Goal: Task Accomplishment & Management: Complete application form

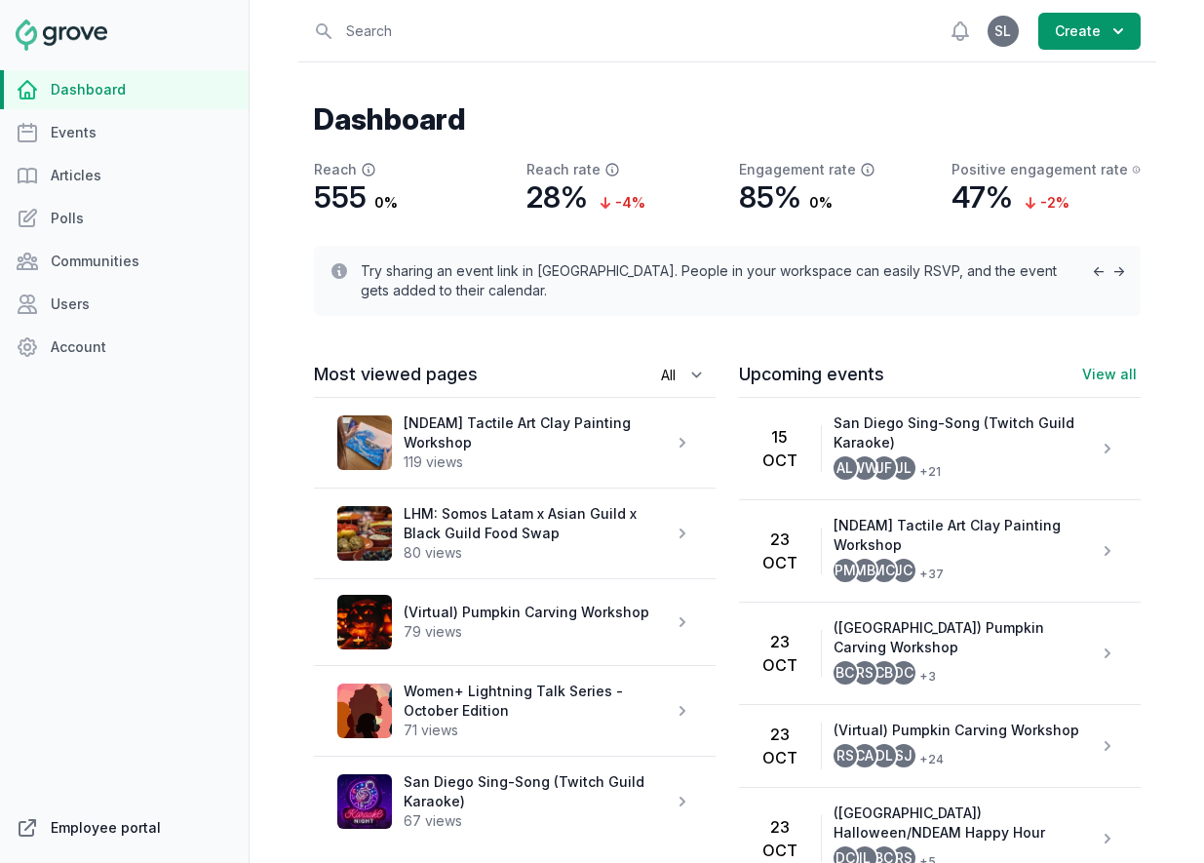
click at [123, 834] on link "Employee portal" at bounding box center [124, 827] width 249 height 39
click at [58, 141] on link "Events" at bounding box center [124, 132] width 249 height 39
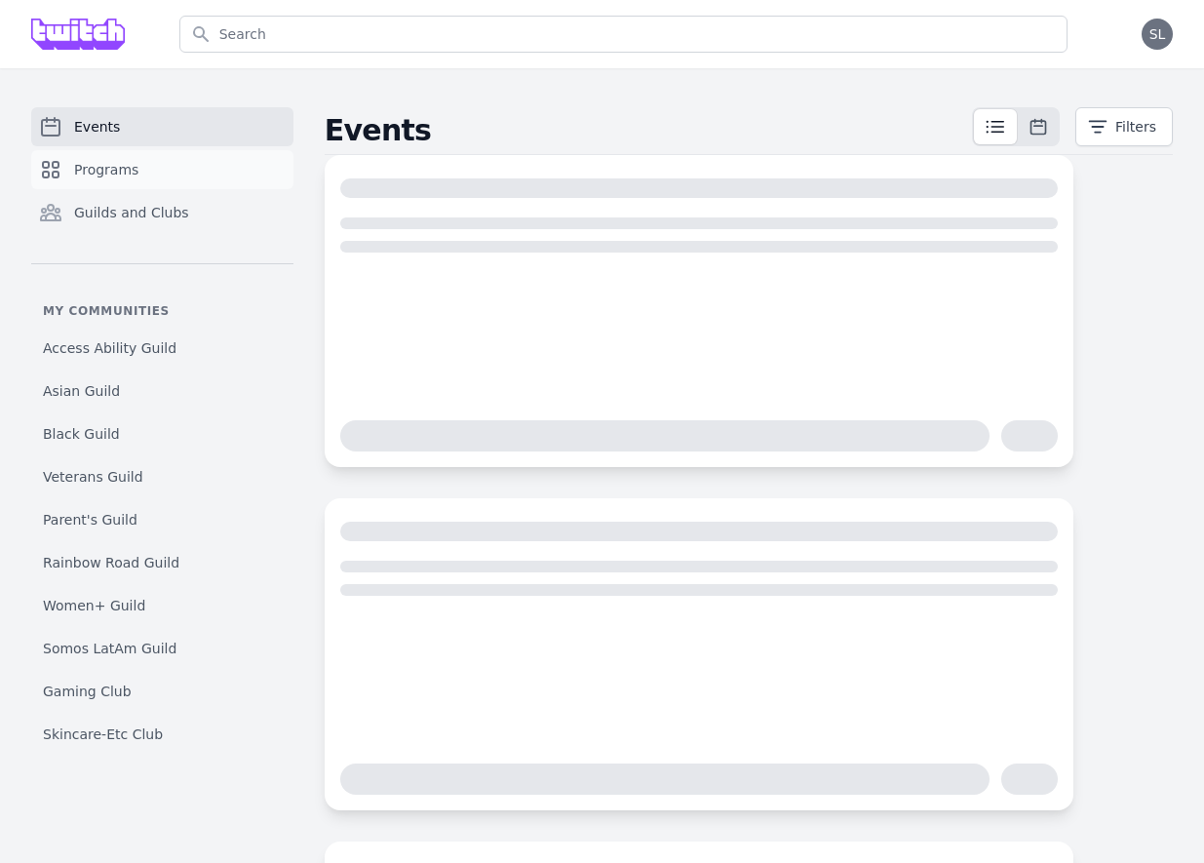
click at [119, 172] on span "Programs" at bounding box center [106, 169] width 64 height 19
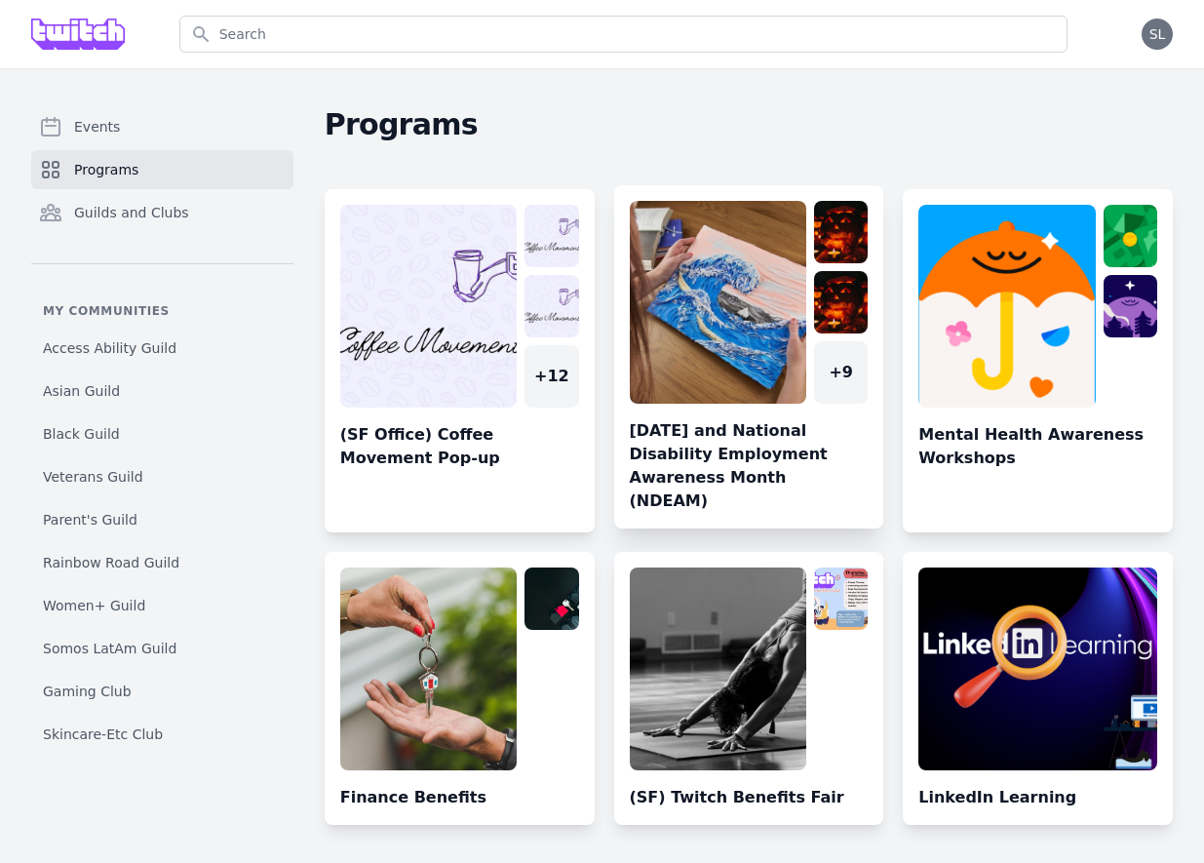
click at [749, 320] on link at bounding box center [749, 365] width 270 height 328
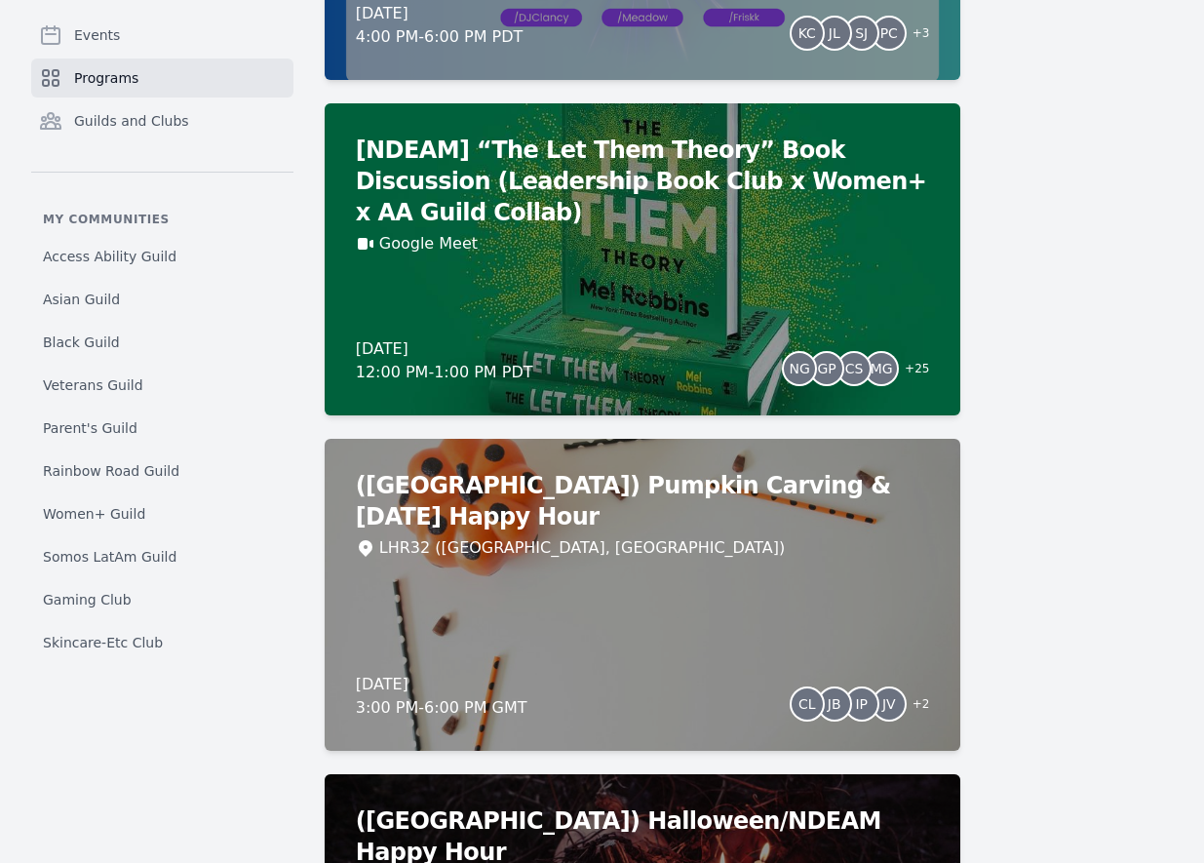
scroll to position [2183, 0]
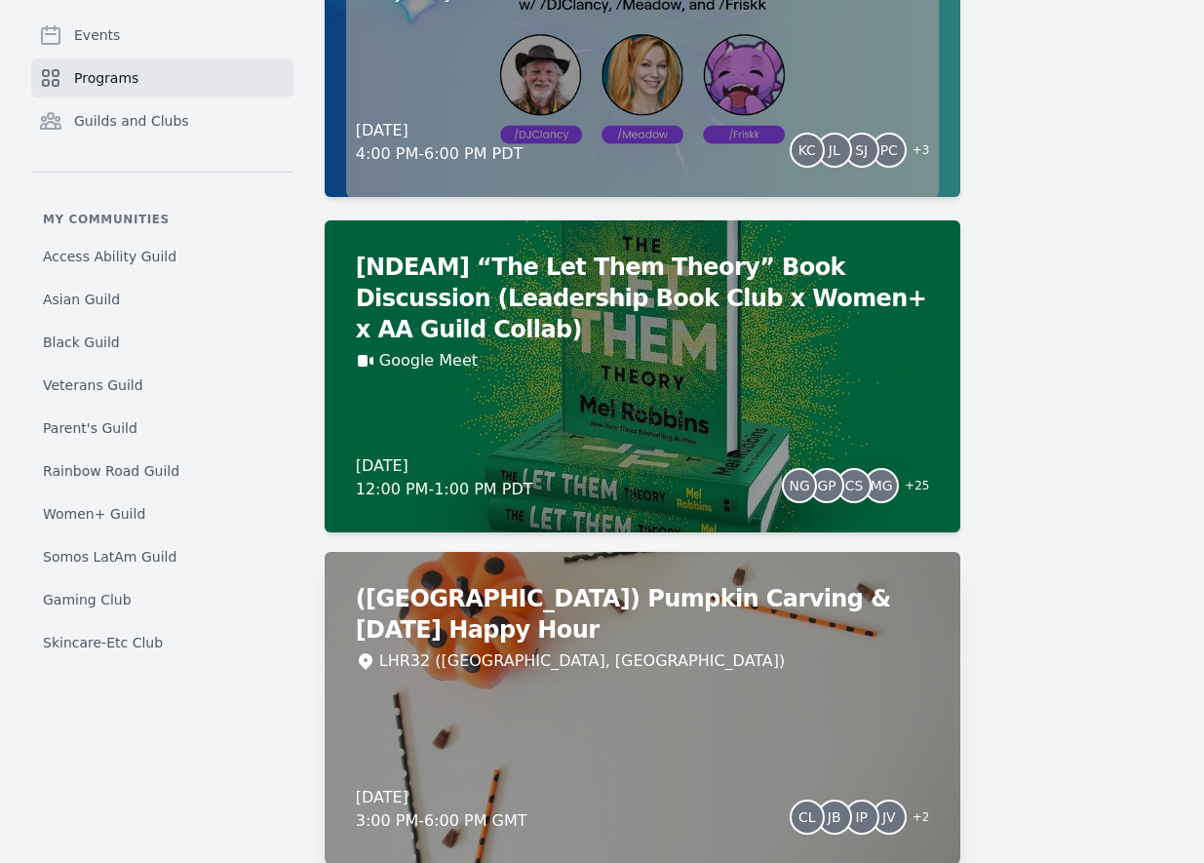
click at [728, 616] on div "(London) Pumpkin Carving & Halloween Happy Hour LHR32 (London, UK) Thursday, Oc…" at bounding box center [643, 708] width 637 height 312
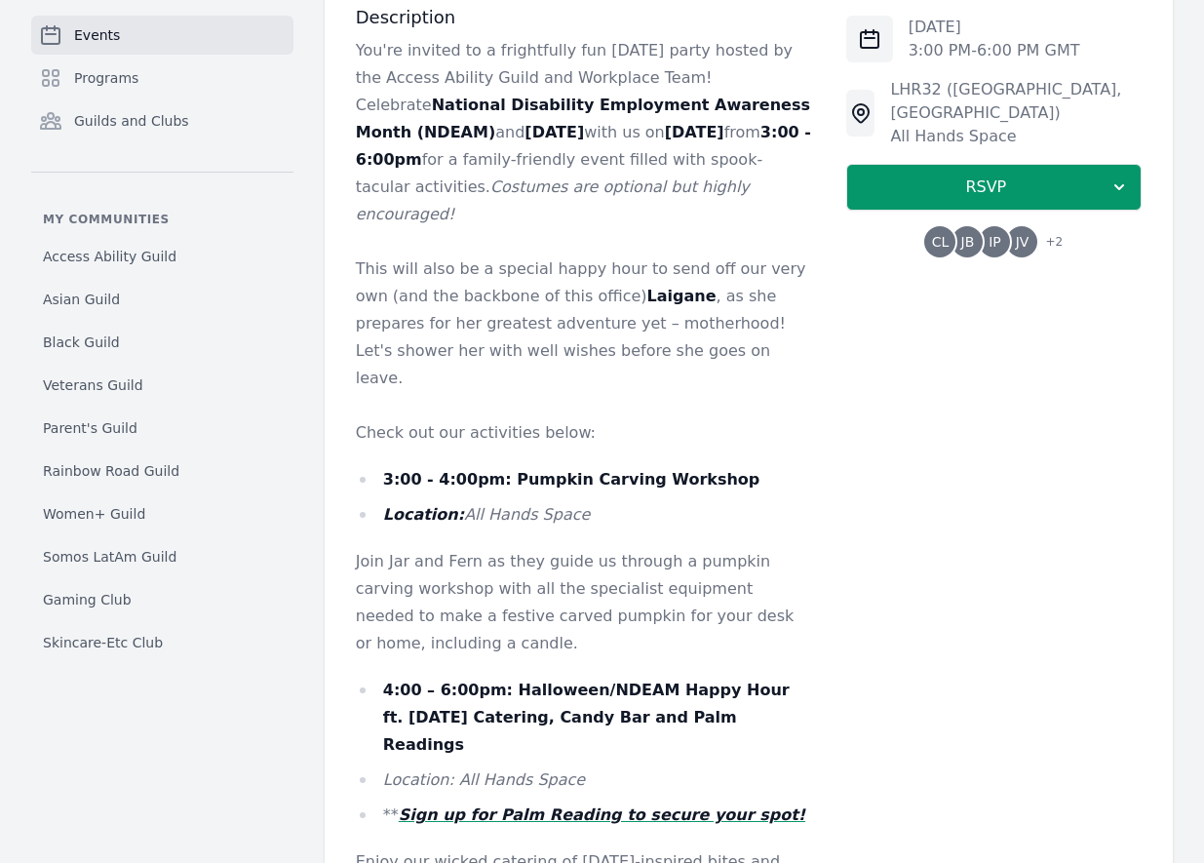
scroll to position [835, 0]
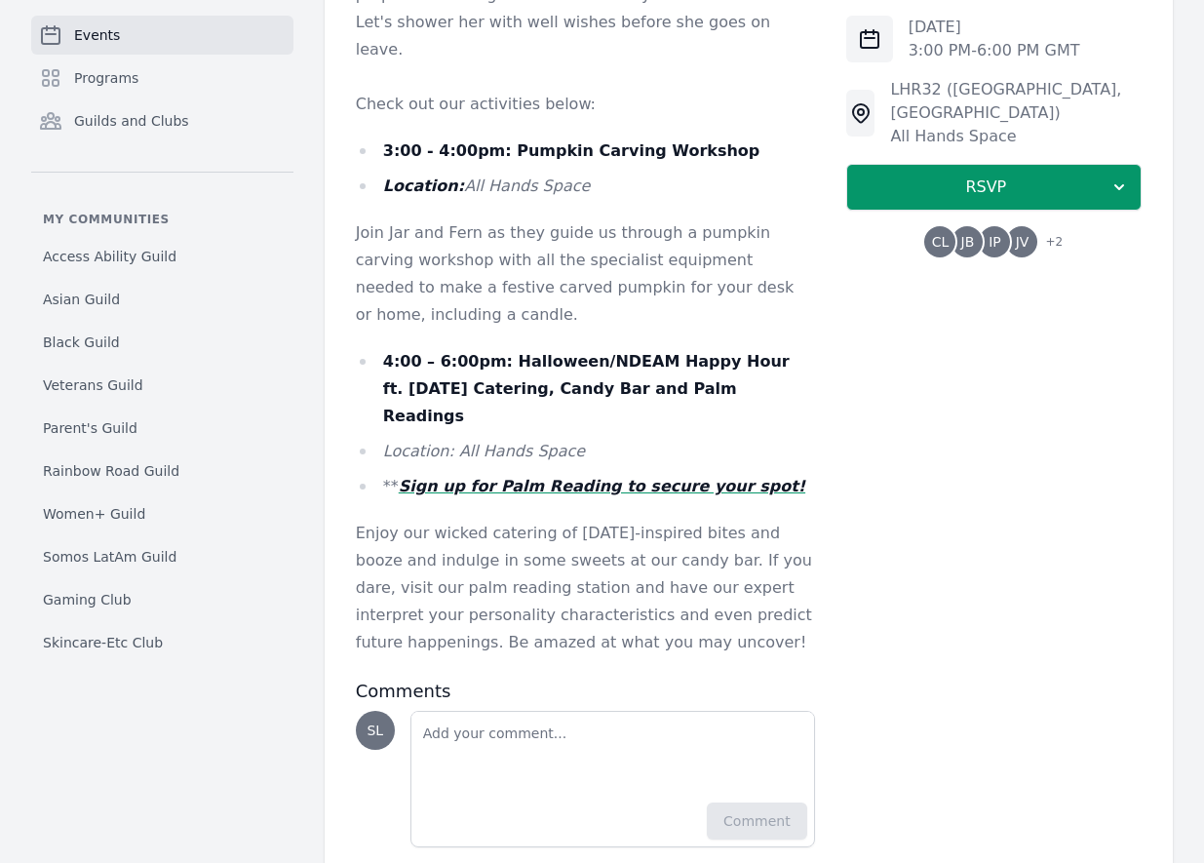
click at [549, 477] on em "Sign up for Palm Reading to secure your spot!" at bounding box center [602, 486] width 407 height 19
click at [107, 64] on link "Programs" at bounding box center [162, 77] width 262 height 39
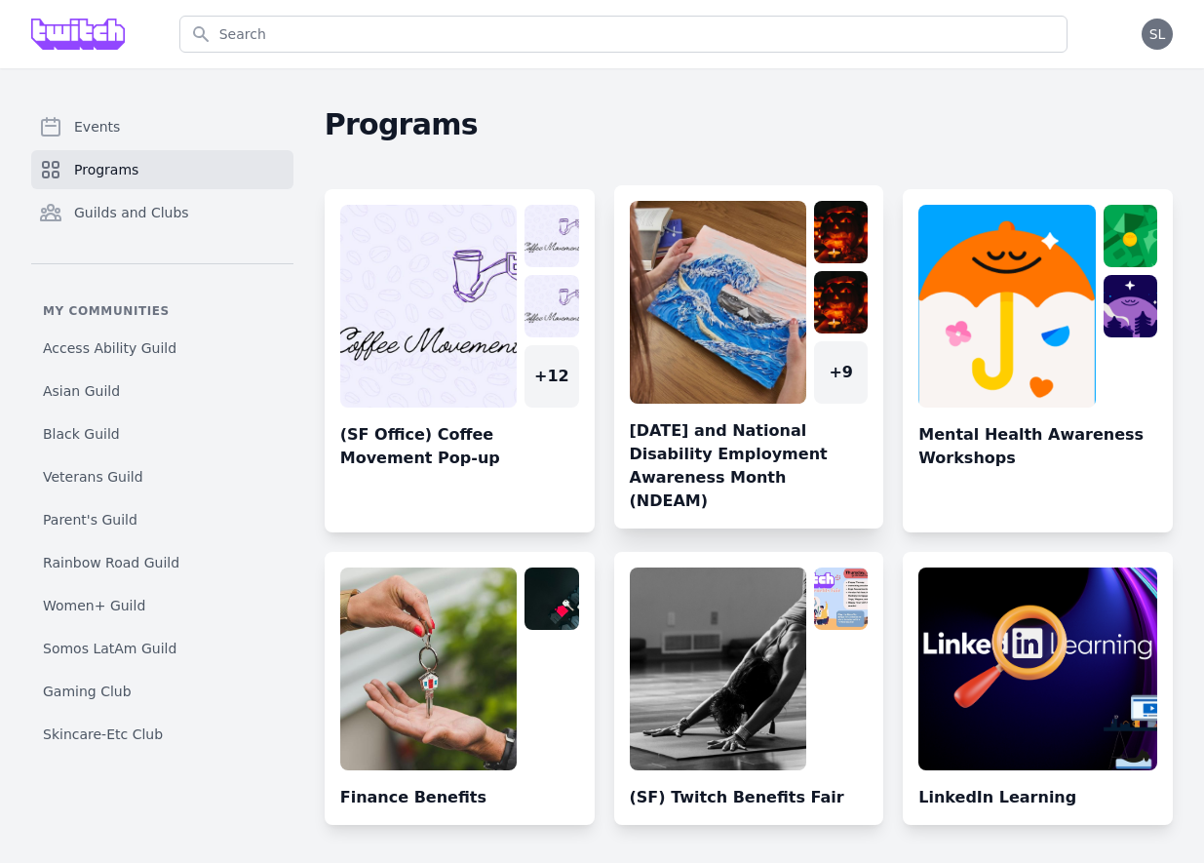
click at [705, 362] on link at bounding box center [749, 365] width 270 height 328
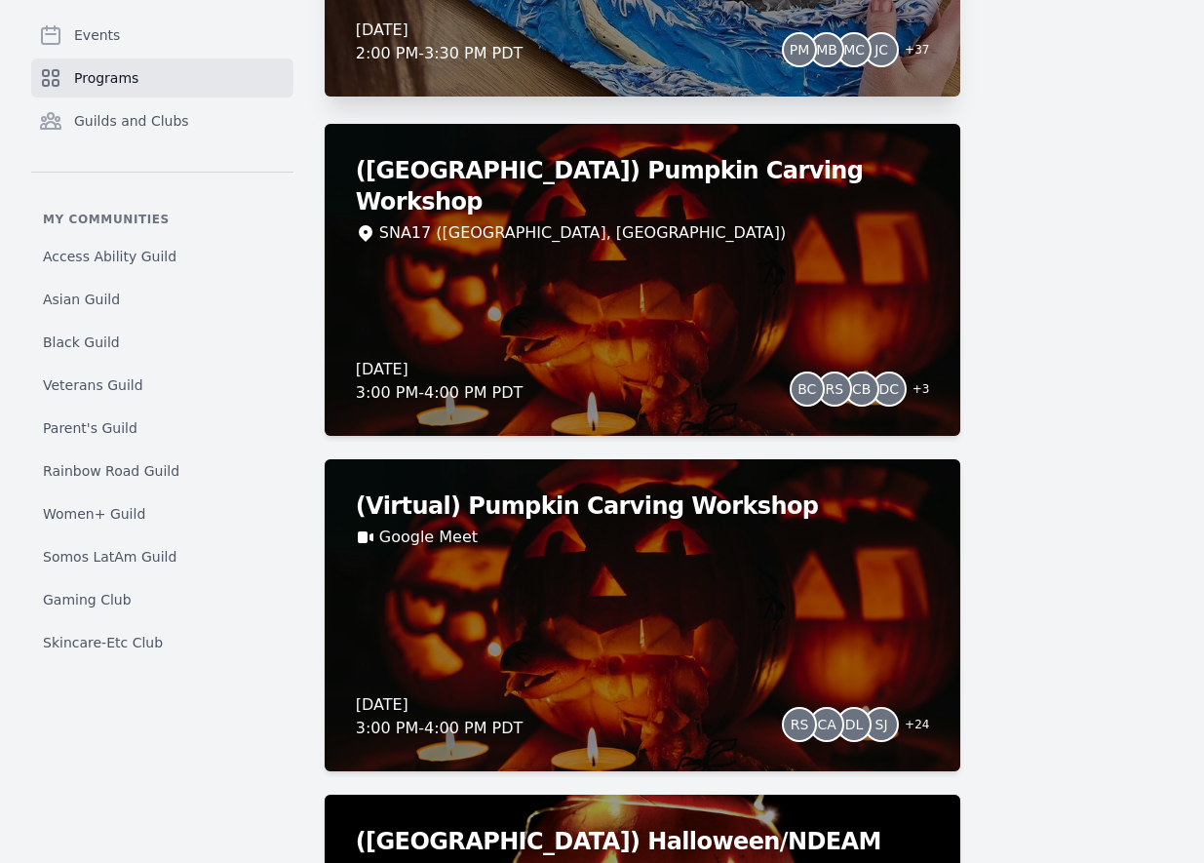
scroll to position [611, 0]
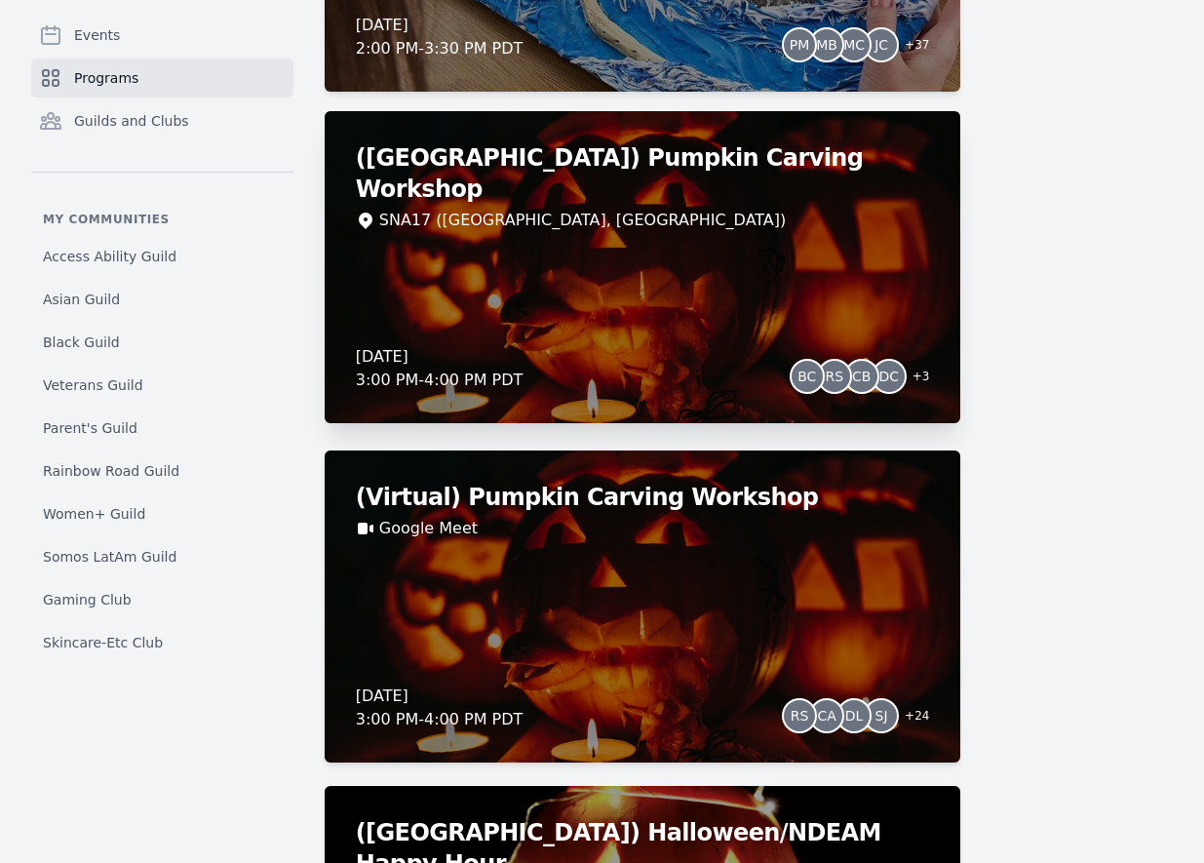
click at [675, 260] on div "(Irvine) Pumpkin Carving Workshop SNA17 (Irvine, CA) Thursday, October 23, 2025…" at bounding box center [643, 267] width 637 height 312
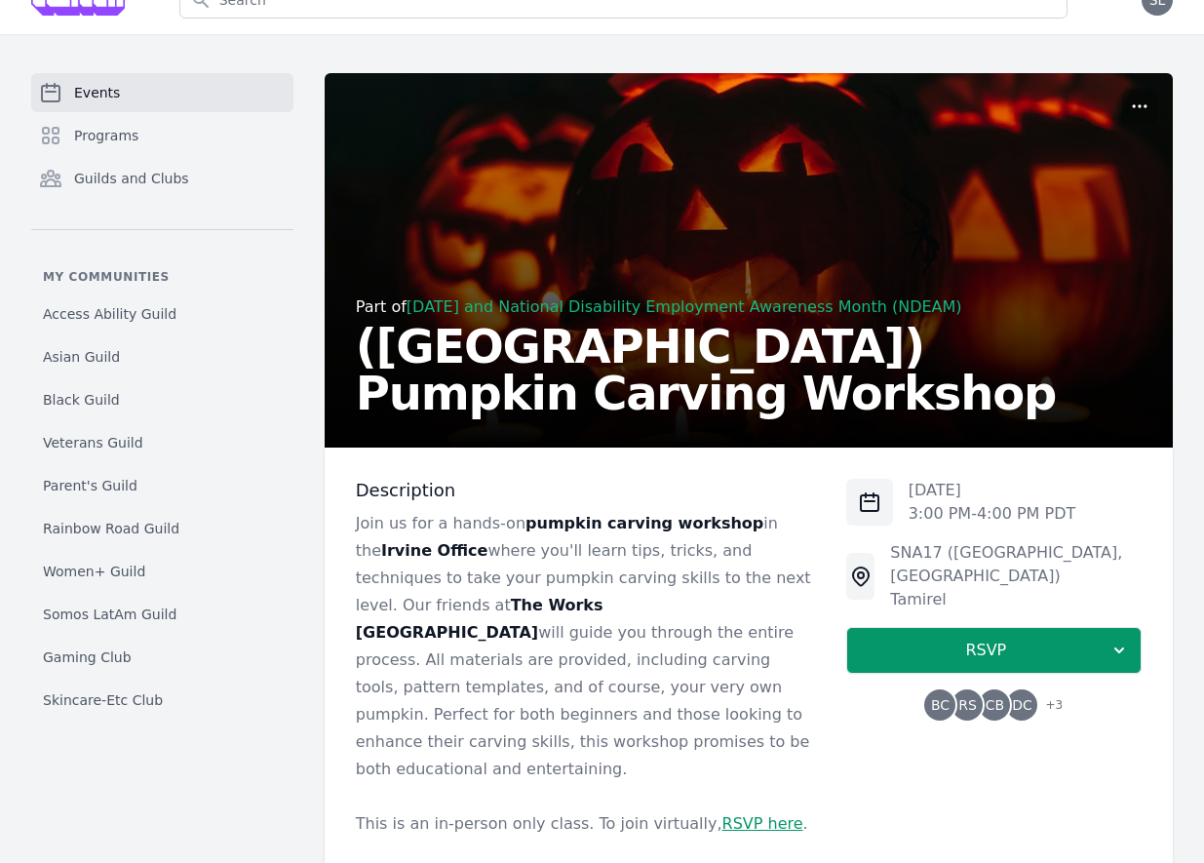
scroll to position [36, 0]
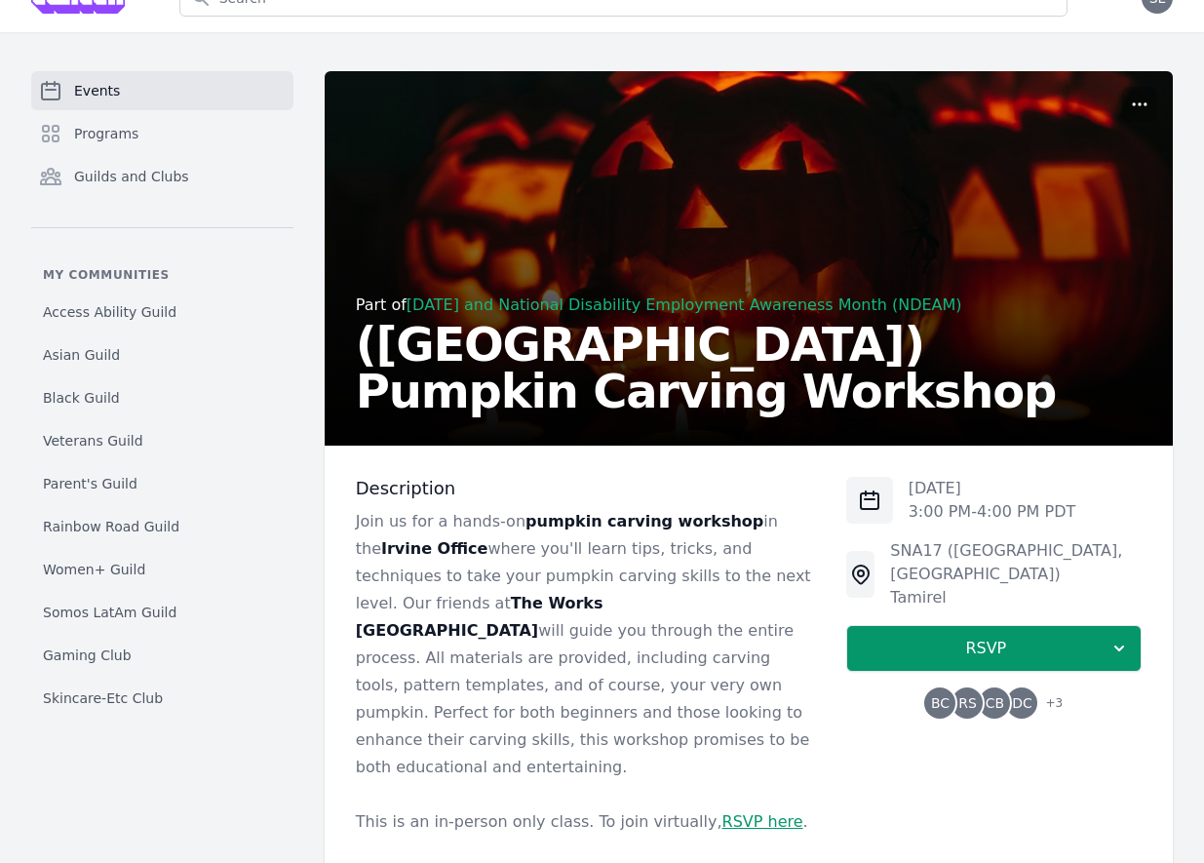
click at [742, 812] on link "RSVP here" at bounding box center [762, 821] width 81 height 19
click at [140, 138] on link "Programs" at bounding box center [162, 133] width 262 height 39
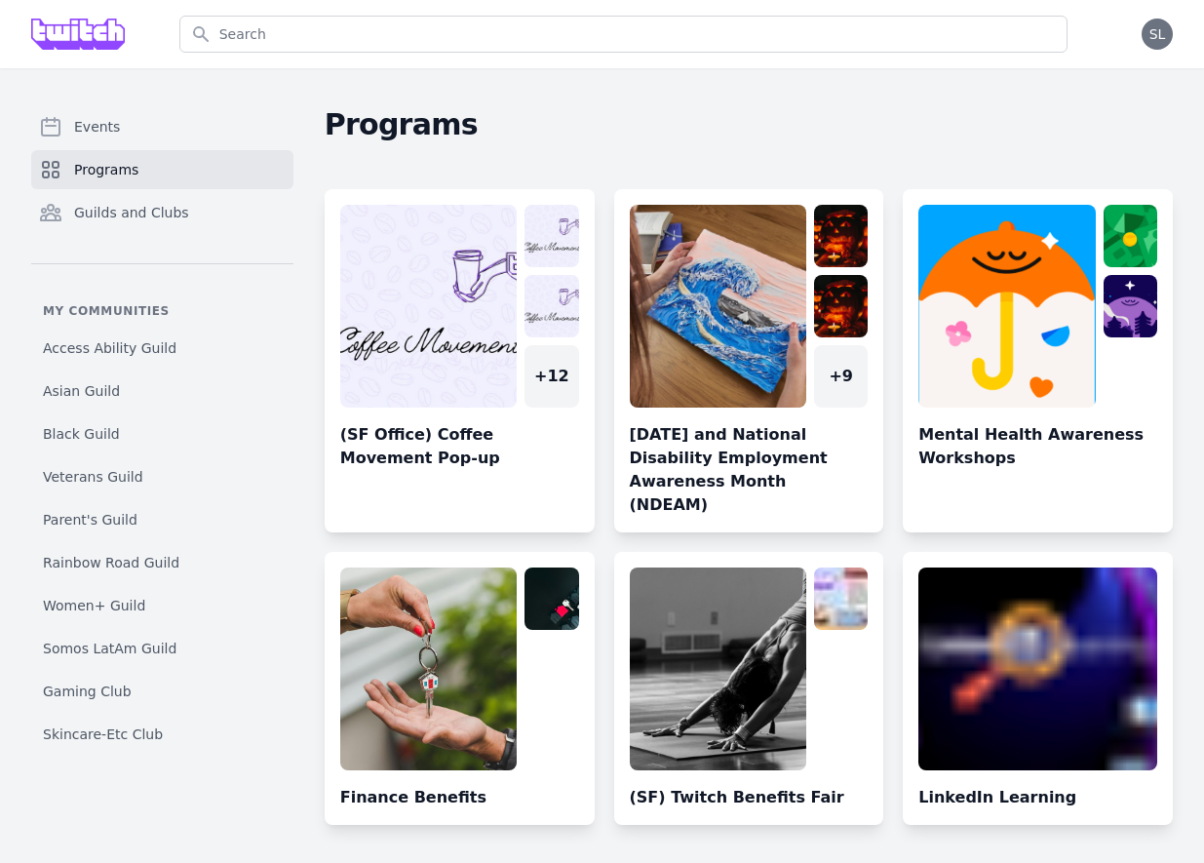
click at [706, 309] on link at bounding box center [749, 369] width 270 height 328
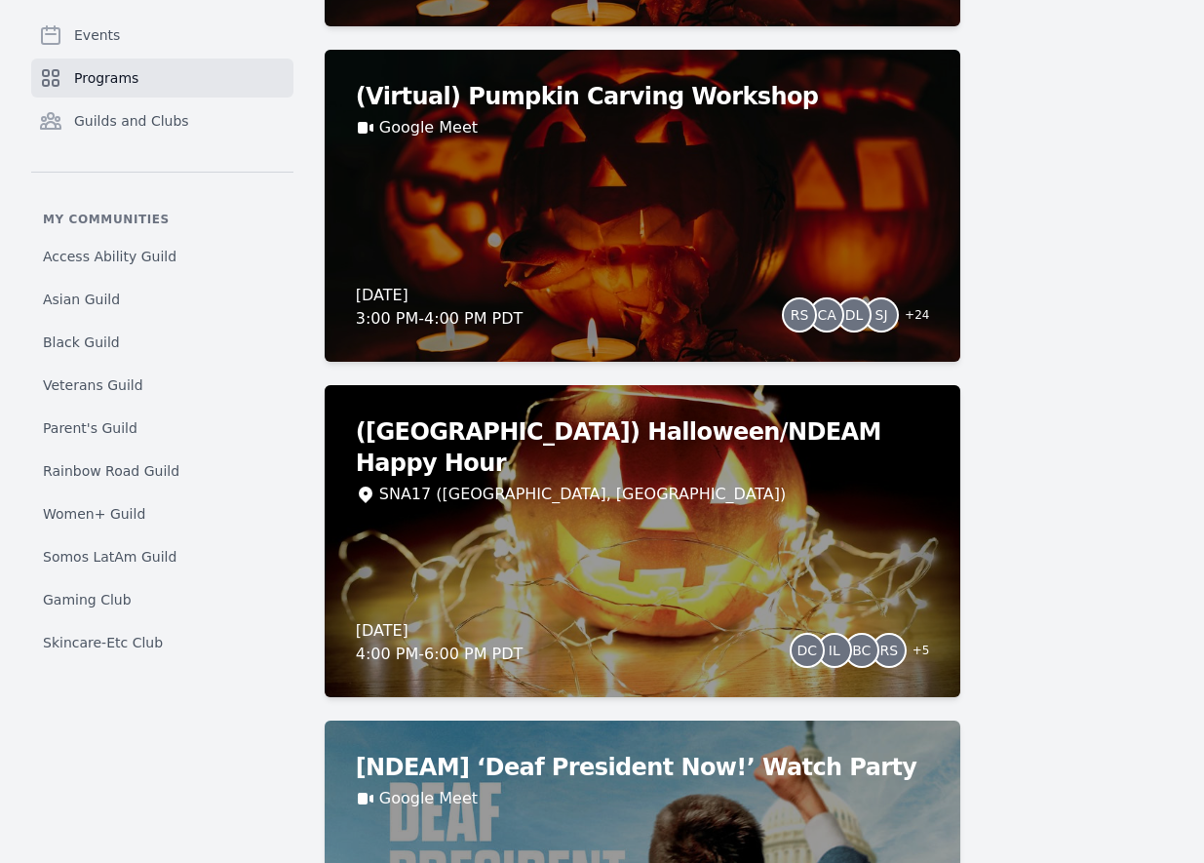
scroll to position [860, 0]
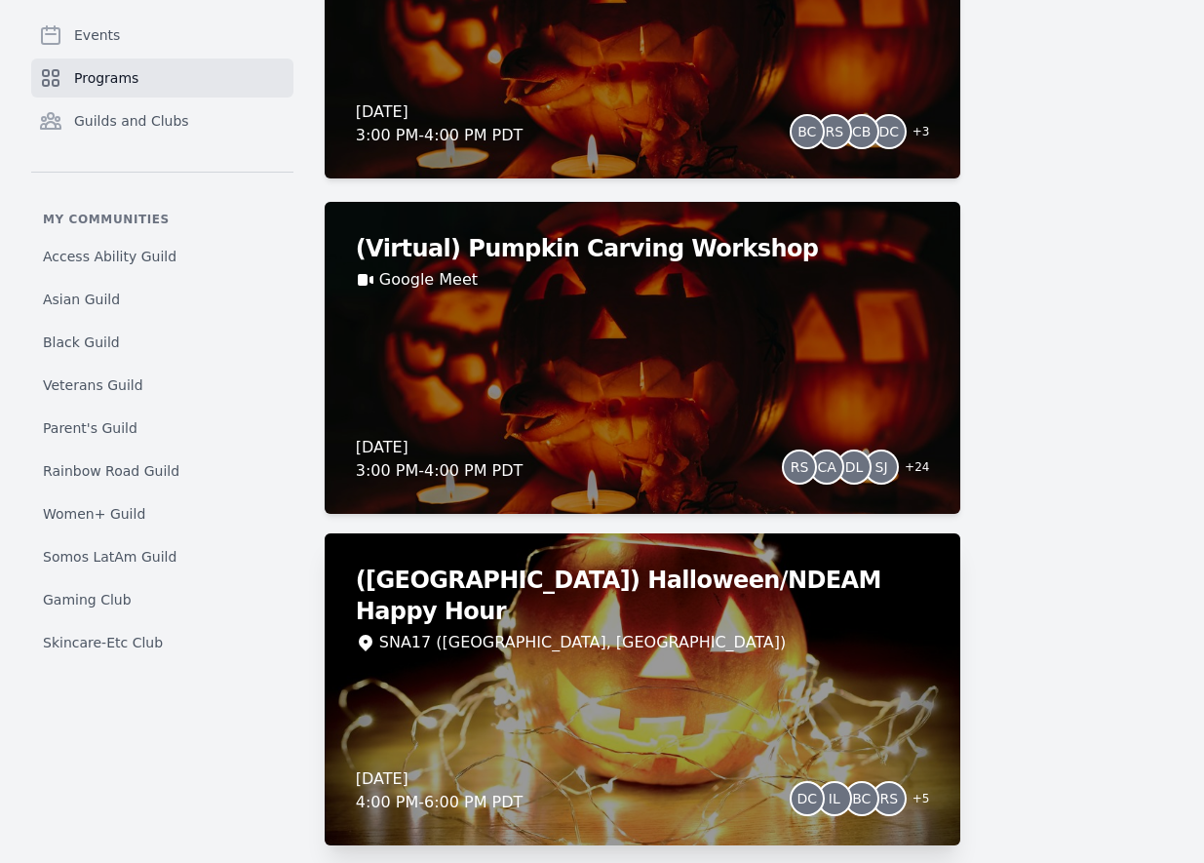
click at [646, 631] on div "SNA17 ([GEOGRAPHIC_DATA], [GEOGRAPHIC_DATA])" at bounding box center [643, 642] width 574 height 23
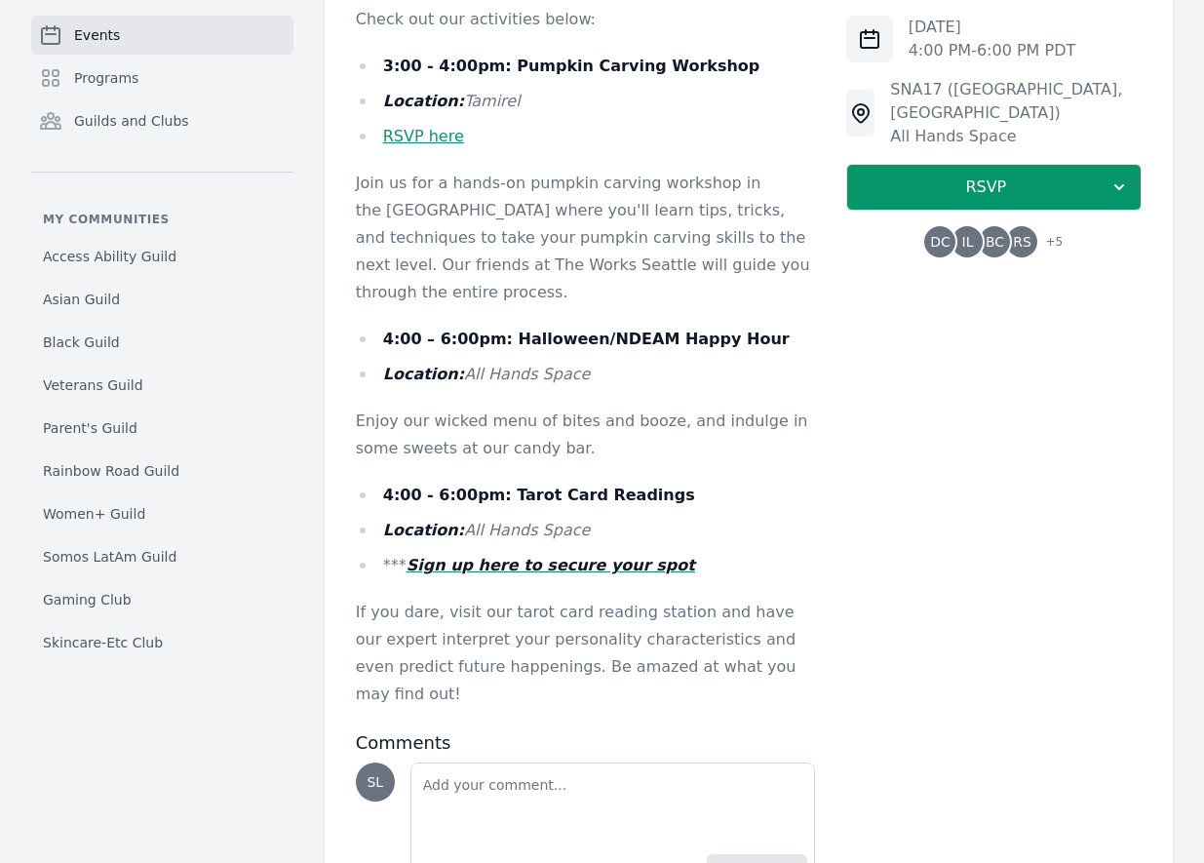
scroll to position [781, 0]
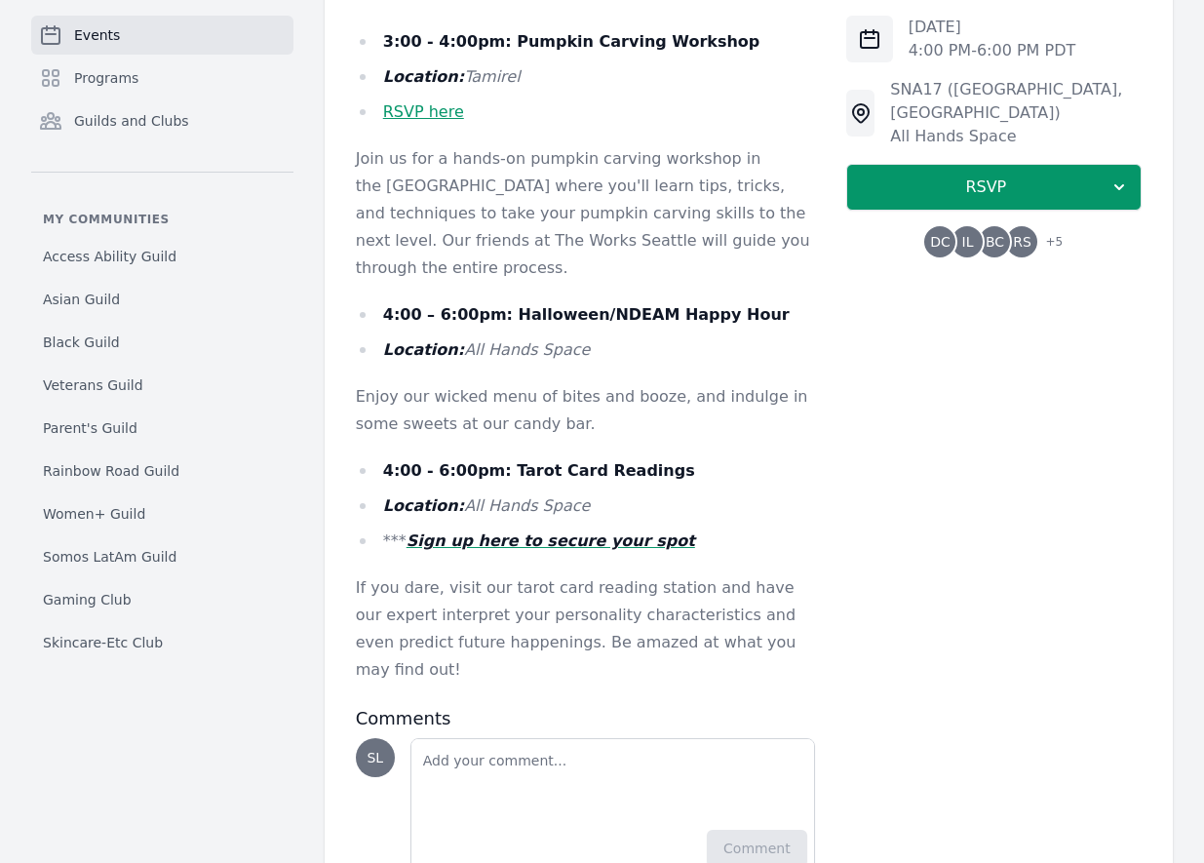
click at [483, 531] on em "Sign up here to secure your spot" at bounding box center [551, 540] width 289 height 19
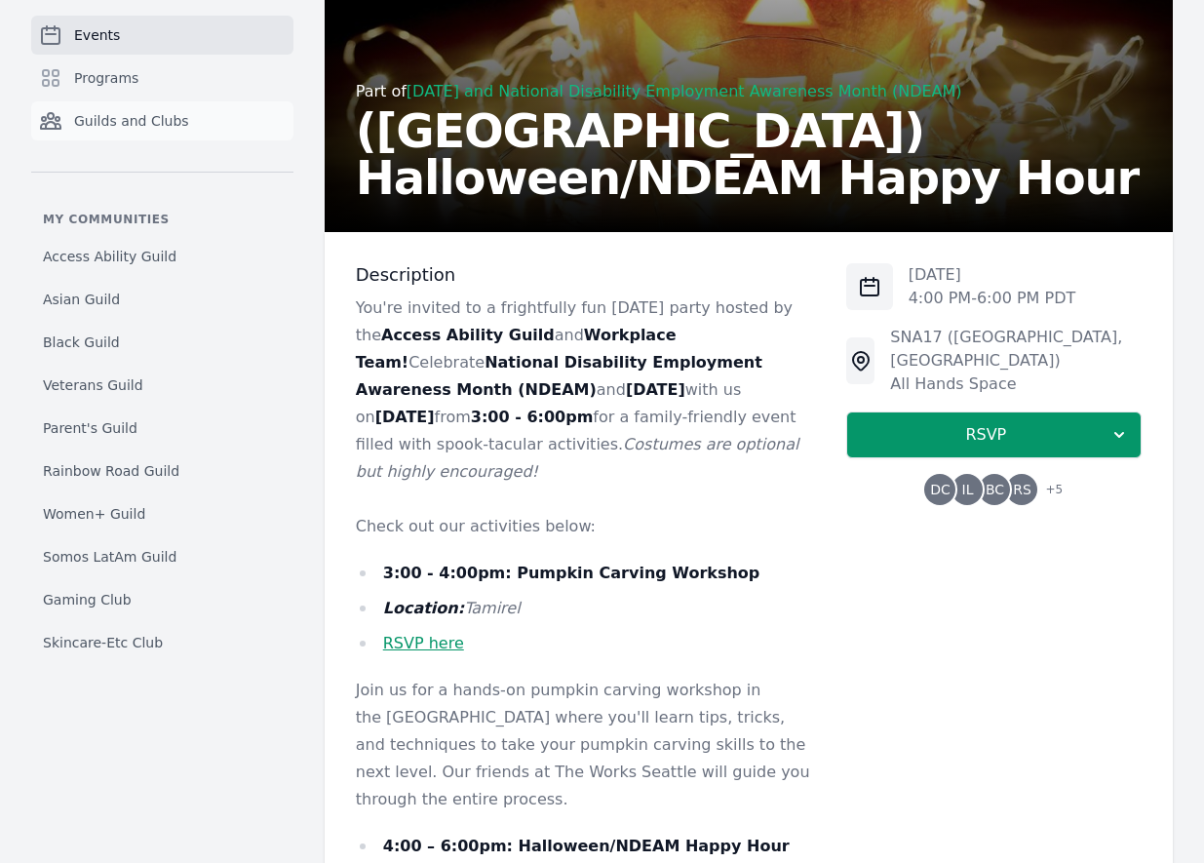
scroll to position [0, 0]
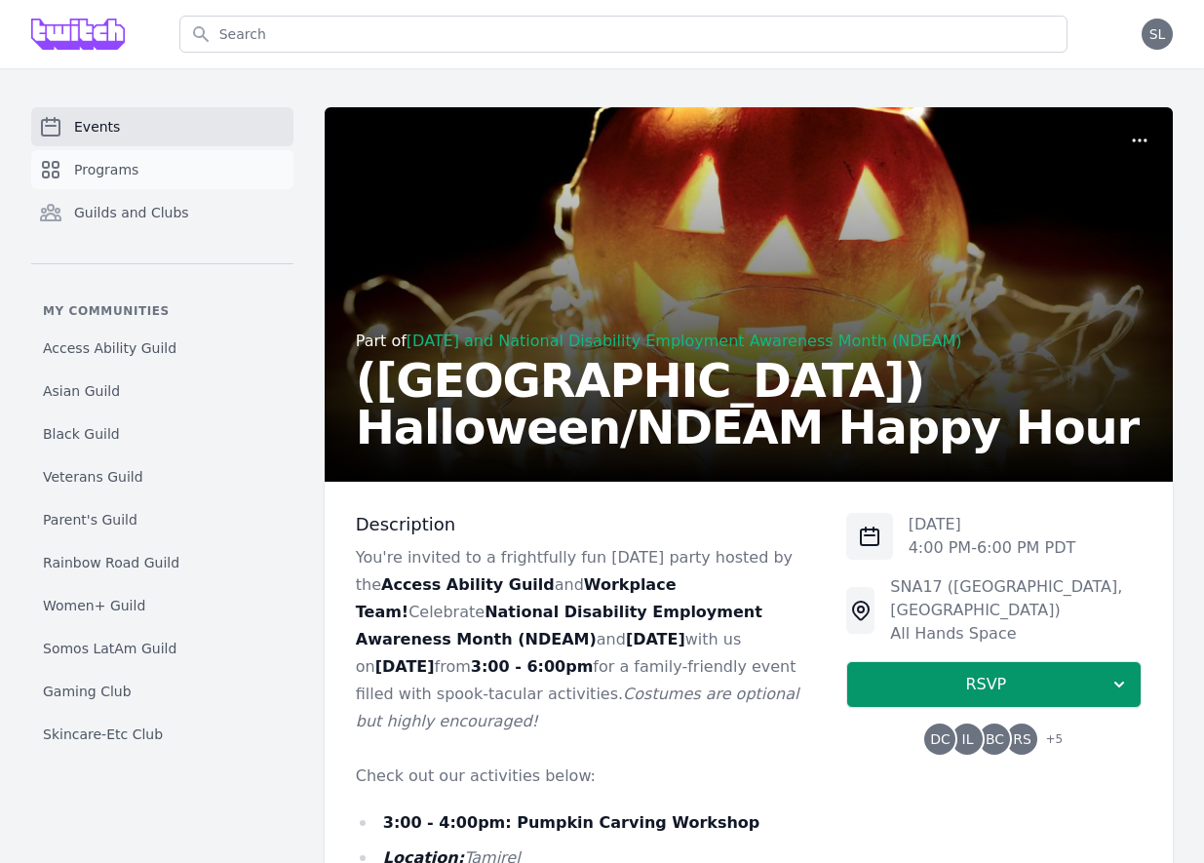
click at [103, 177] on span "Programs" at bounding box center [106, 169] width 64 height 19
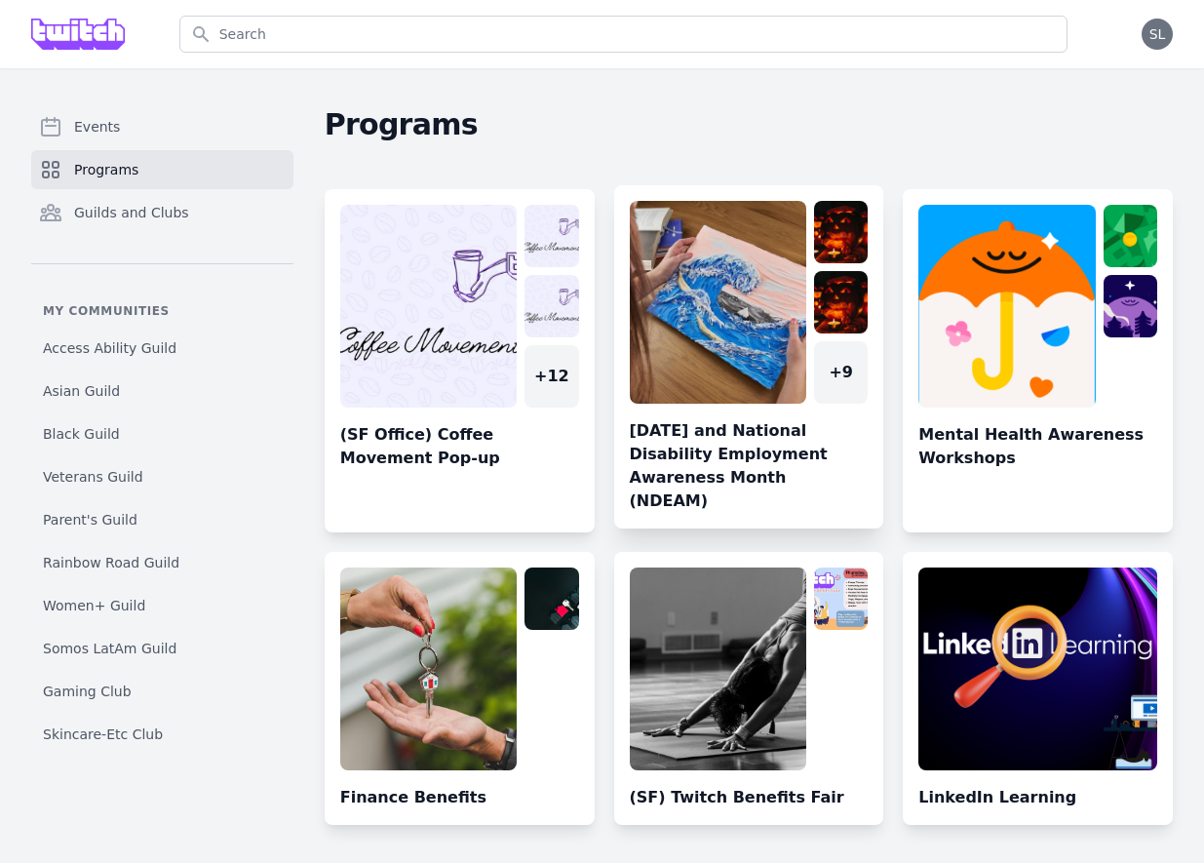
click at [750, 302] on link at bounding box center [749, 365] width 270 height 328
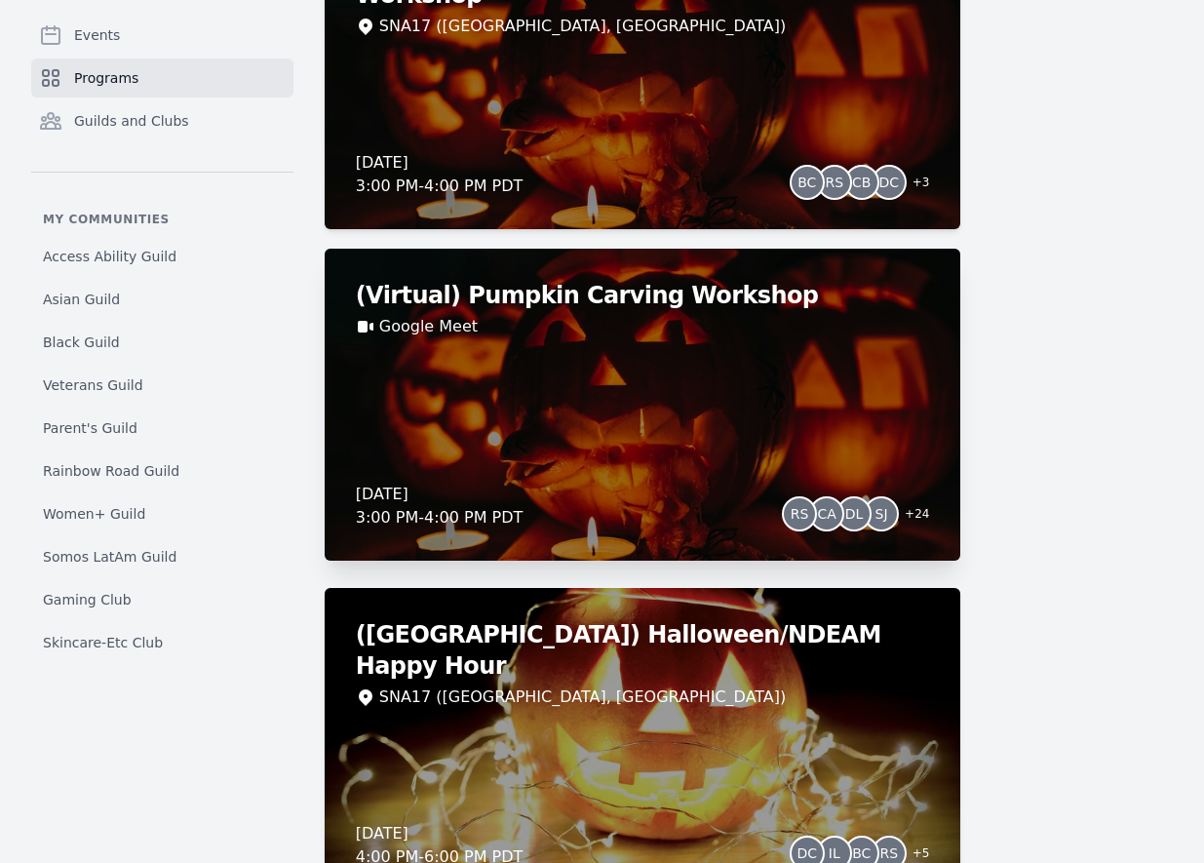
scroll to position [914, 0]
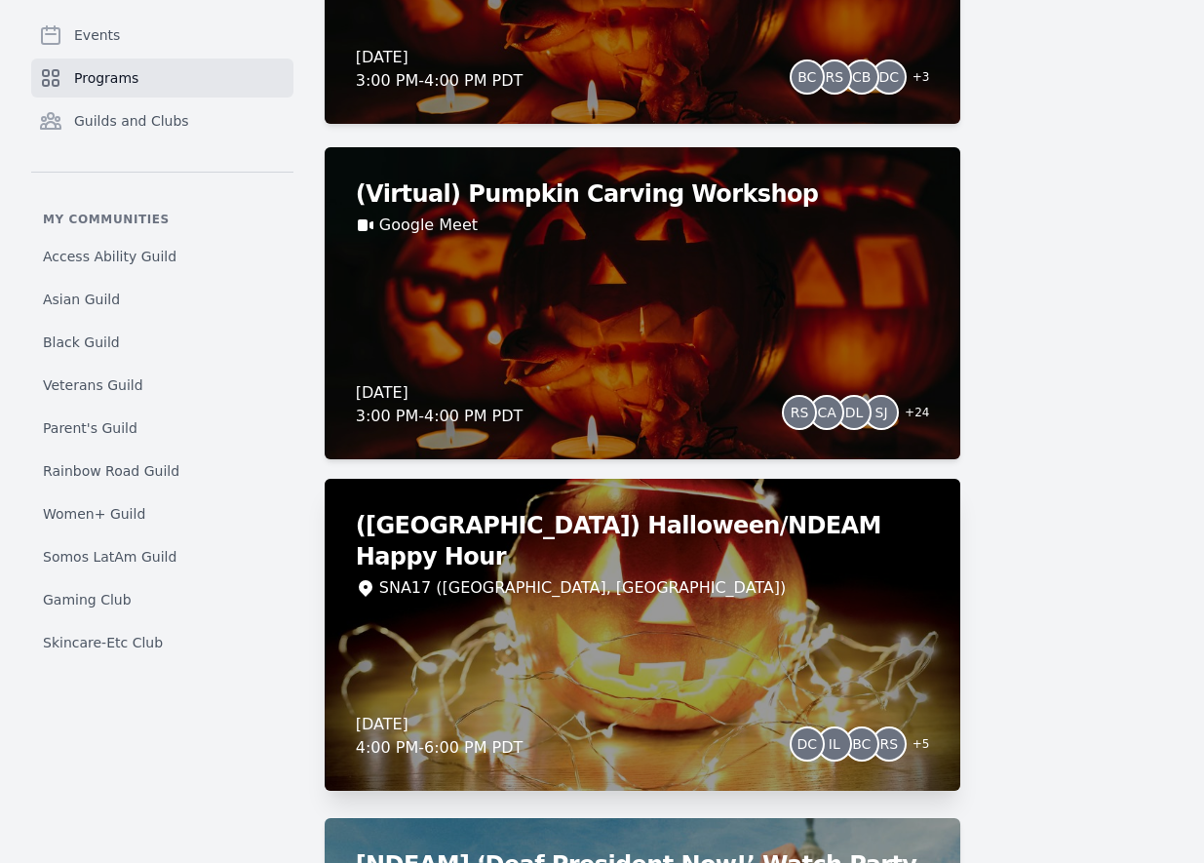
click at [728, 559] on div "(Irvine) Halloween/NDEAM Happy Hour SNA17 (Irvine, CA) Thursday, October 23, 20…" at bounding box center [643, 635] width 637 height 312
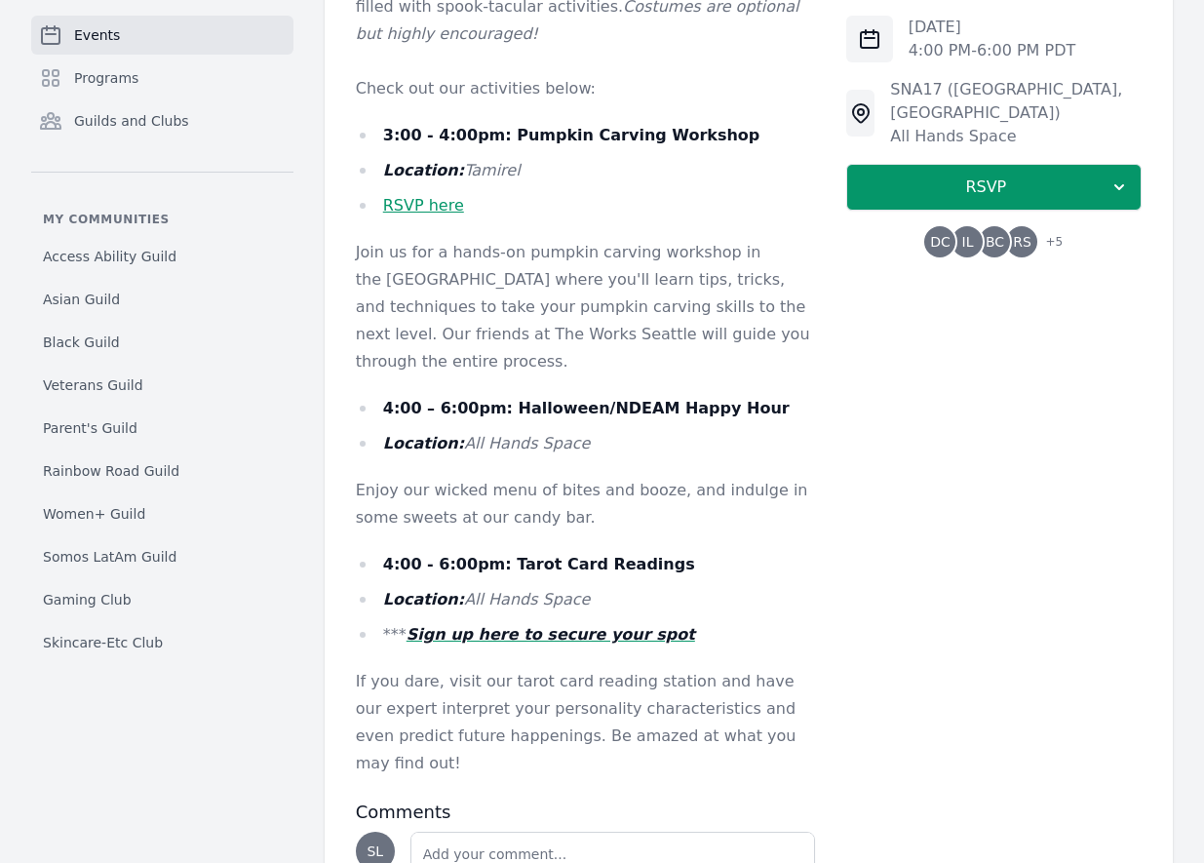
scroll to position [704, 0]
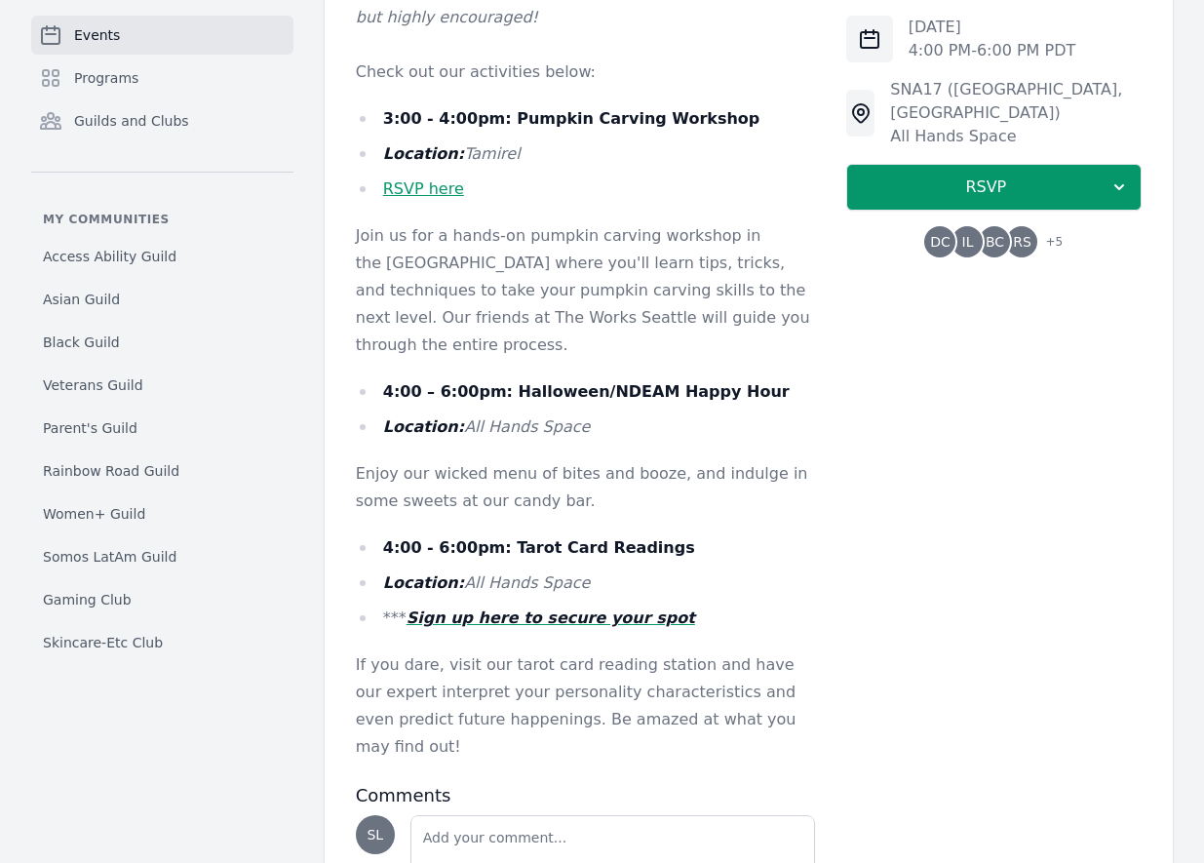
click at [562, 608] on em "Sign up here to secure your spot" at bounding box center [551, 617] width 289 height 19
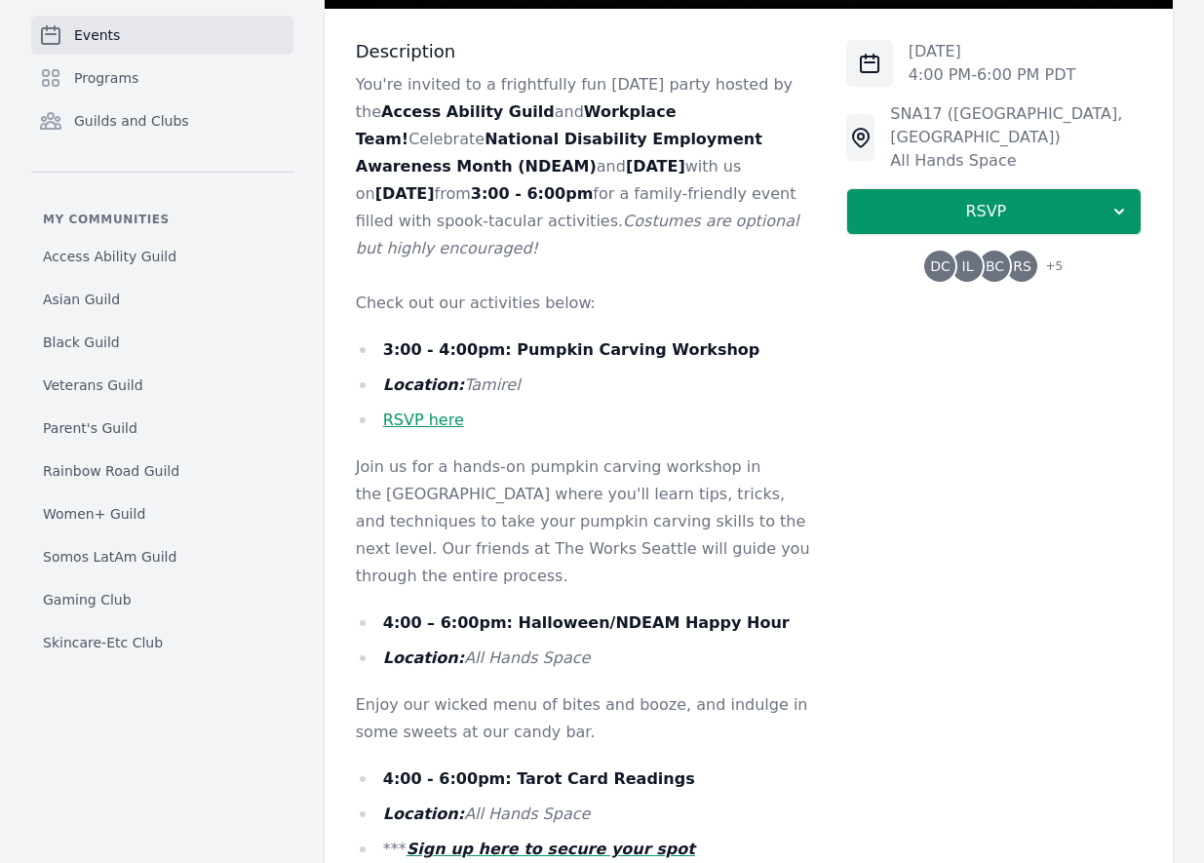
scroll to position [0, 0]
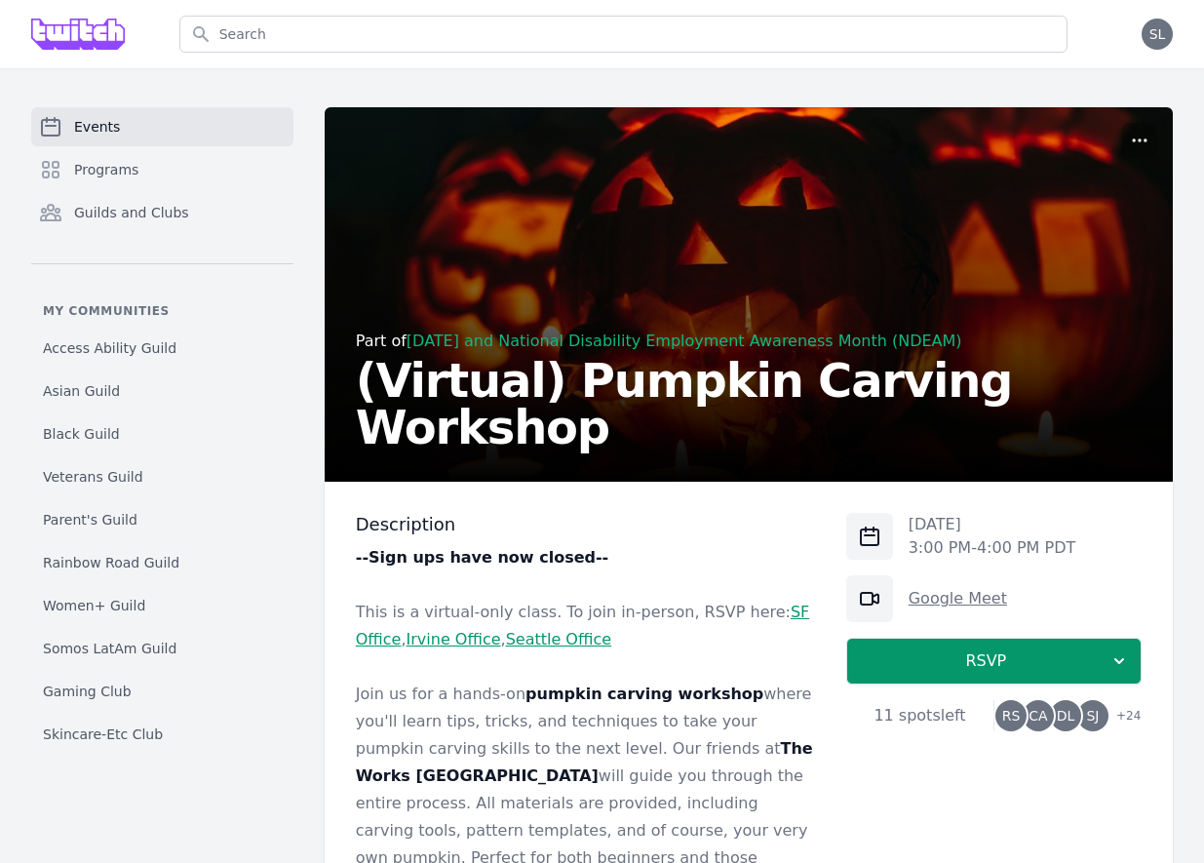
click at [926, 603] on link "Google Meet" at bounding box center [958, 598] width 98 height 19
click at [937, 590] on link "Google Meet" at bounding box center [958, 598] width 98 height 19
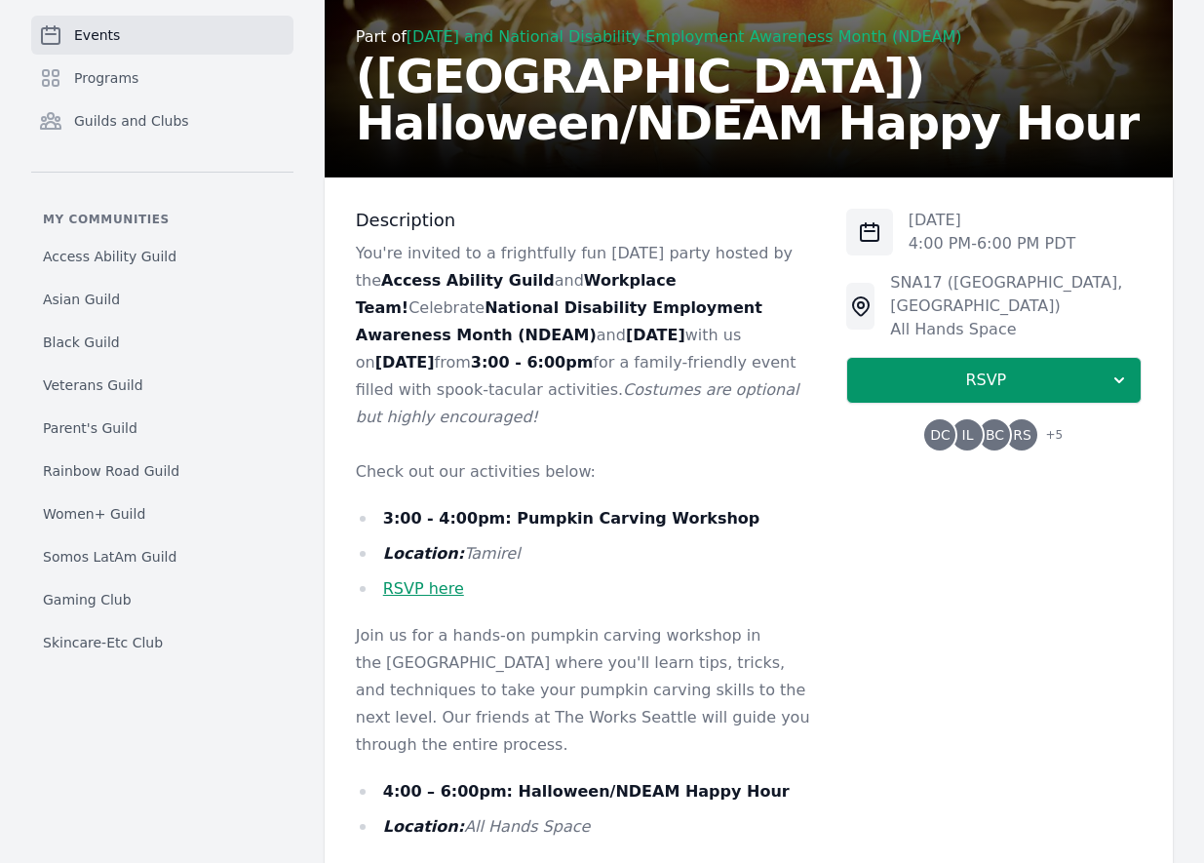
scroll to position [595, 0]
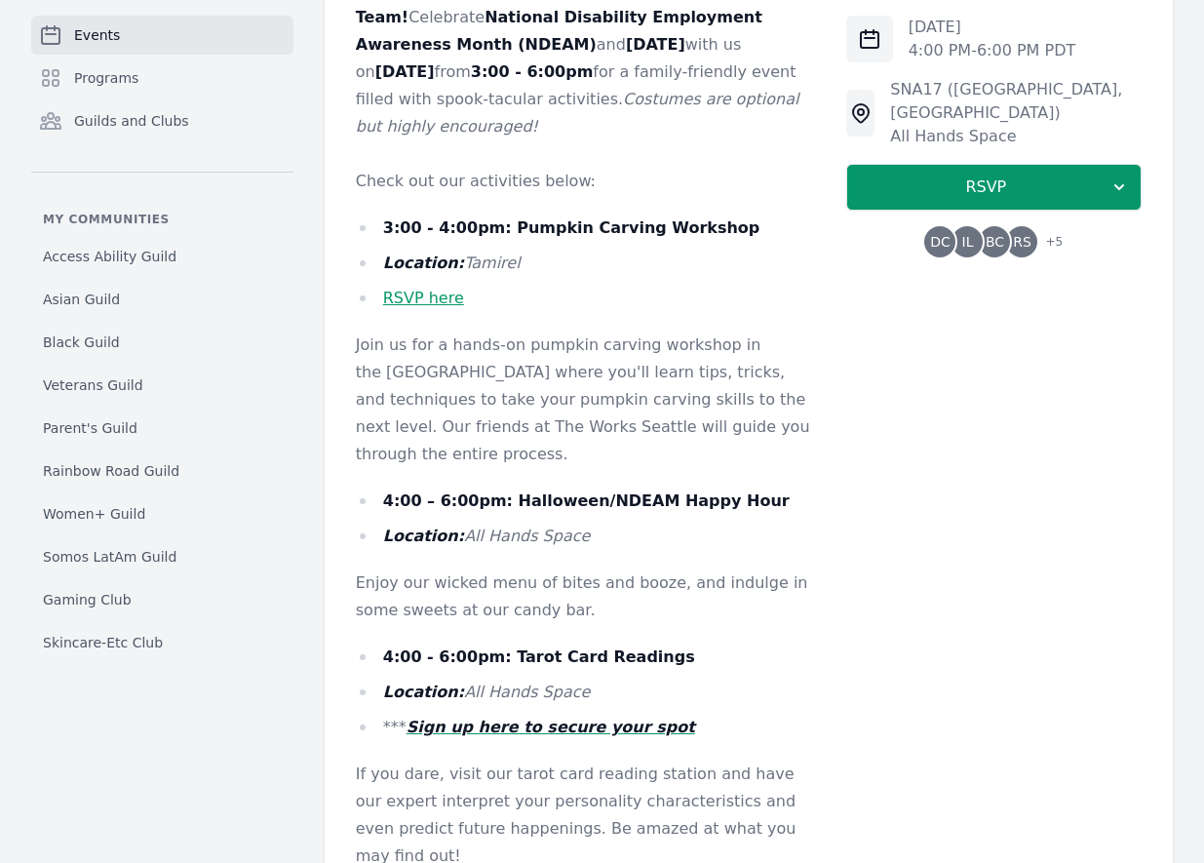
click at [429, 289] on link "RSVP here" at bounding box center [423, 298] width 81 height 19
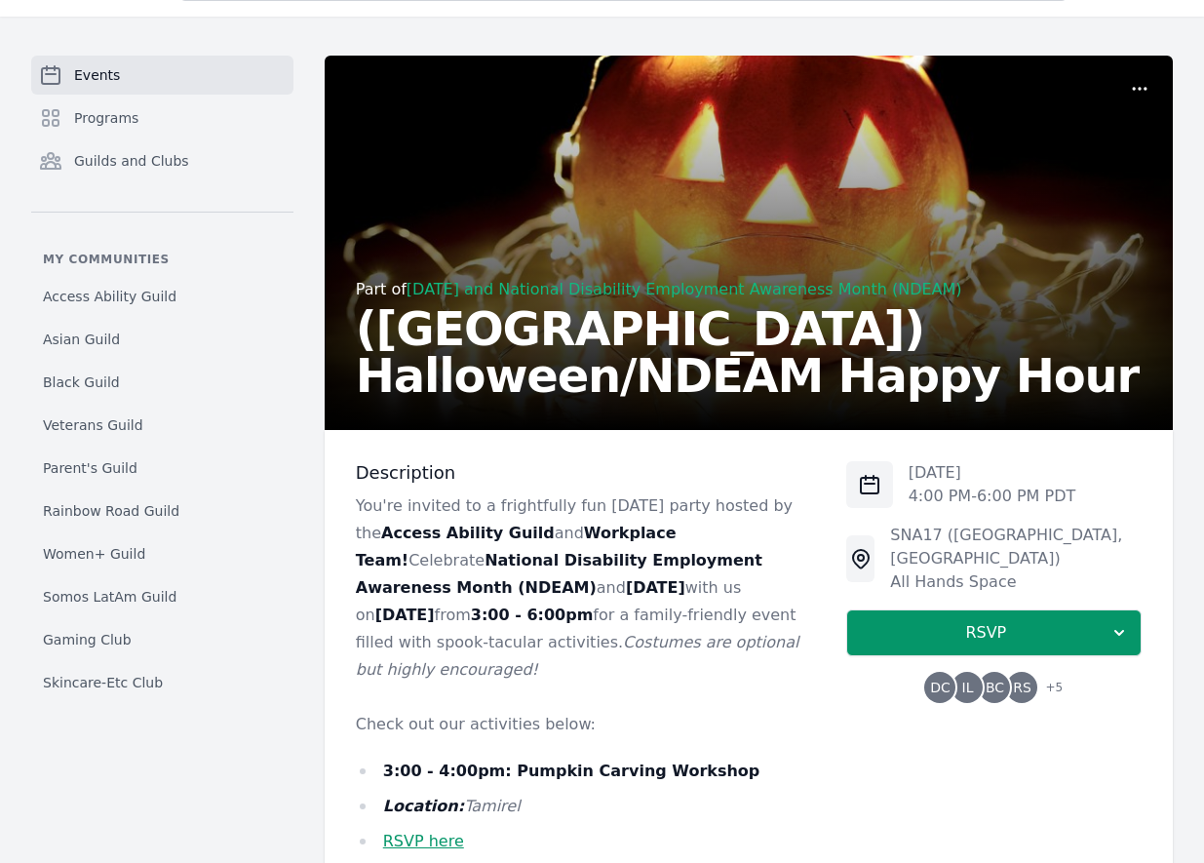
scroll to position [0, 0]
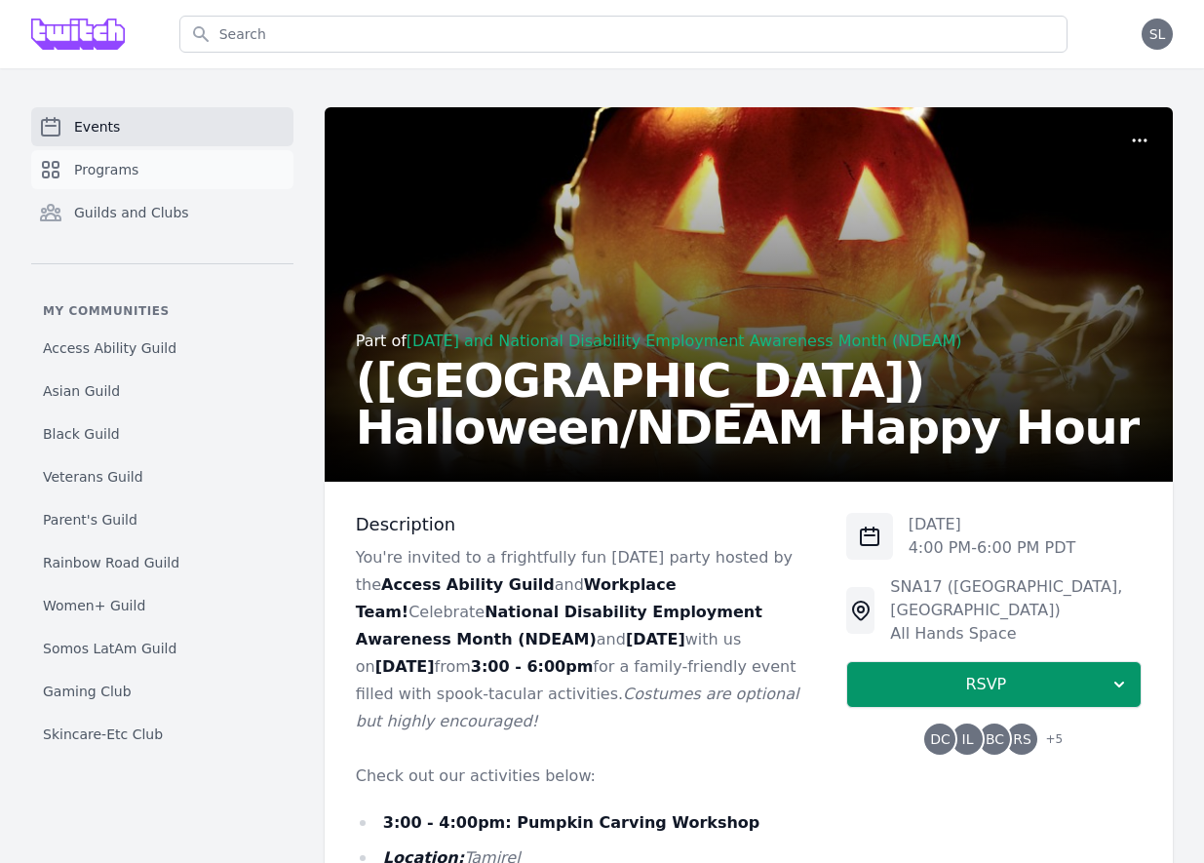
click at [163, 160] on link "Programs" at bounding box center [162, 169] width 262 height 39
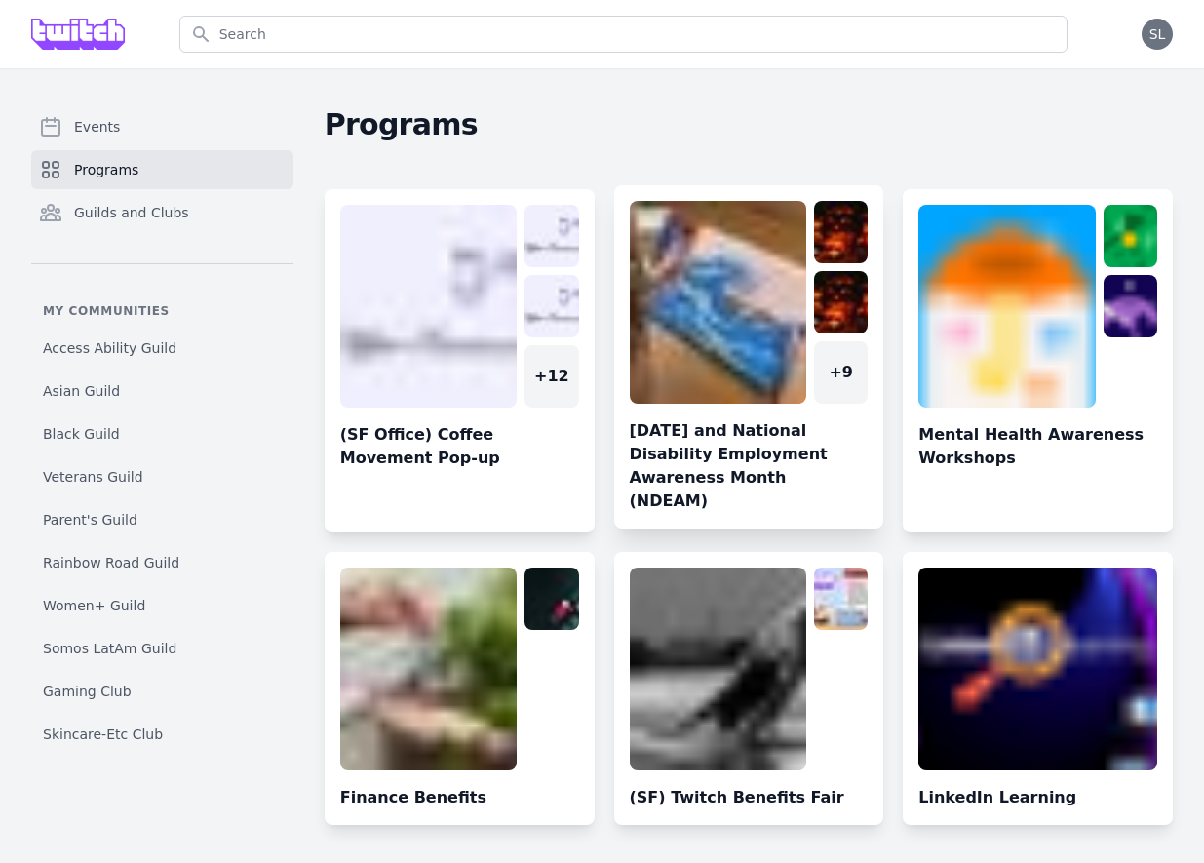
click at [722, 291] on link at bounding box center [749, 365] width 270 height 328
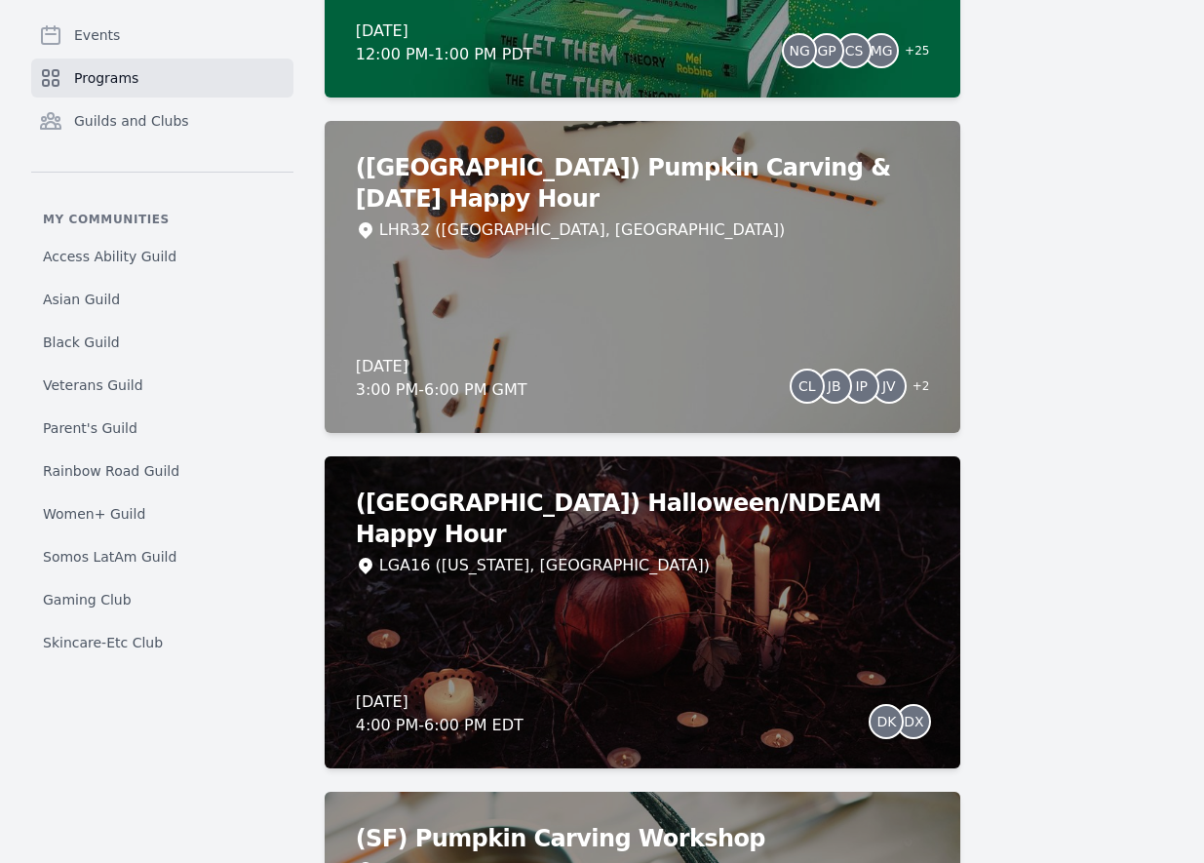
scroll to position [2592, 0]
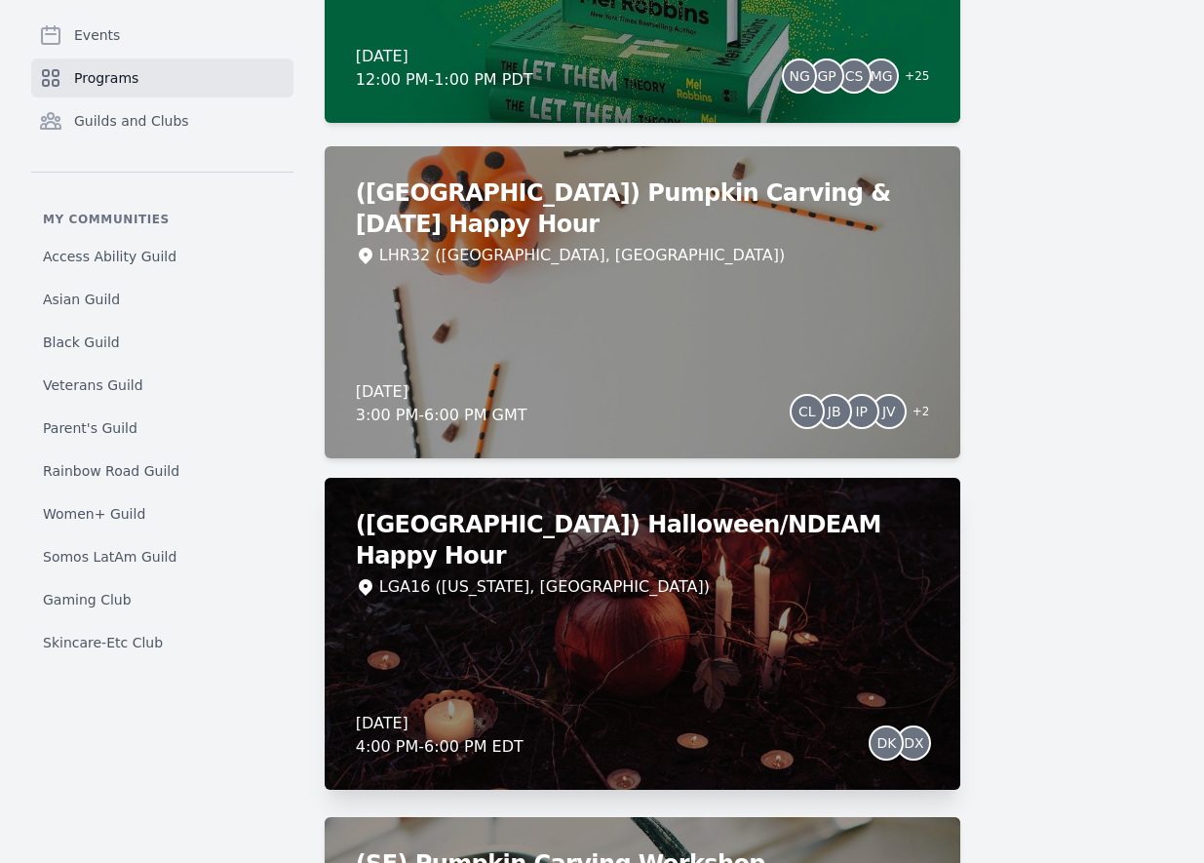
click at [520, 549] on div "(NY) Halloween/NDEAM Happy Hour LGA16 (New York, NY) Thursday, October 30, 2025…" at bounding box center [643, 634] width 637 height 312
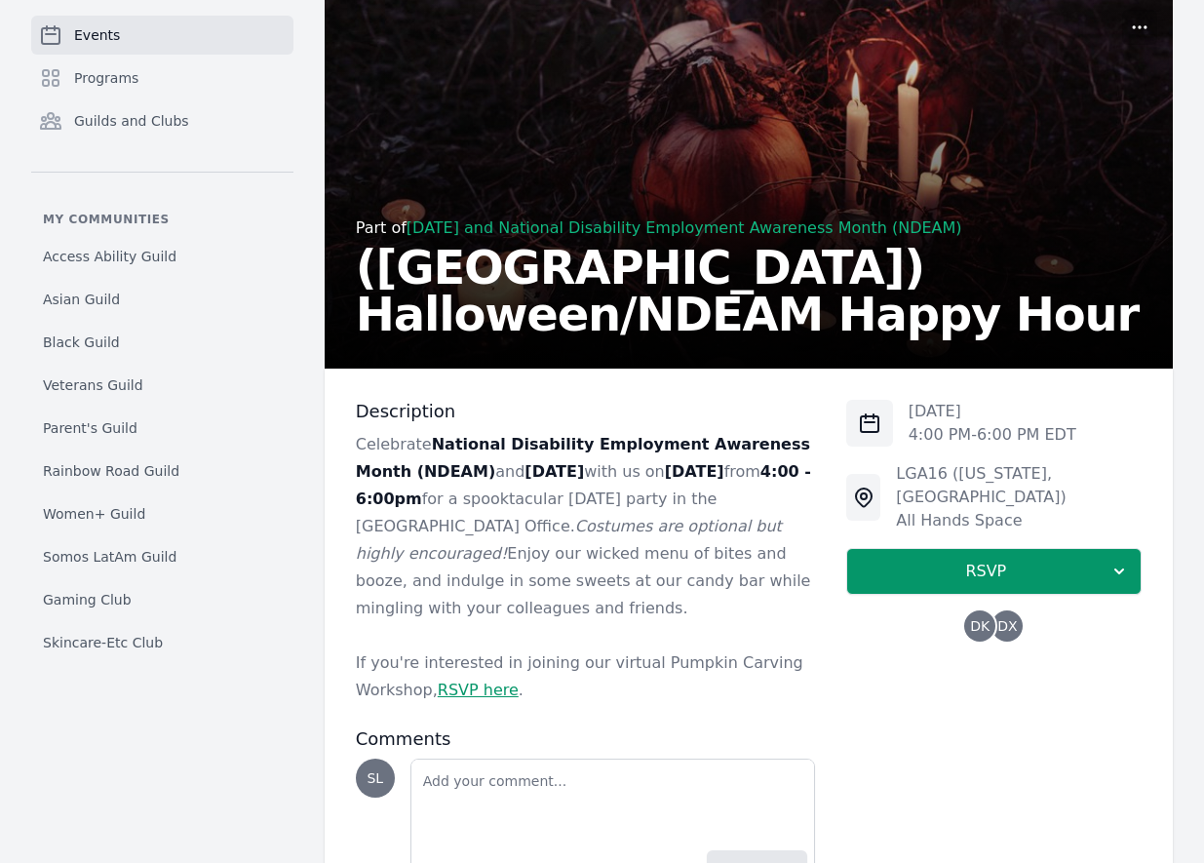
scroll to position [119, 0]
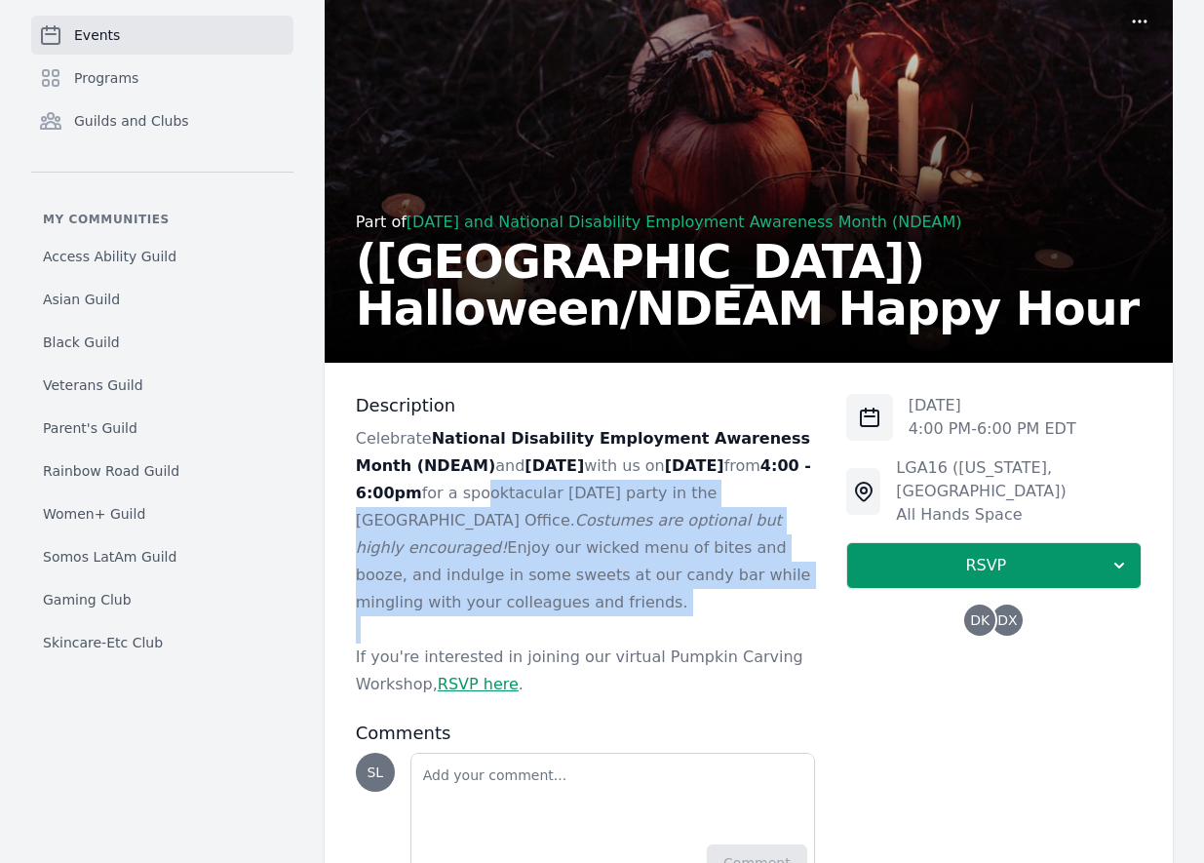
drag, startPoint x: 563, startPoint y: 480, endPoint x: 498, endPoint y: 603, distance: 139.5
click at [498, 603] on div "Celebrate National Disability Employment Awareness Month (NDEAM) and Halloween …" at bounding box center [585, 561] width 459 height 273
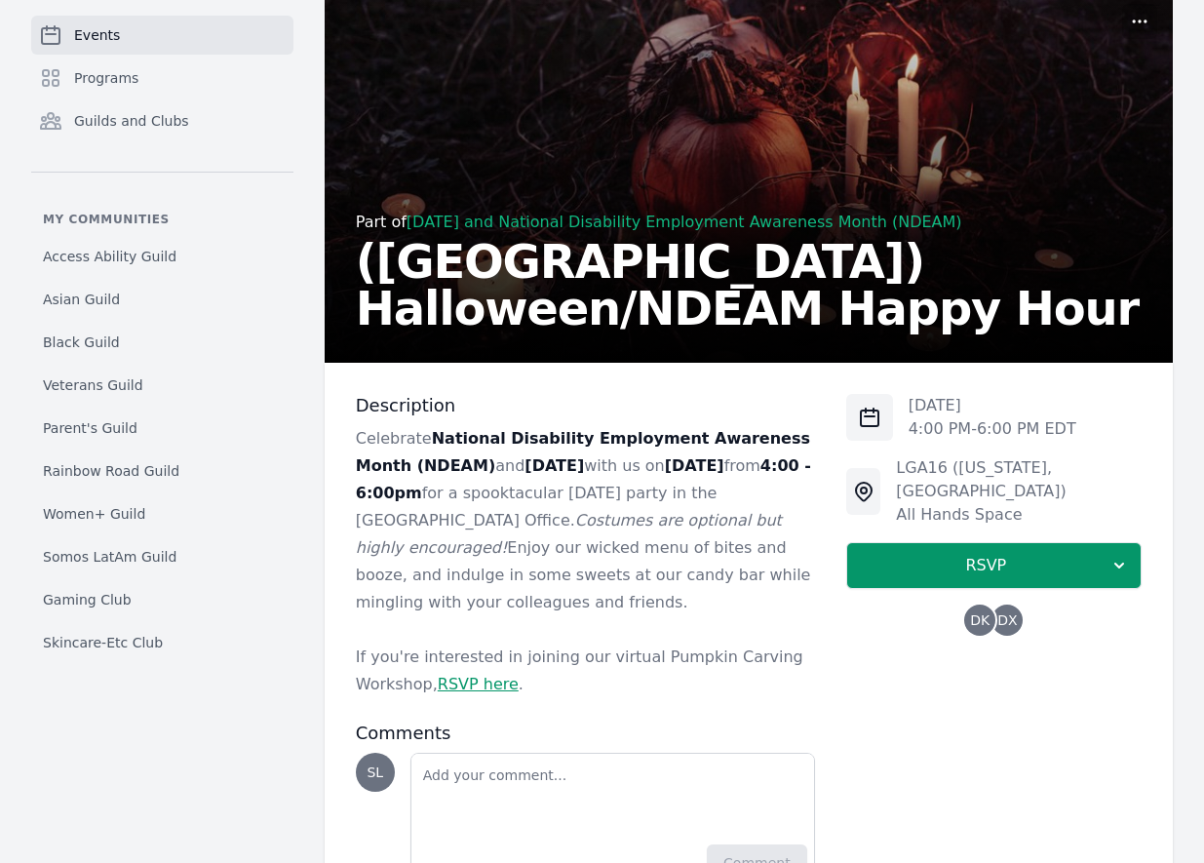
click at [498, 616] on p at bounding box center [585, 629] width 459 height 27
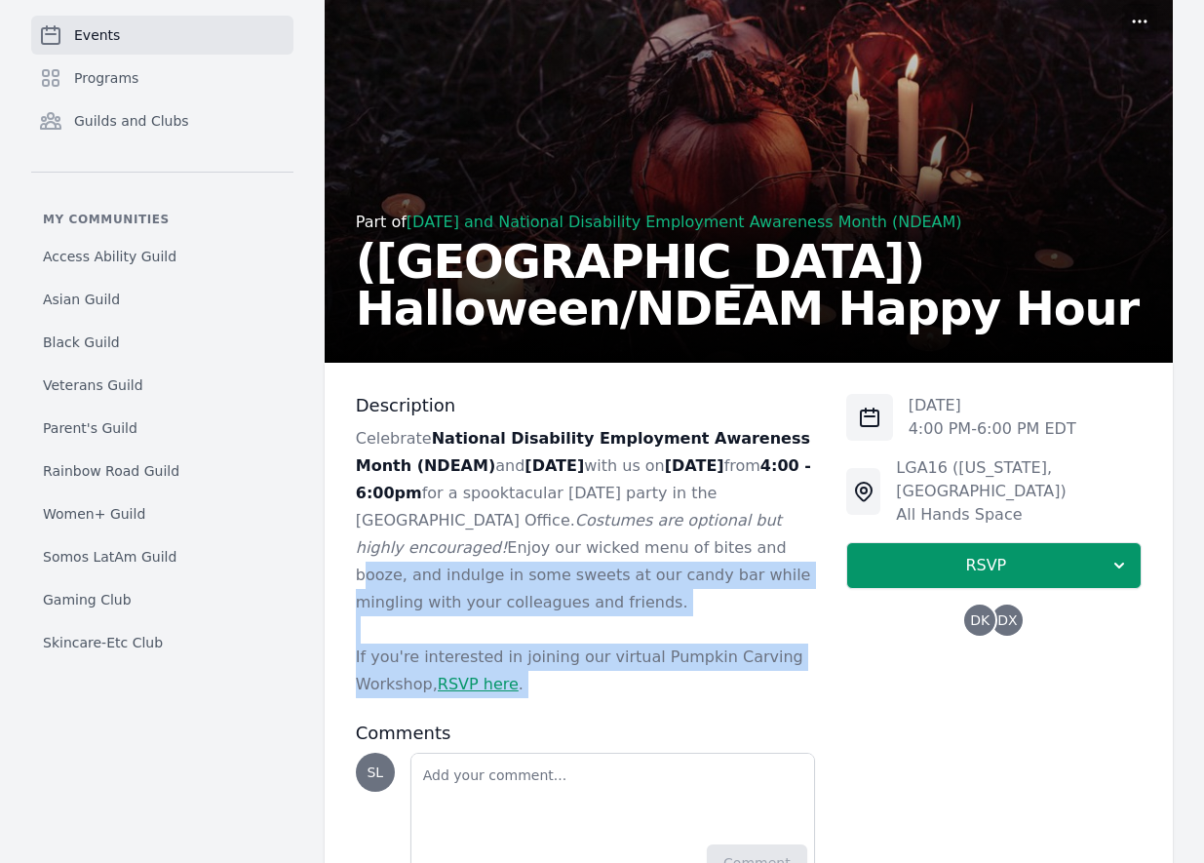
drag, startPoint x: 577, startPoint y: 682, endPoint x: 579, endPoint y: 557, distance: 125.8
click at [579, 557] on div "Description Celebrate National Disability Employment Awareness Month (NDEAM) an…" at bounding box center [585, 641] width 459 height 495
click at [579, 557] on p "Celebrate National Disability Employment Awareness Month (NDEAM) and Halloween …" at bounding box center [585, 520] width 459 height 191
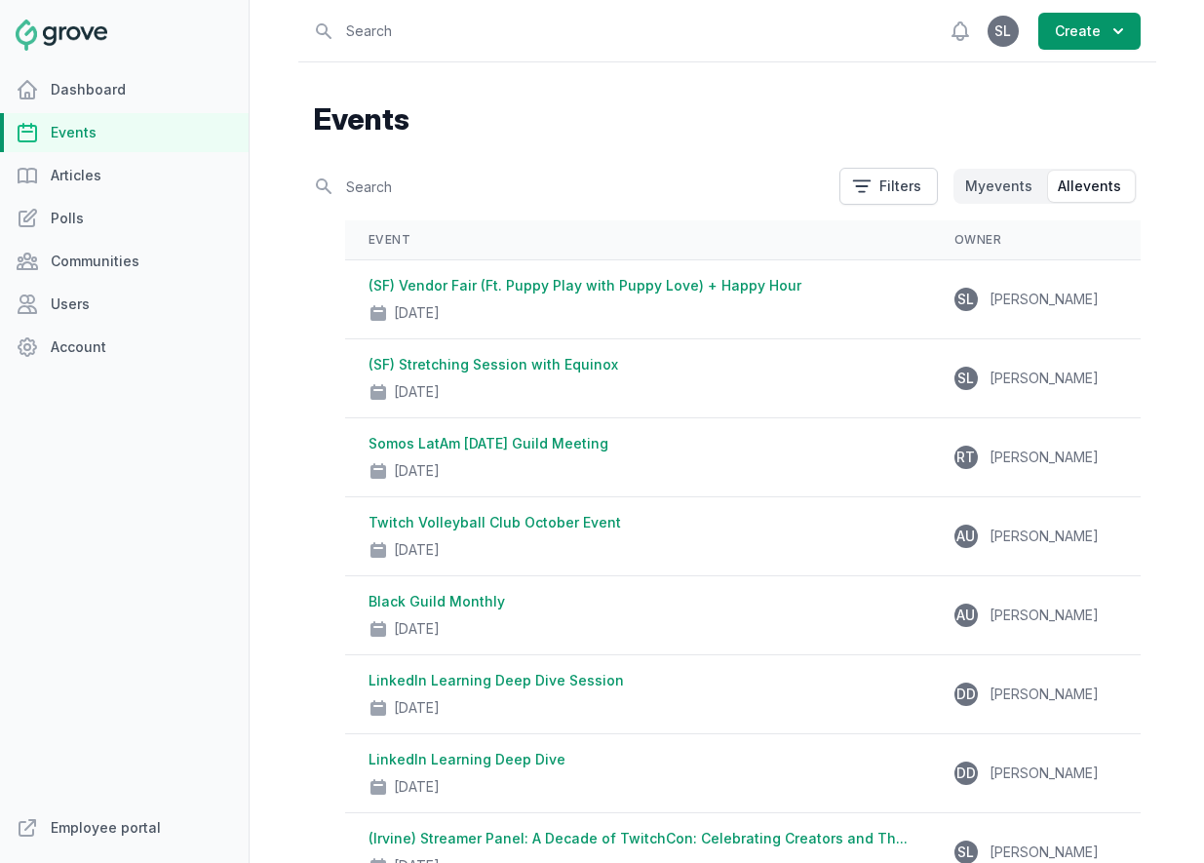
click at [1077, 55] on div "View notifications Open user menu SL Create" at bounding box center [1043, 30] width 196 height 61
click at [1078, 42] on button "Create" at bounding box center [1089, 31] width 102 height 37
click at [1054, 77] on link "Event" at bounding box center [1031, 78] width 218 height 35
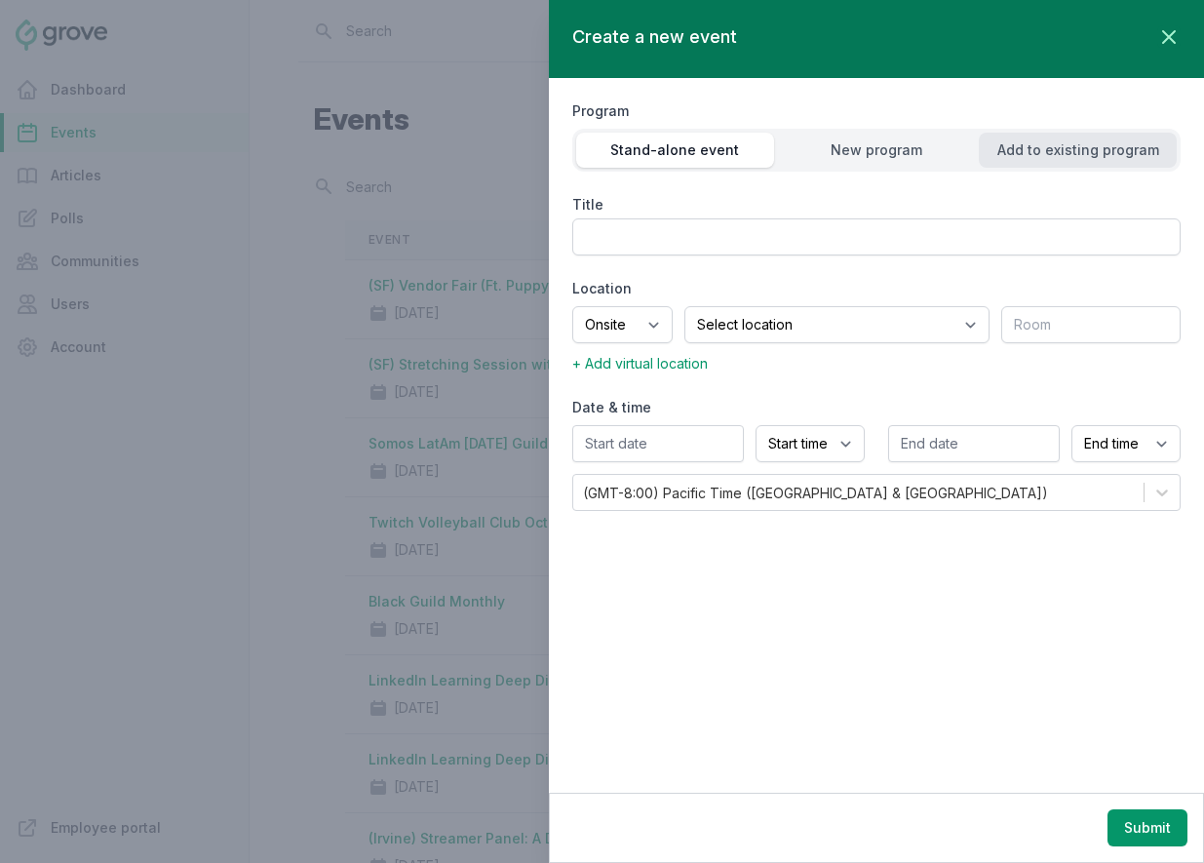
click at [1109, 152] on div "Add to existing program" at bounding box center [1078, 149] width 198 height 19
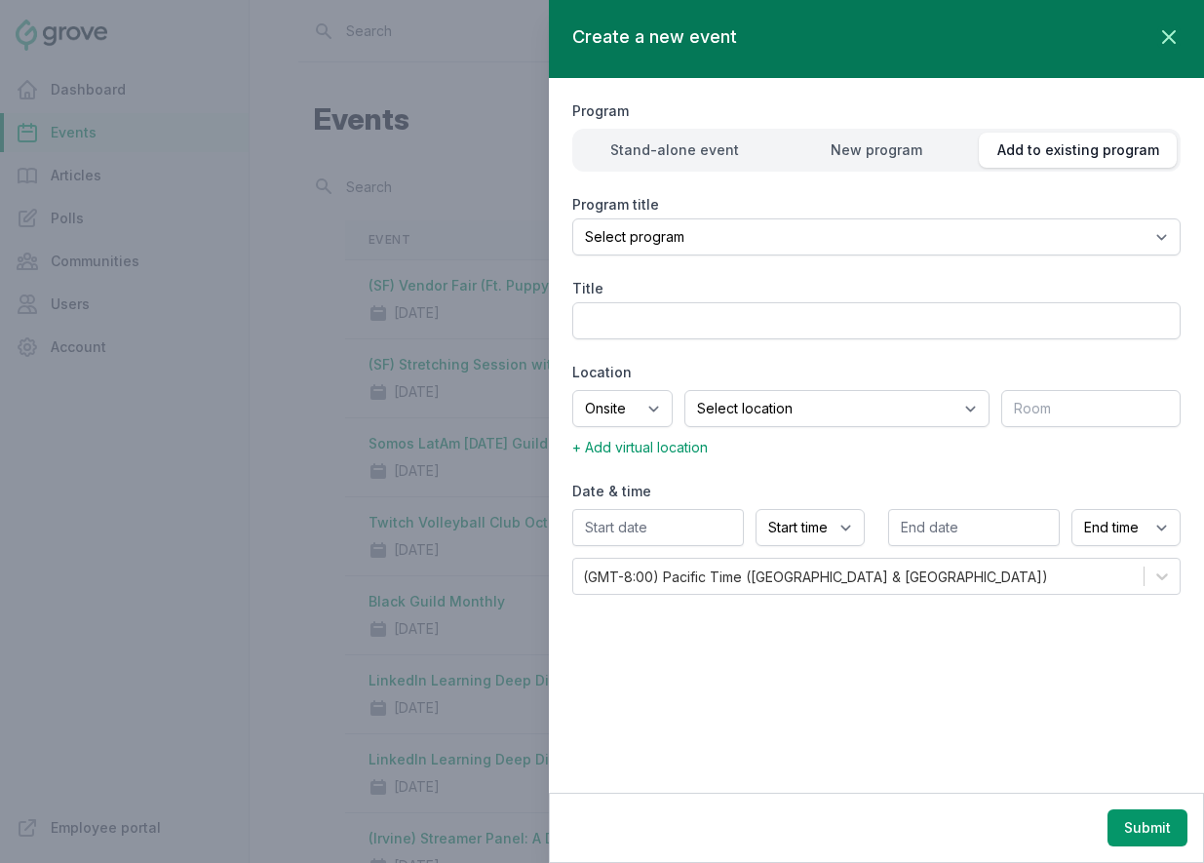
click at [989, 216] on div "Program title Select program (SF Office) Coffee Movement Pop-up Mental Health A…" at bounding box center [876, 225] width 608 height 60
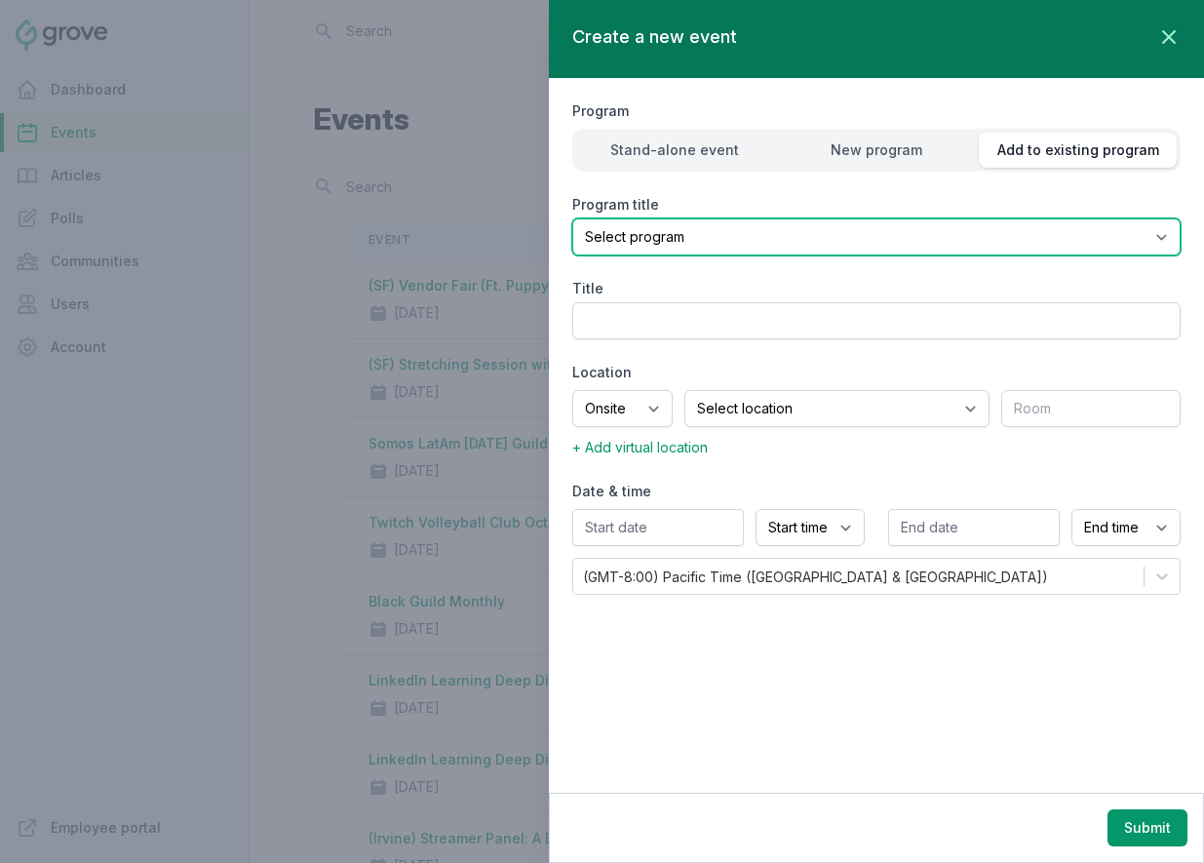
click at [988, 232] on select "Select program (SF Office) Coffee Movement Pop-up Mental Health Awareness Works…" at bounding box center [876, 236] width 608 height 37
select select "131"
click at [572, 218] on select "Select program (SF Office) Coffee Movement Pop-up Mental Health Awareness Works…" at bounding box center [876, 236] width 608 height 37
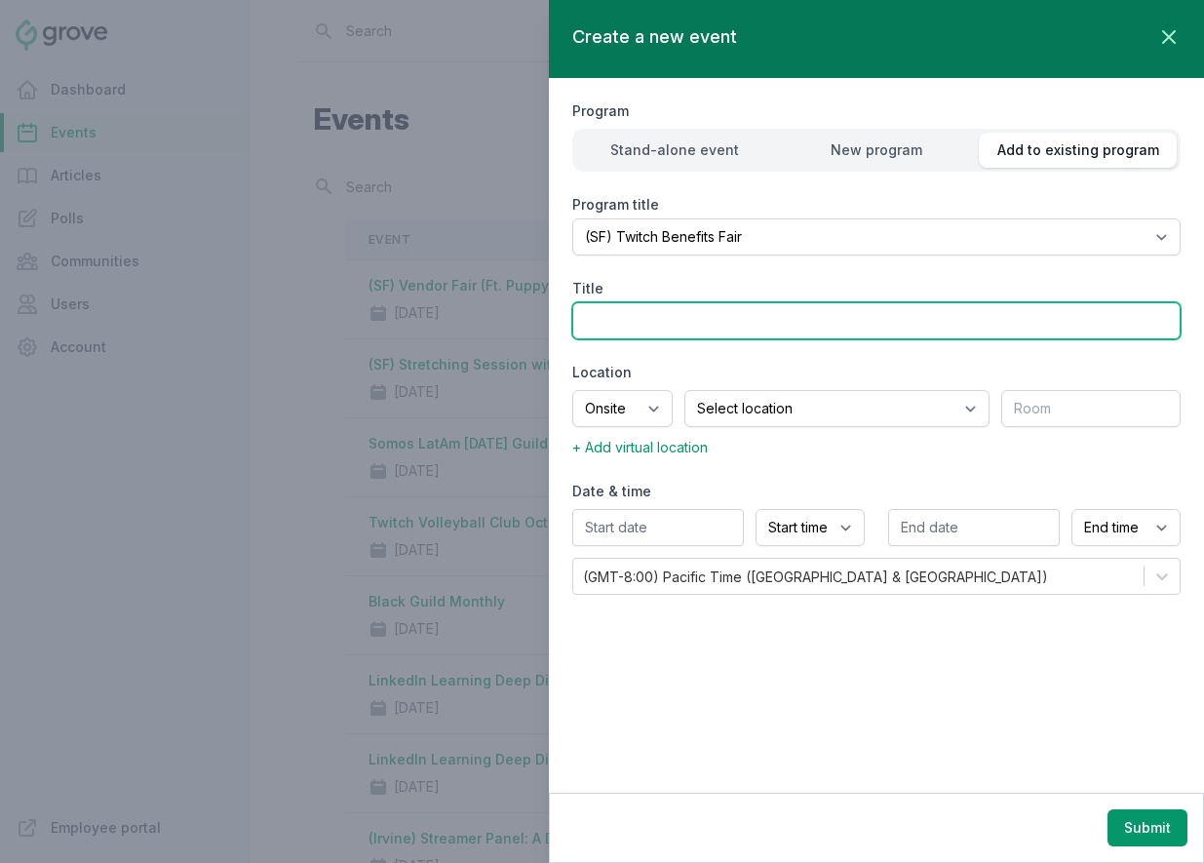
click at [716, 324] on input "Title" at bounding box center [876, 320] width 608 height 37
type input "(SF) Ergonomic Assessments"
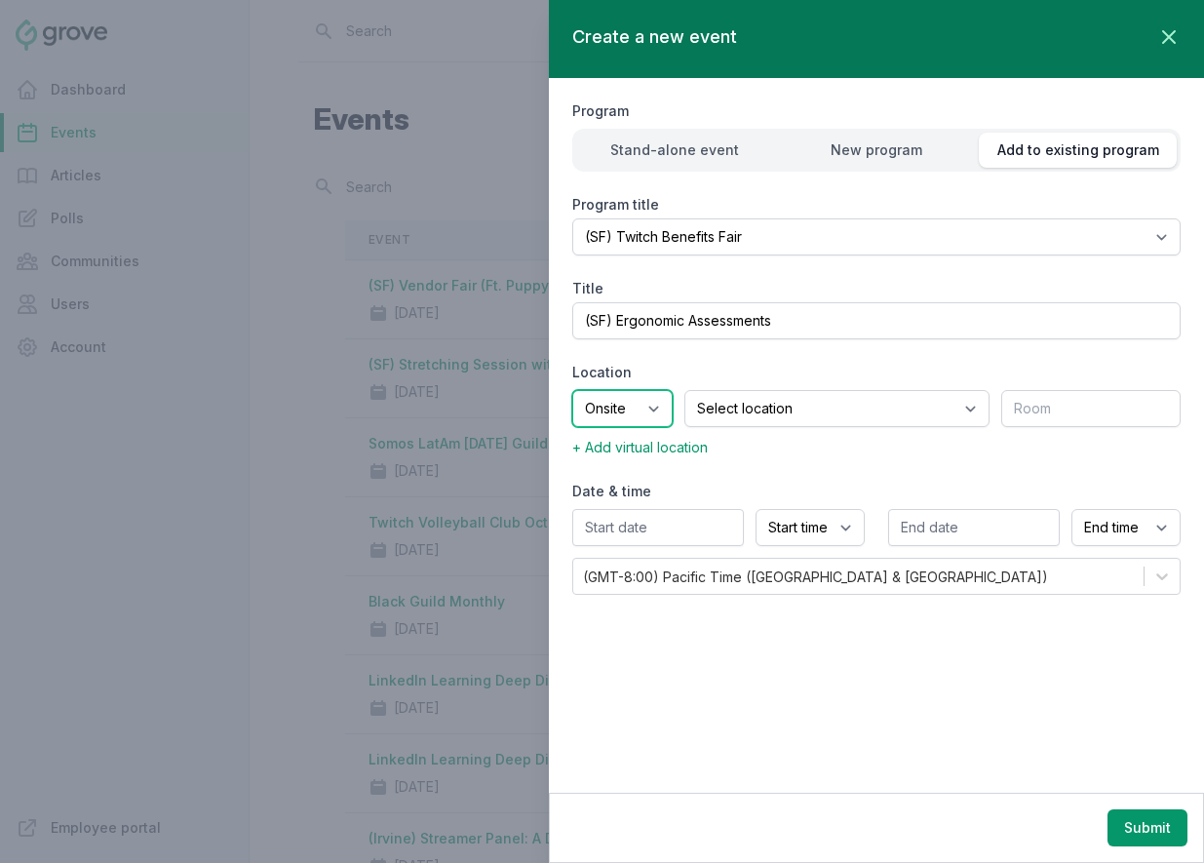
click at [657, 408] on select "Onsite Offsite Virtual only" at bounding box center [622, 408] width 100 height 37
click at [572, 390] on select "Onsite Offsite Virtual only" at bounding box center [622, 408] width 100 height 37
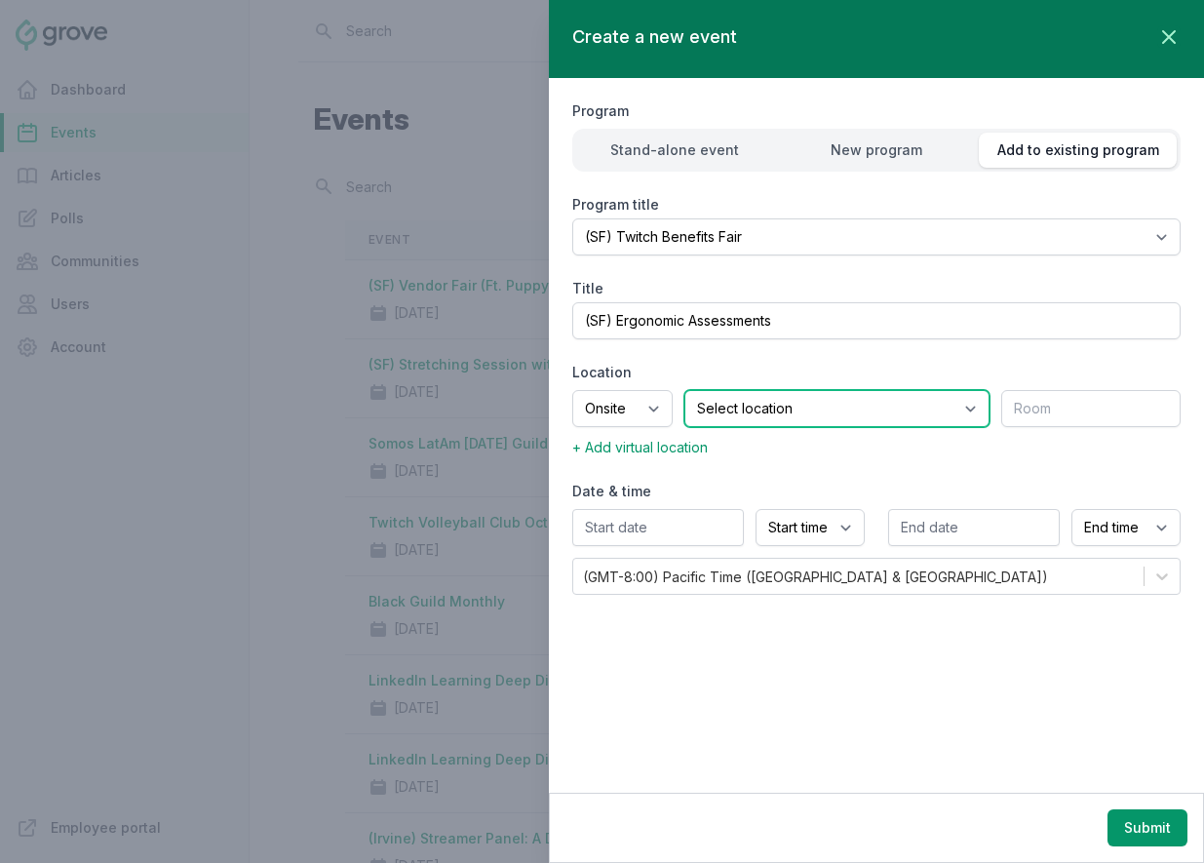
click at [760, 413] on select "Select location SEA81 Oscar (Seattle, WA) LHR32 (London, UK) SNA17 (Irvine, CA)…" at bounding box center [836, 408] width 305 height 37
select select "43"
click at [709, 390] on select "Select location SEA81 Oscar (Seattle, WA) LHR32 (London, UK) SNA17 (Irvine, CA)…" at bounding box center [836, 408] width 305 height 37
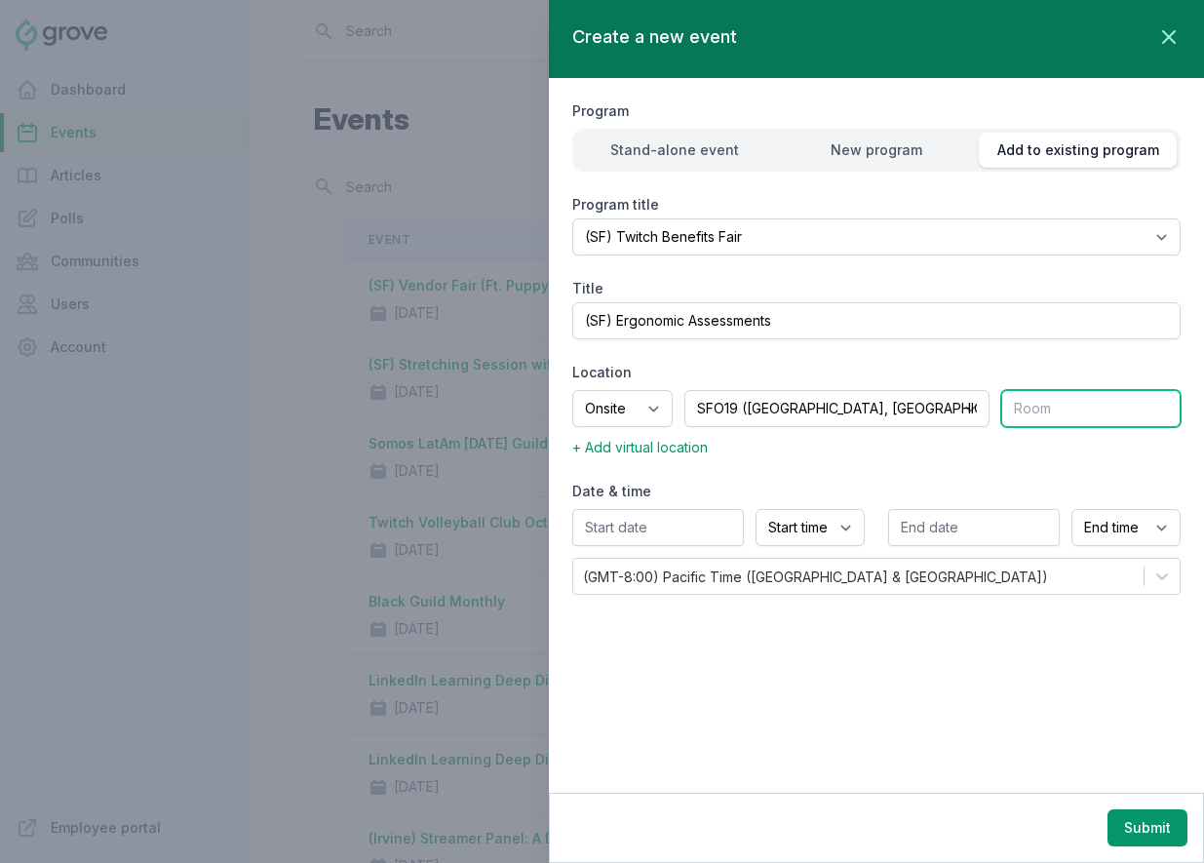
click at [1029, 417] on input "text" at bounding box center [1090, 408] width 179 height 37
click at [670, 536] on input "text" at bounding box center [658, 527] width 172 height 37
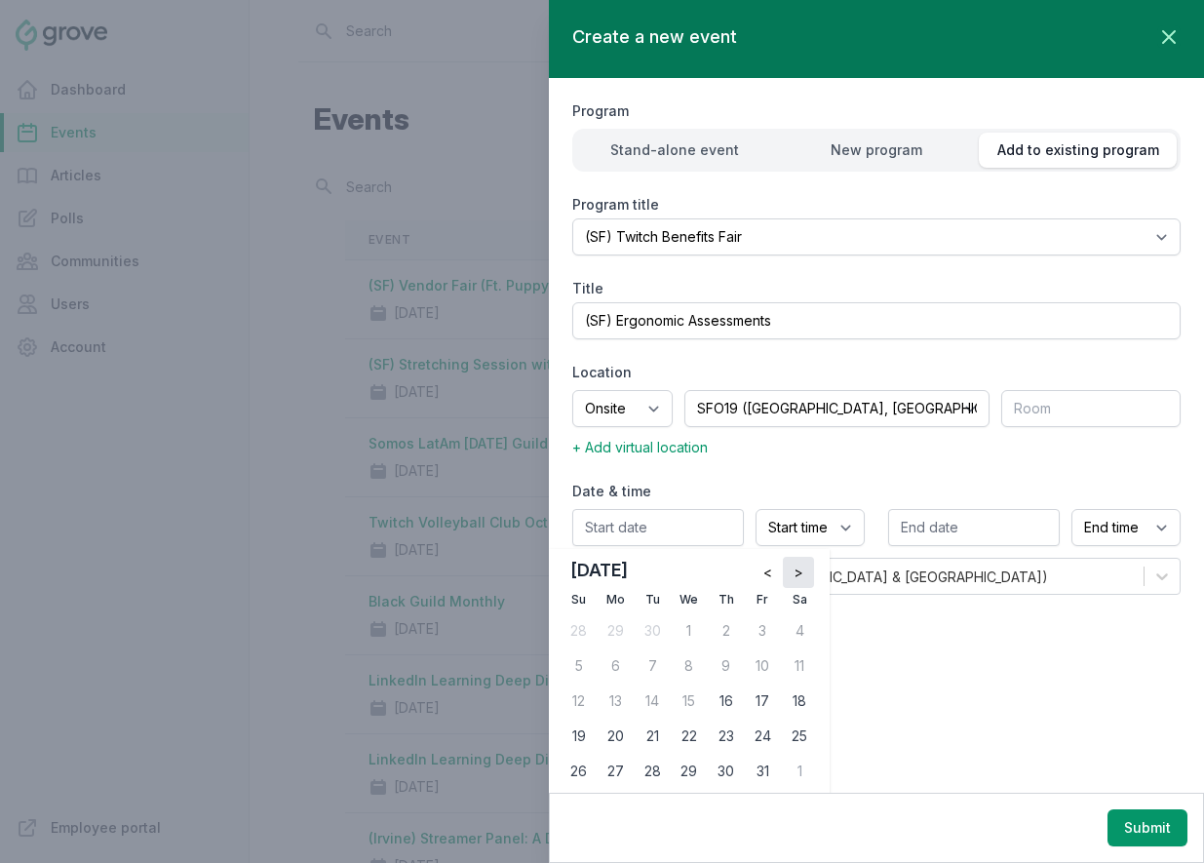
click at [805, 567] on button ">" at bounding box center [798, 572] width 31 height 31
click at [726, 668] on div "6" at bounding box center [726, 665] width 31 height 31
type input "11/06/2025"
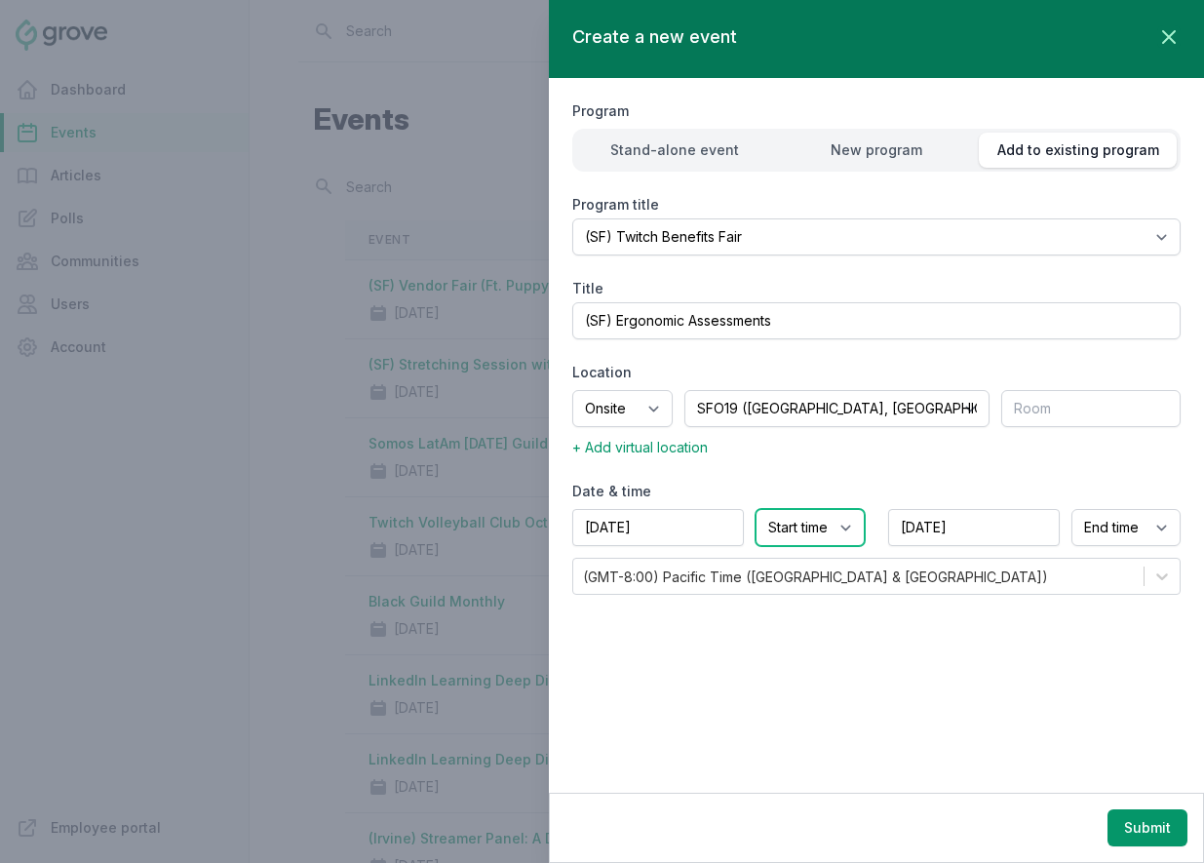
click at [807, 541] on select "Start time 12:00 AM 12:15 AM 12:30 AM 12:45 AM 1:00 AM 1:15 AM 1:30 AM 1:45 AM …" at bounding box center [810, 527] width 109 height 37
select select "9:00 AM"
click at [756, 509] on select "Start time 12:00 AM 12:15 AM 12:30 AM 12:45 AM 1:00 AM 1:15 AM 1:30 AM 1:45 AM …" at bounding box center [810, 527] width 109 height 37
select select "10:00 AM"
click at [1153, 834] on button "Submit" at bounding box center [1147, 827] width 80 height 37
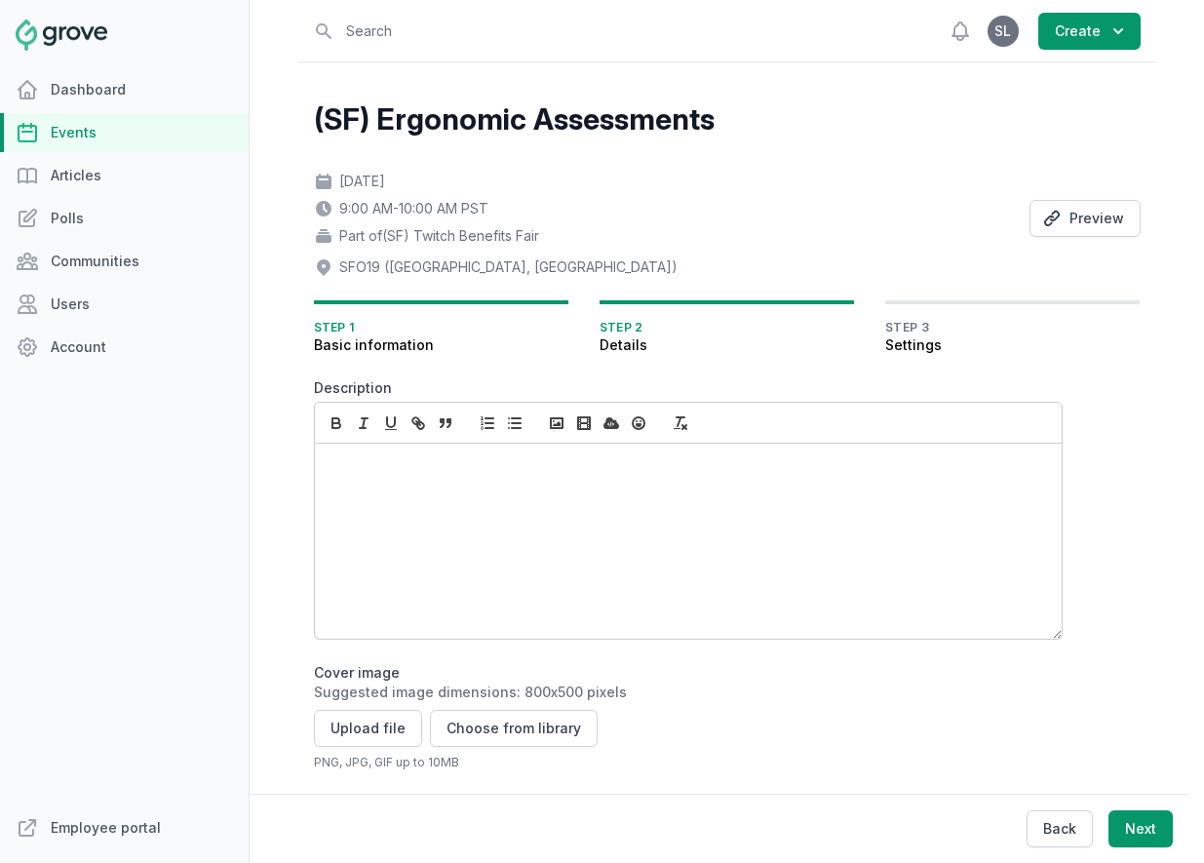
click at [545, 582] on div at bounding box center [688, 541] width 747 height 195
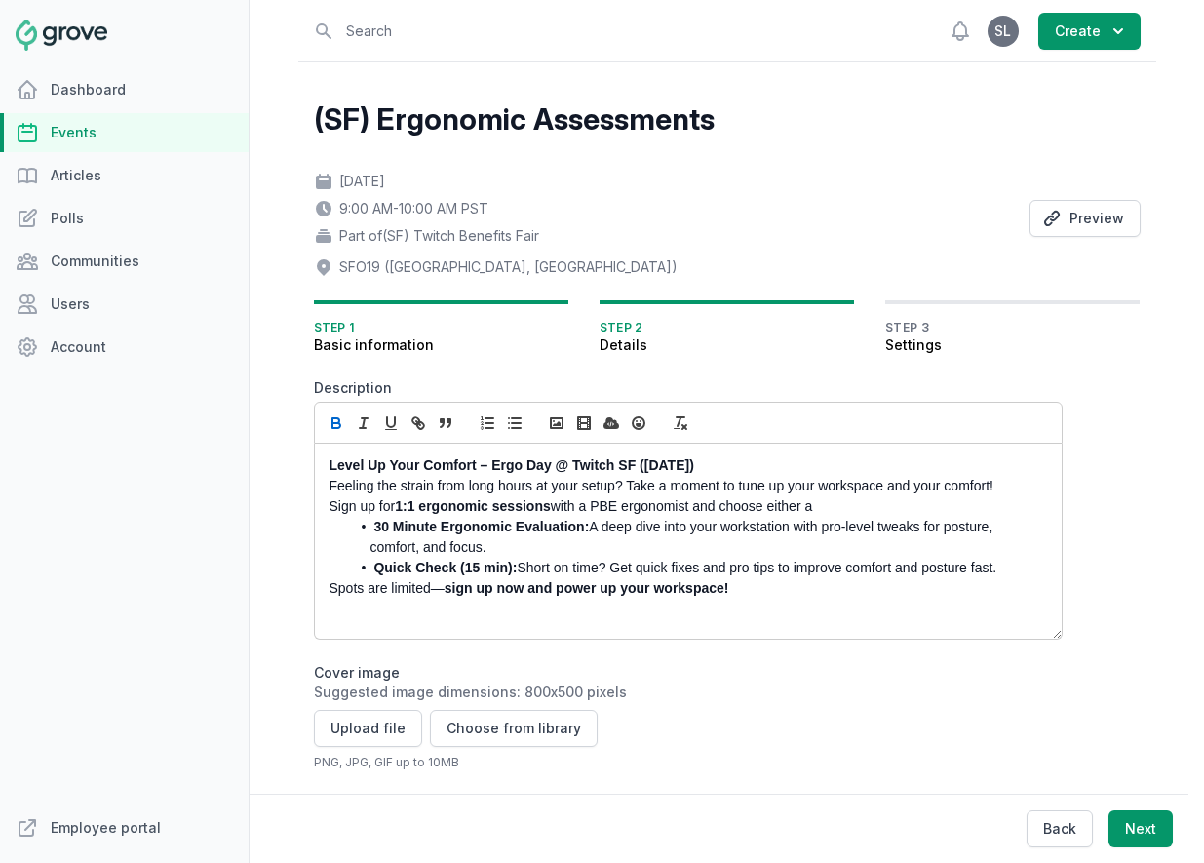
click at [533, 467] on strong "Level Up Your Comfort – Ergo Day @ Twitch SF (Nov 6)" at bounding box center [512, 465] width 365 height 16
drag, startPoint x: 701, startPoint y: 471, endPoint x: 796, endPoint y: 471, distance: 95.5
click at [796, 471] on p "Level Up Your Comfort – Ergo Assessments @ Twitch SF (Nov 6)" at bounding box center [683, 465] width 707 height 20
drag, startPoint x: 490, startPoint y: 549, endPoint x: 336, endPoint y: 531, distance: 155.0
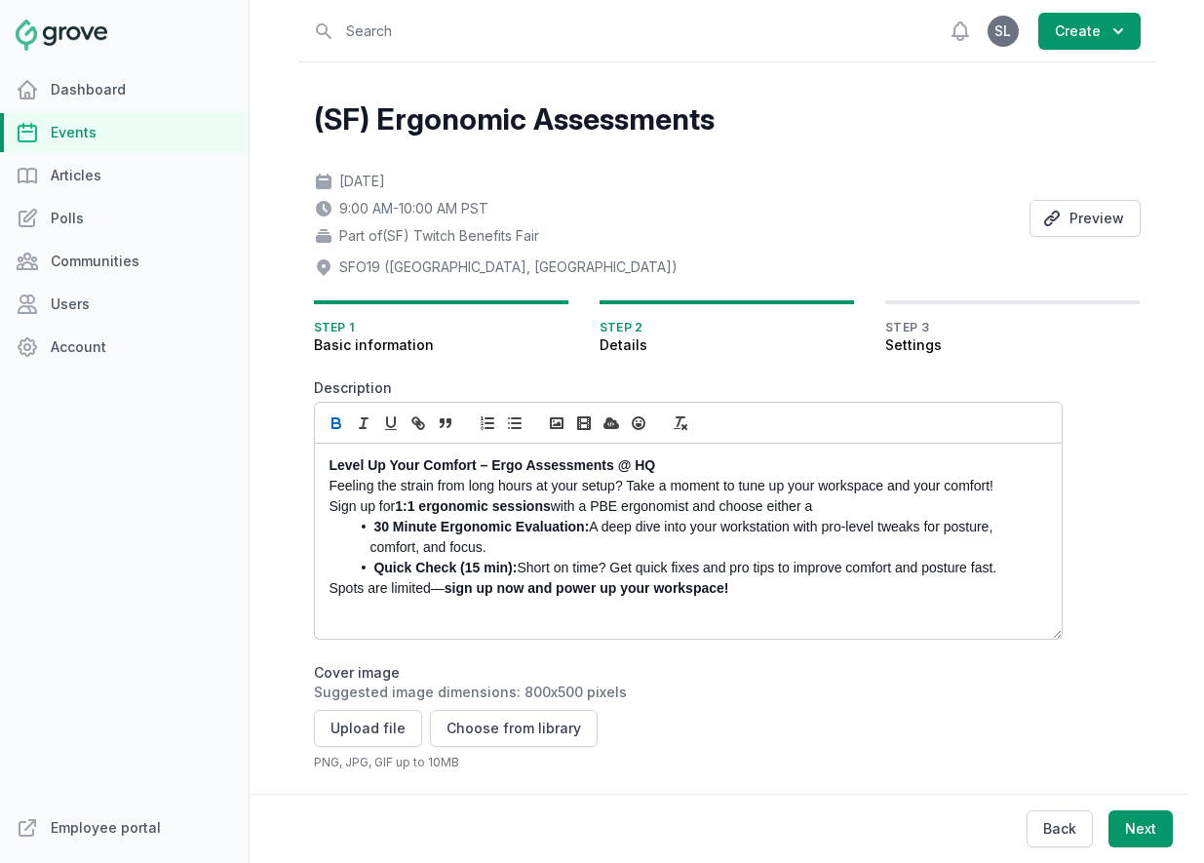
click at [336, 531] on ul "30 Minute Ergonomic Evaluation: A deep dive into your workstation with pro-leve…" at bounding box center [683, 547] width 707 height 61
click at [524, 541] on li "30 Minute Ergonomic Evaluation: A deep dive into your workstation with pro-leve…" at bounding box center [693, 537] width 686 height 41
click at [846, 506] on p "Sign up for 1:1 ergonomic sessions with a PBE ergonomist and choose either a" at bounding box center [683, 506] width 707 height 20
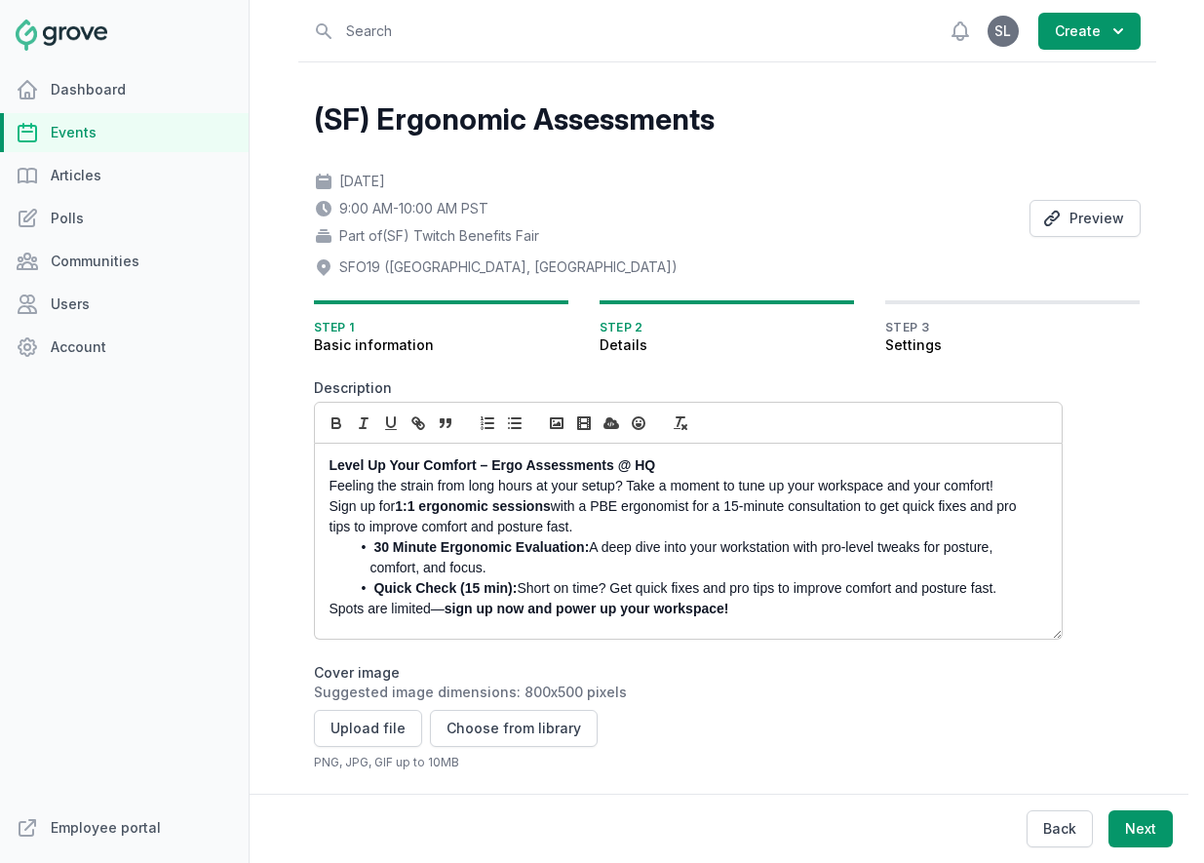
click at [869, 506] on p "Sign up for 1:1 ergonomic sessions with a PBE ergonomist for a 15-minute consul…" at bounding box center [683, 516] width 707 height 41
click at [667, 576] on li "30 Minute Ergonomic Evaluation: A deep dive into your workstation with pro-leve…" at bounding box center [693, 557] width 686 height 41
click at [739, 584] on li "Quick Check (15 min): Short on time? Get quick fixes and pro tips to improve co…" at bounding box center [693, 588] width 686 height 20
click at [739, 583] on li "Quick Check (15 min): Short on time? Get quick fixes and pro tips to improve co…" at bounding box center [693, 588] width 686 height 20
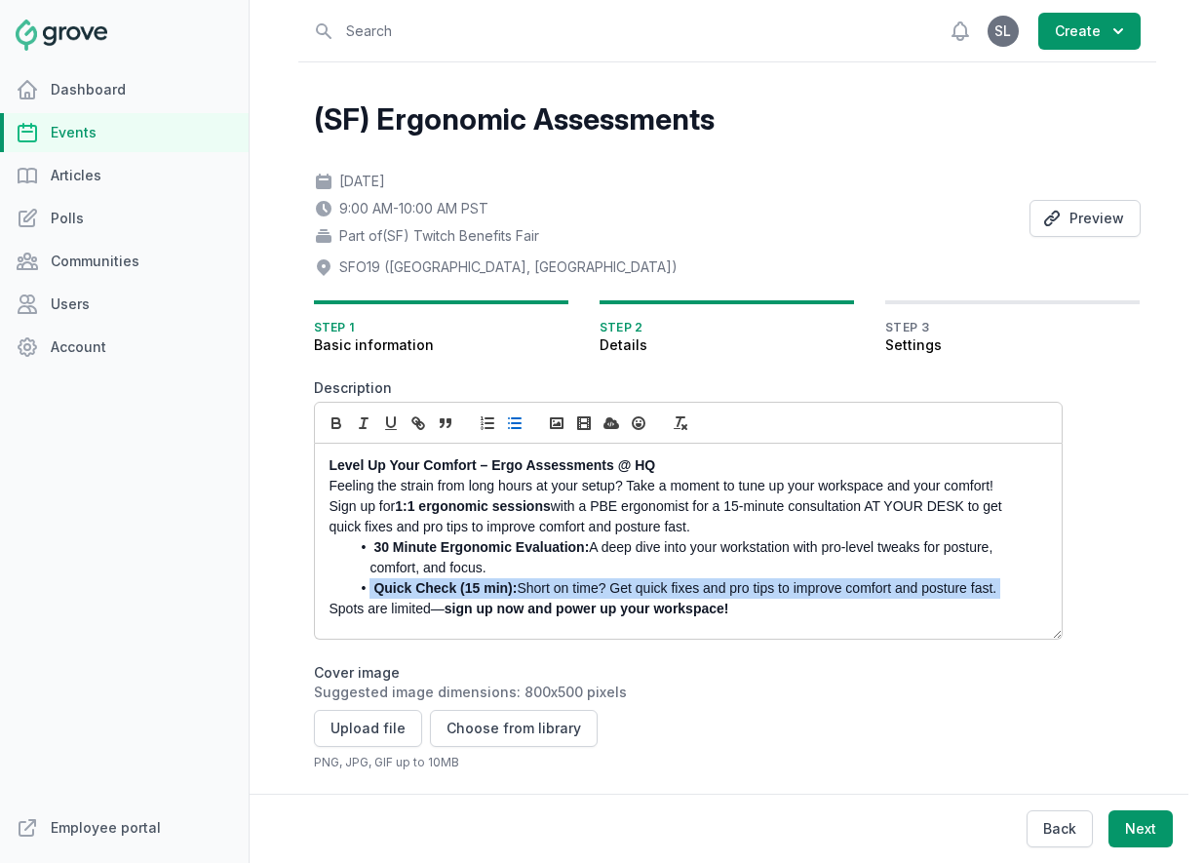
click at [739, 583] on li "Quick Check (15 min): Short on time? Get quick fixes and pro tips to improve co…" at bounding box center [693, 588] width 686 height 20
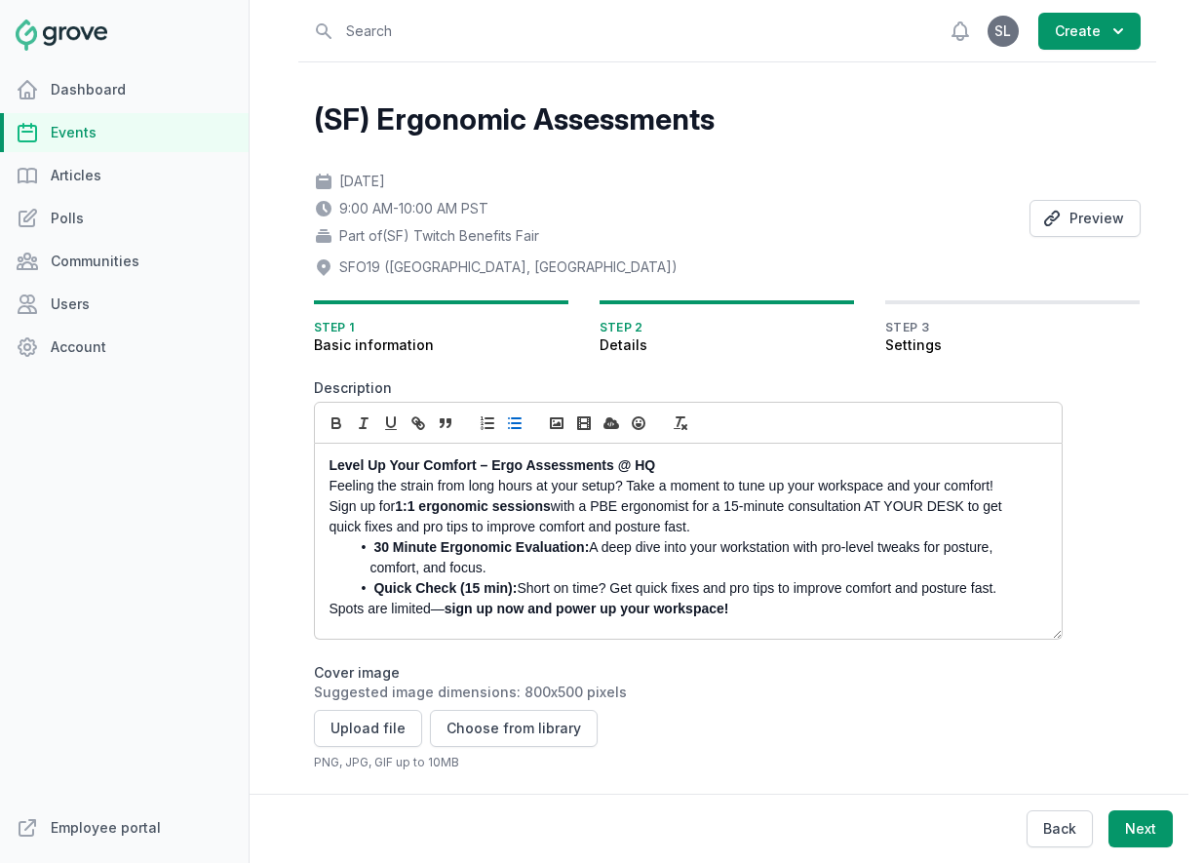
click at [795, 588] on li "Quick Check (15 min): Short on time? Get quick fixes and pro tips to improve co…" at bounding box center [693, 588] width 686 height 20
drag, startPoint x: 1008, startPoint y: 592, endPoint x: 363, endPoint y: 547, distance: 646.9
click at [363, 547] on ul "30 Minute Ergonomic Evaluation: A deep dive into your workstation with pro-leve…" at bounding box center [683, 567] width 707 height 61
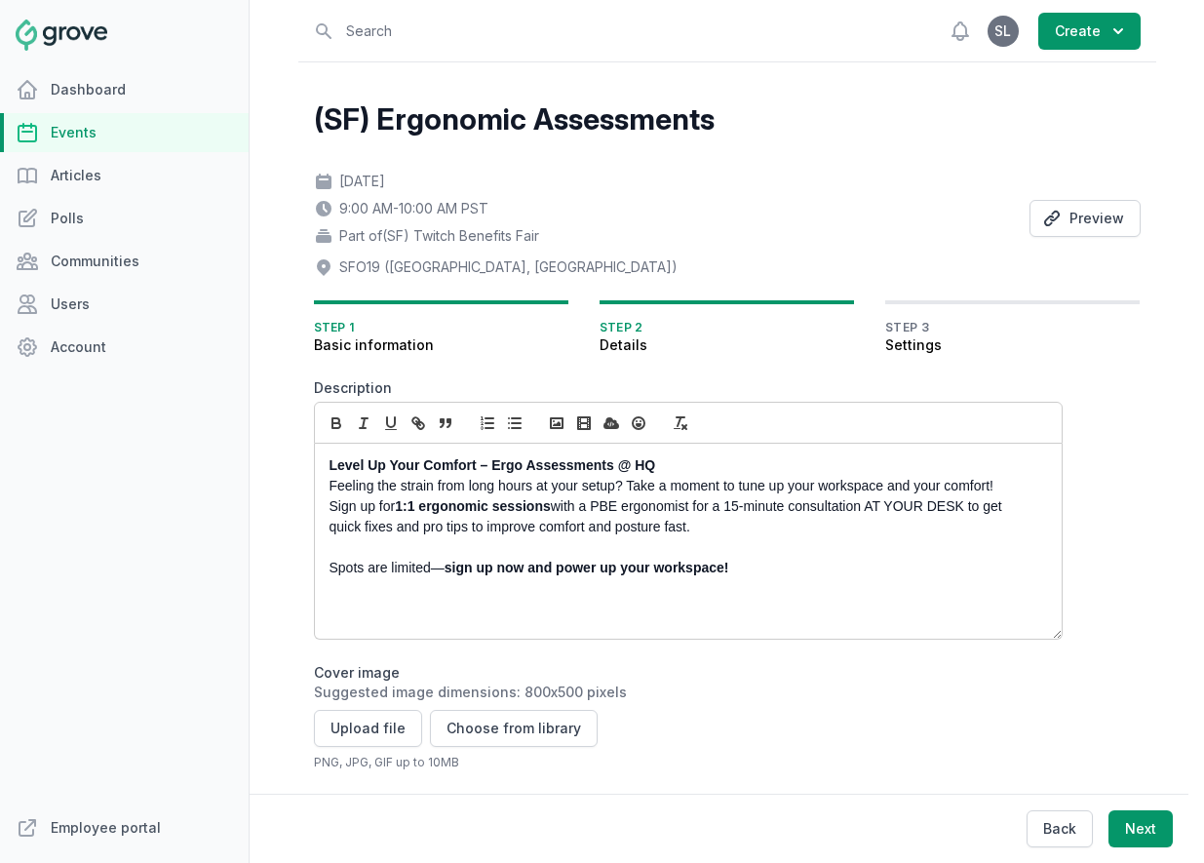
click at [464, 572] on strong "sign up now and power up your workspace!" at bounding box center [587, 568] width 285 height 16
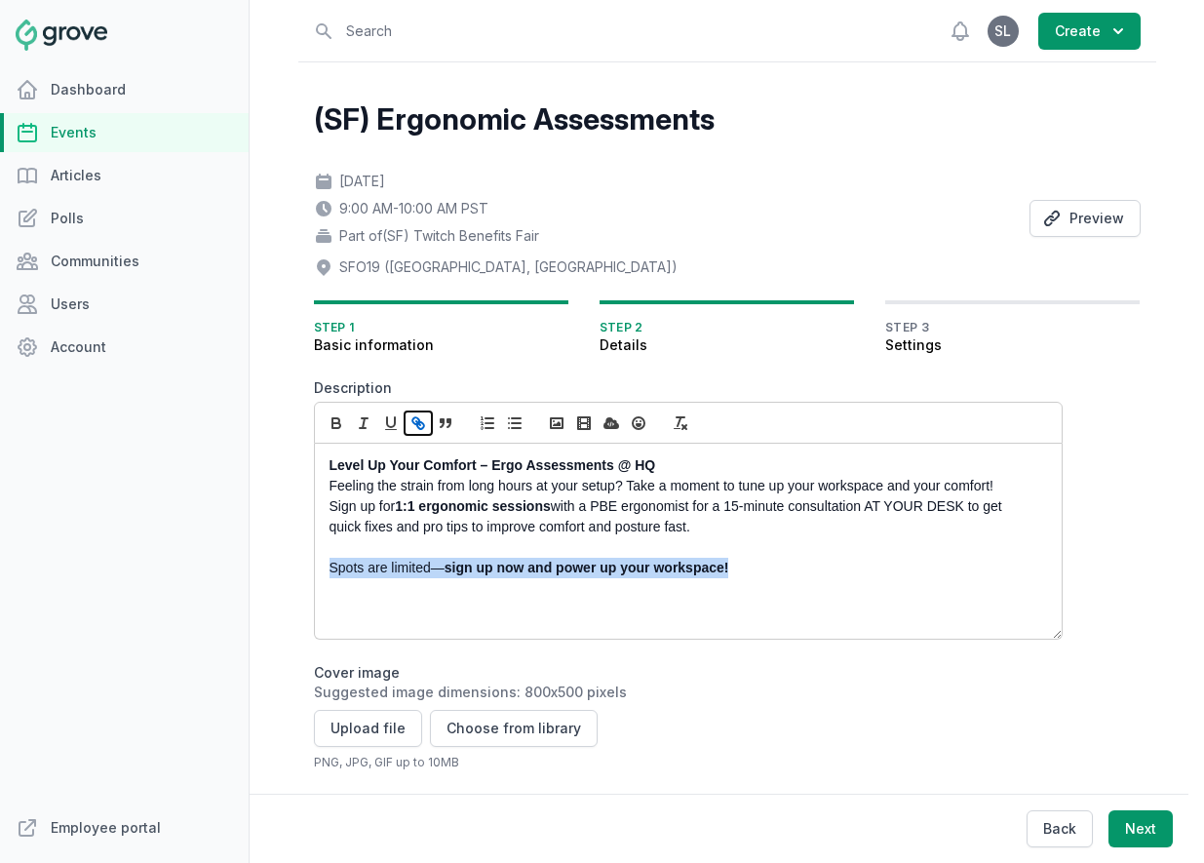
click at [413, 423] on icon "button" at bounding box center [415, 420] width 7 height 7
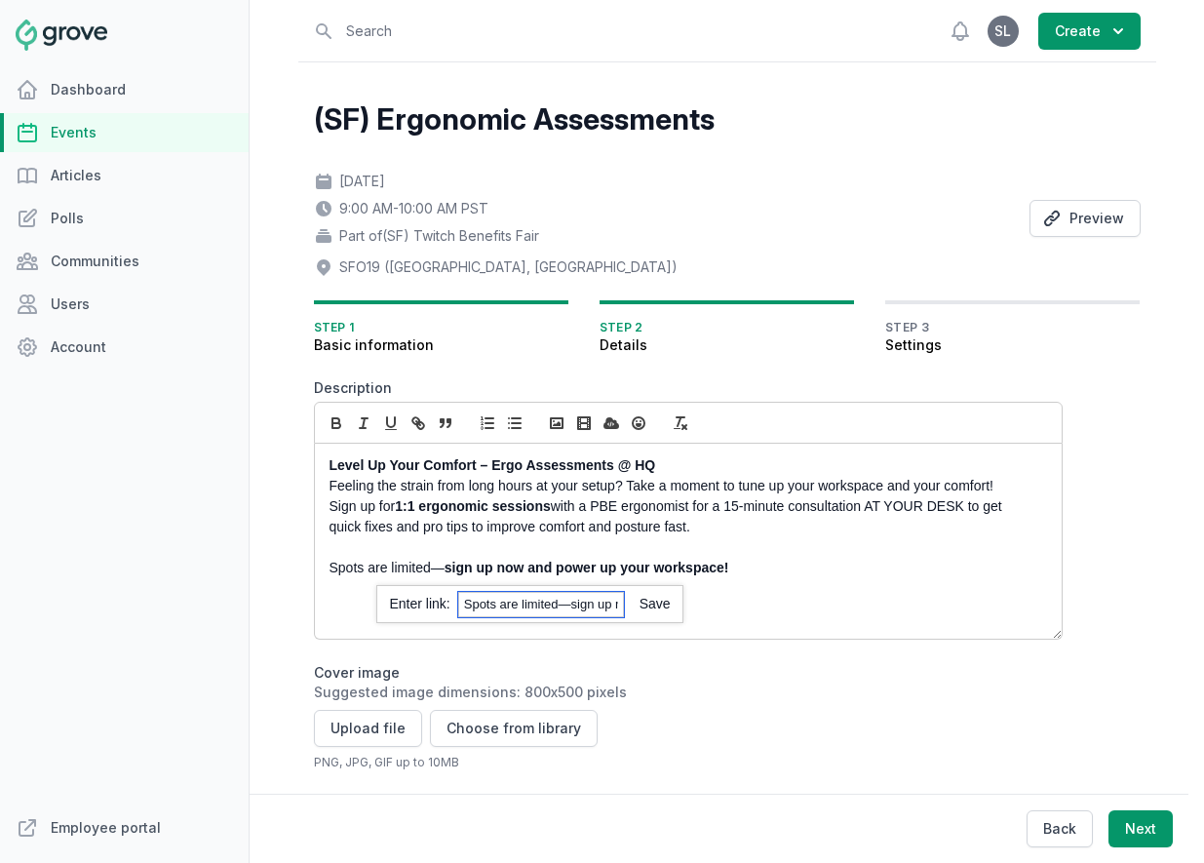
paste input "https://docs.google.com/spreadsheets/d/1jjHvnClXvv-jKsnue2_DiKFeC3ieQkn62RbLQP7…"
type input "https://docs.google.com/spreadsheets/d/1jjHvnClXvv-jKsnue2_DiKFeC3ieQkn62RbLQP7…"
click at [661, 608] on link at bounding box center [647, 604] width 47 height 16
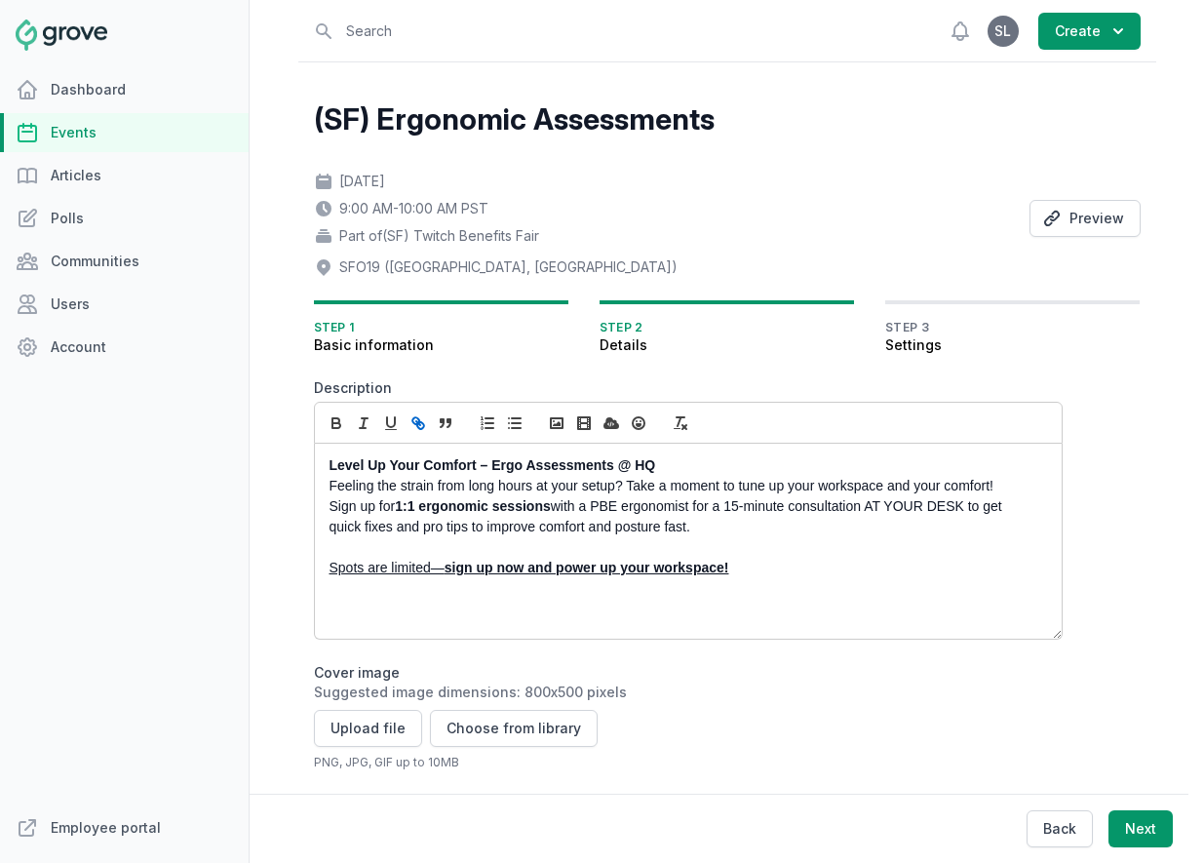
click at [697, 589] on div "Level Up Your Comfort – Ergo Assessments @ HQ Feeling the strain from long hour…" at bounding box center [688, 541] width 747 height 195
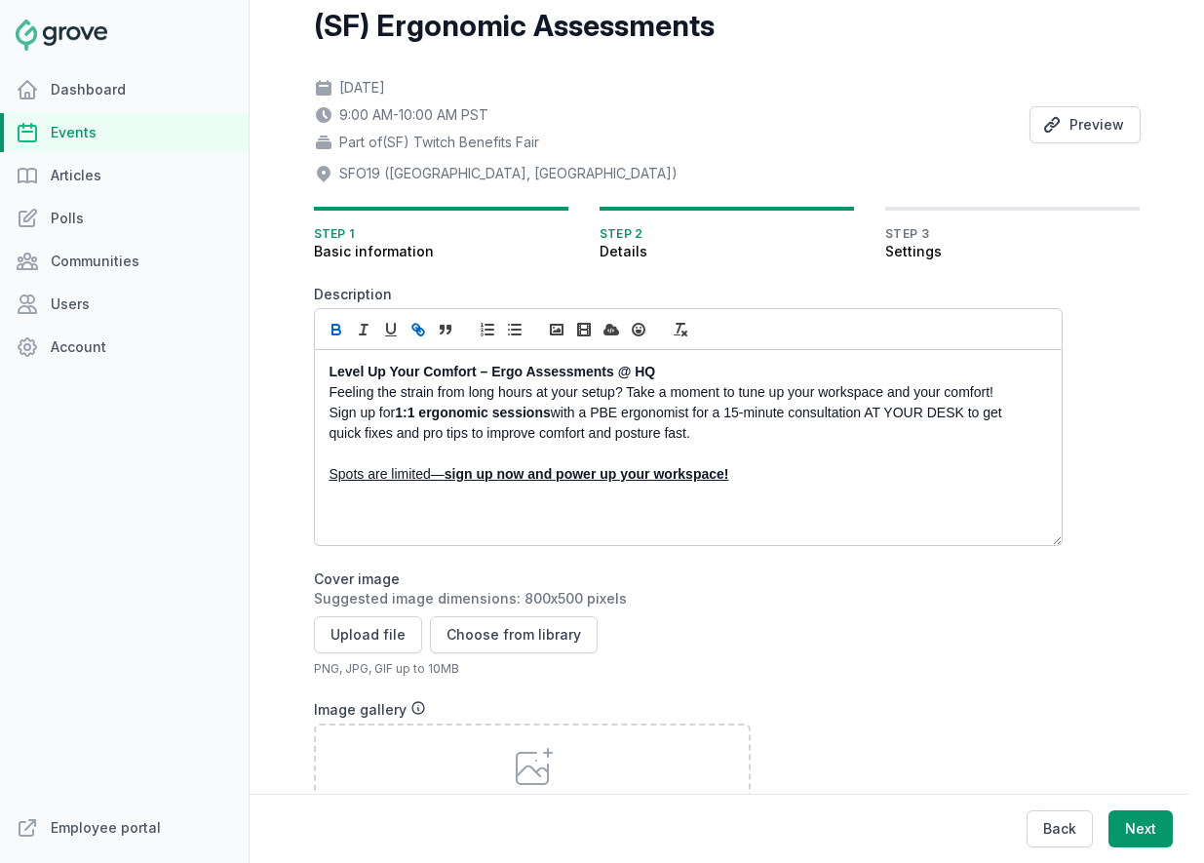
scroll to position [183, 0]
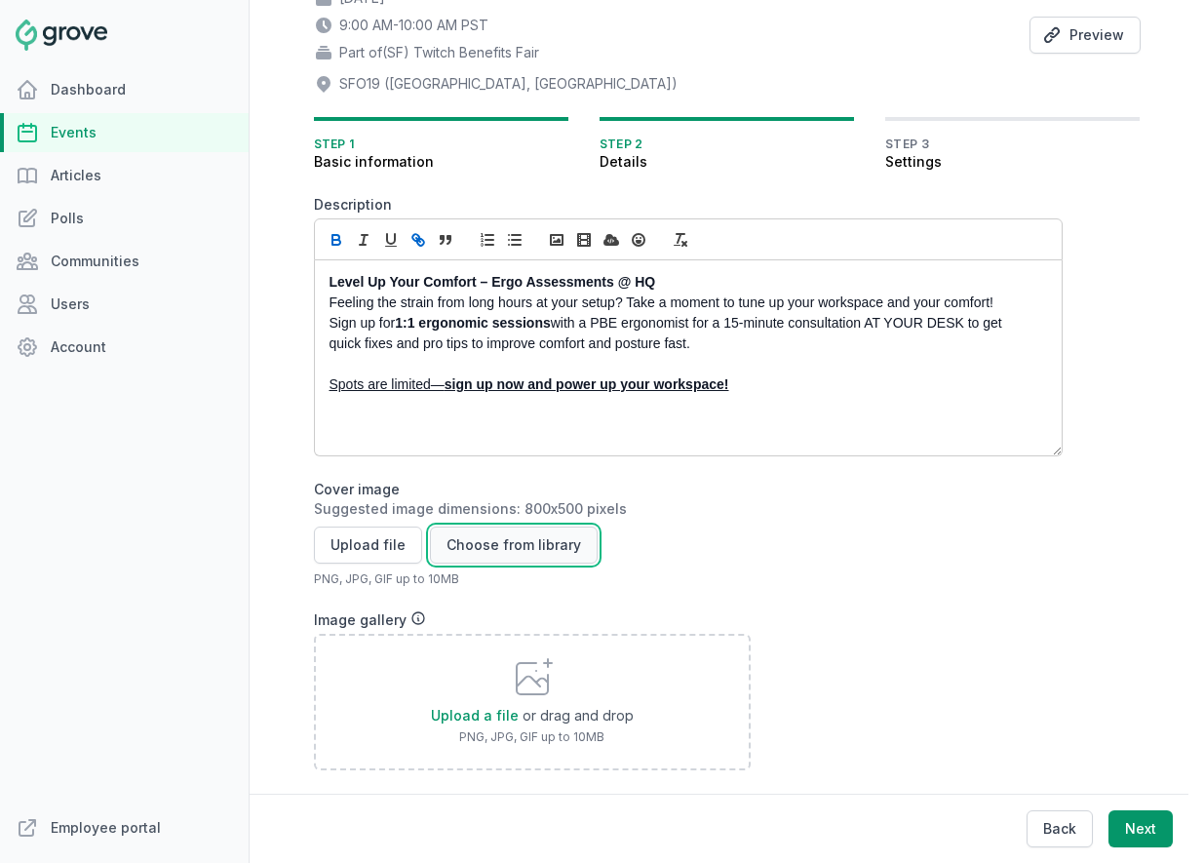
click at [500, 553] on button "Choose from library" at bounding box center [514, 544] width 168 height 37
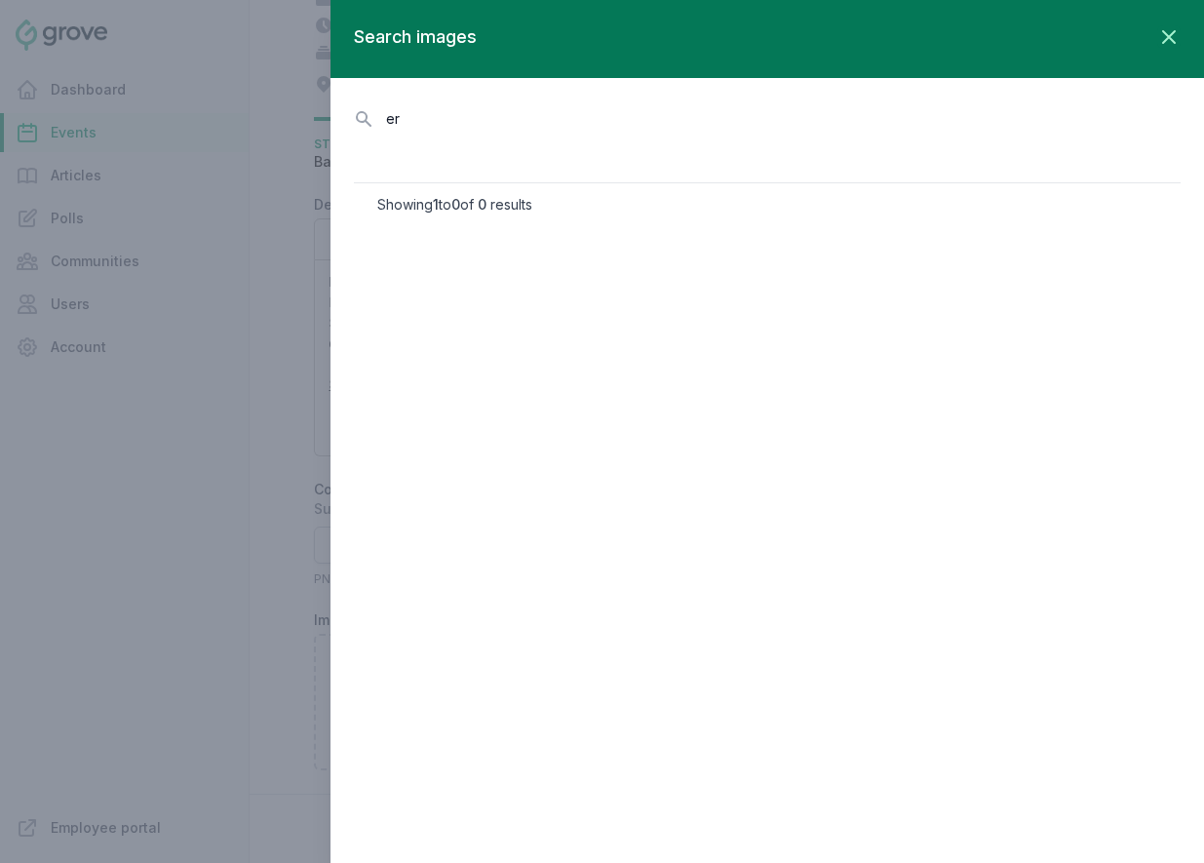
type input "e"
type input "desk"
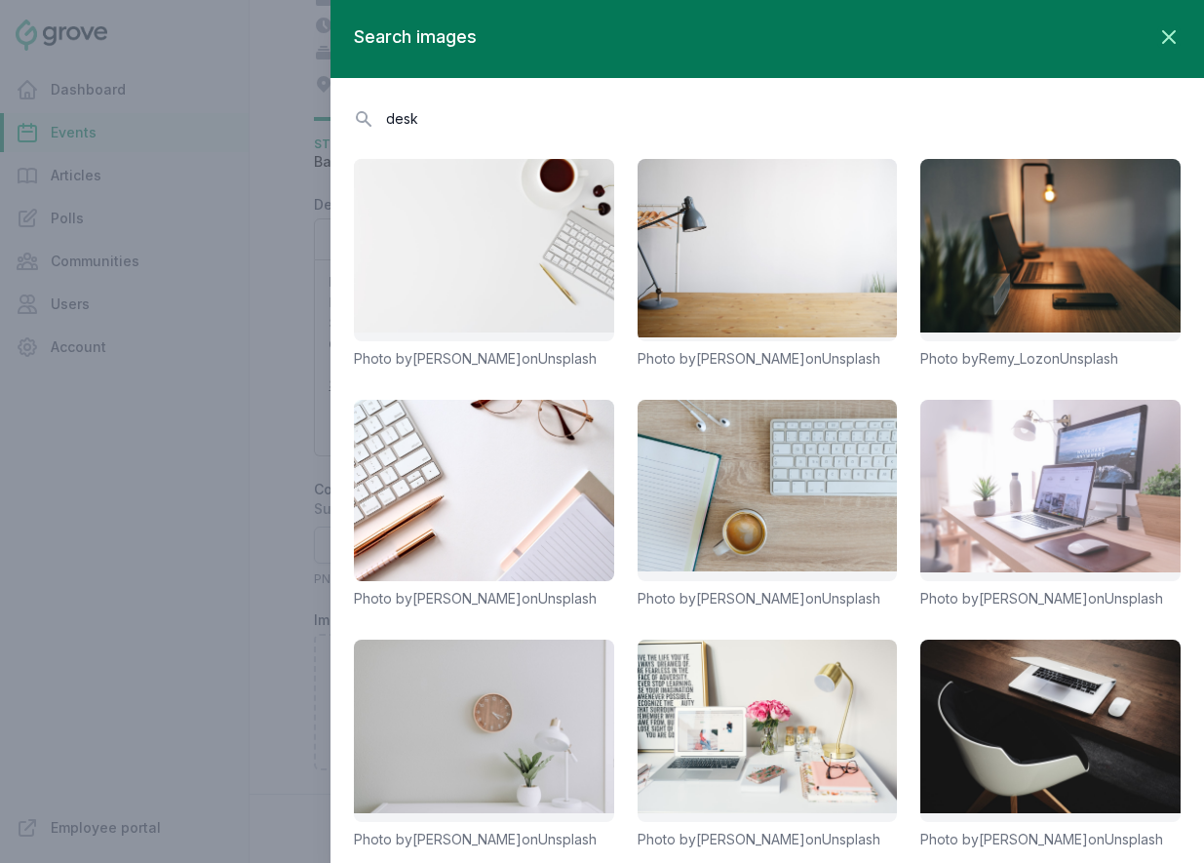
click at [1048, 494] on link at bounding box center [1050, 491] width 260 height 182
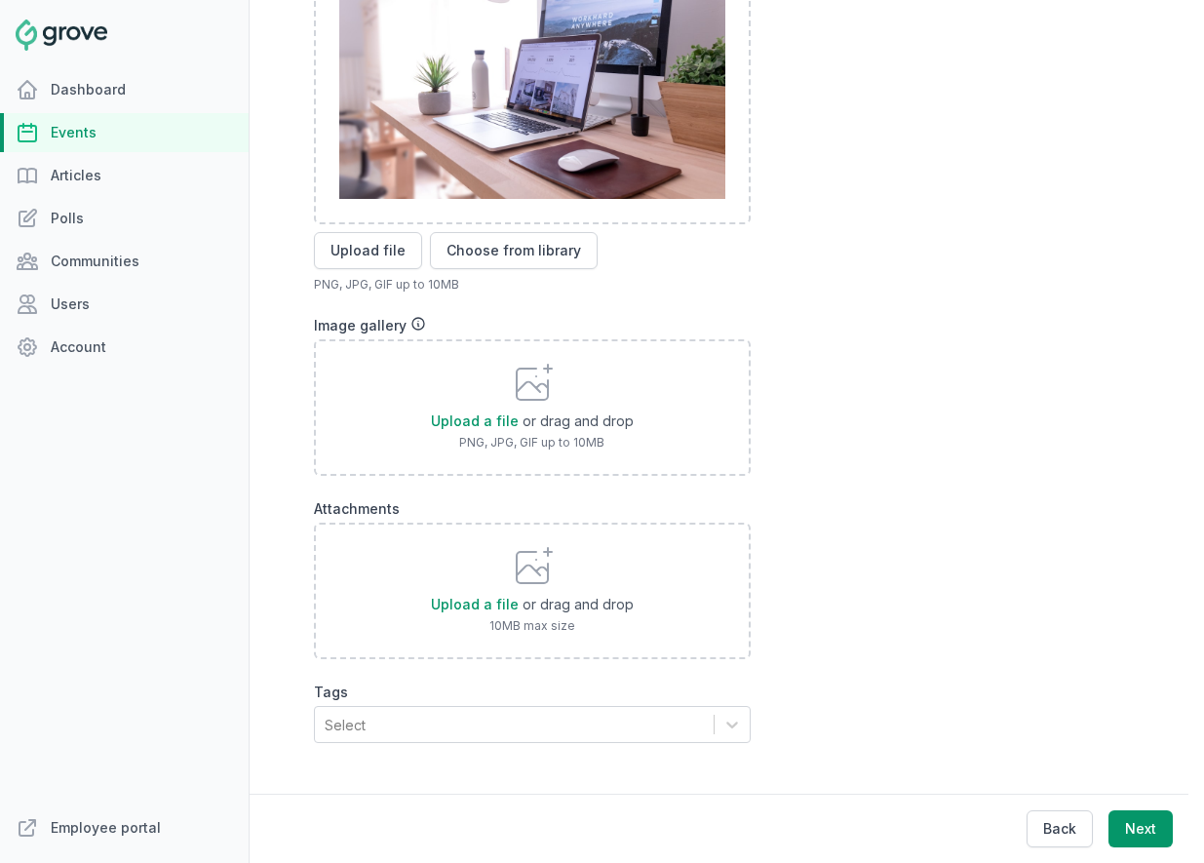
scroll to position [798, 0]
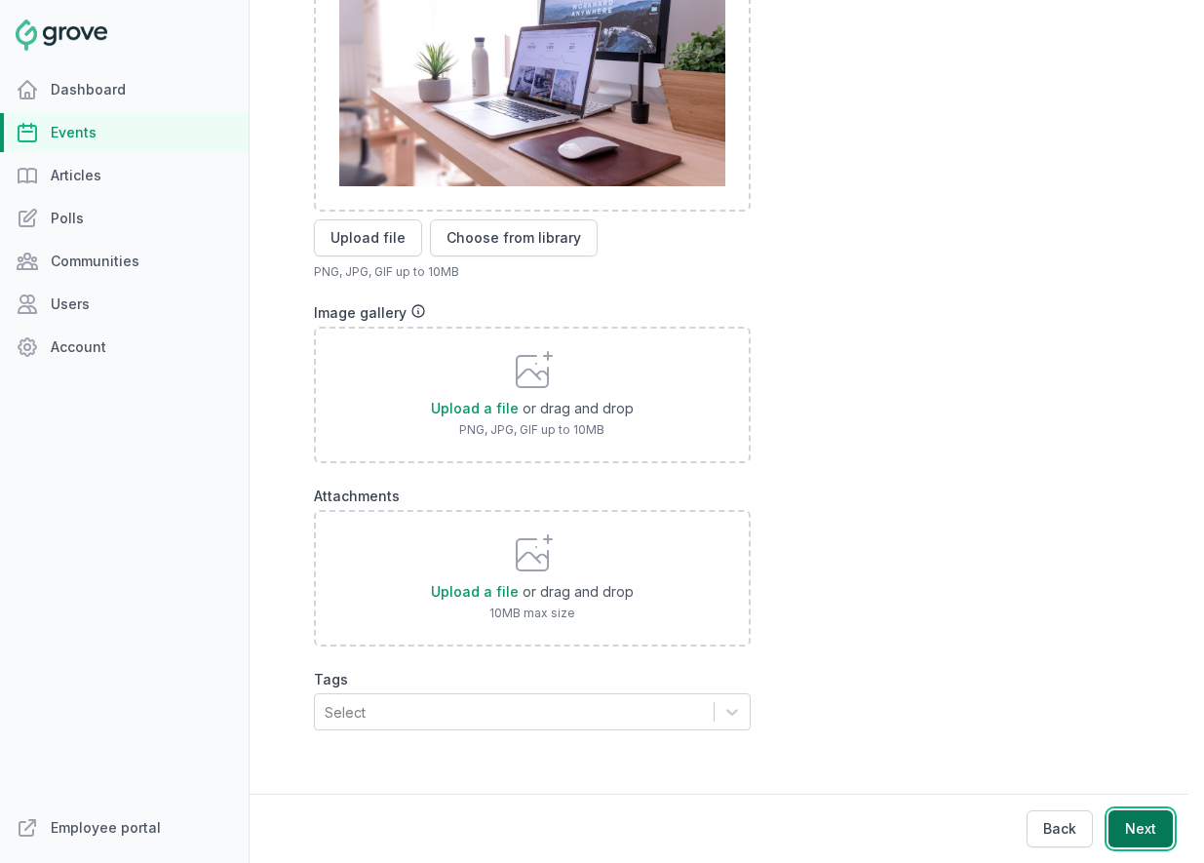
click at [1154, 828] on button "Next" at bounding box center [1140, 828] width 64 height 37
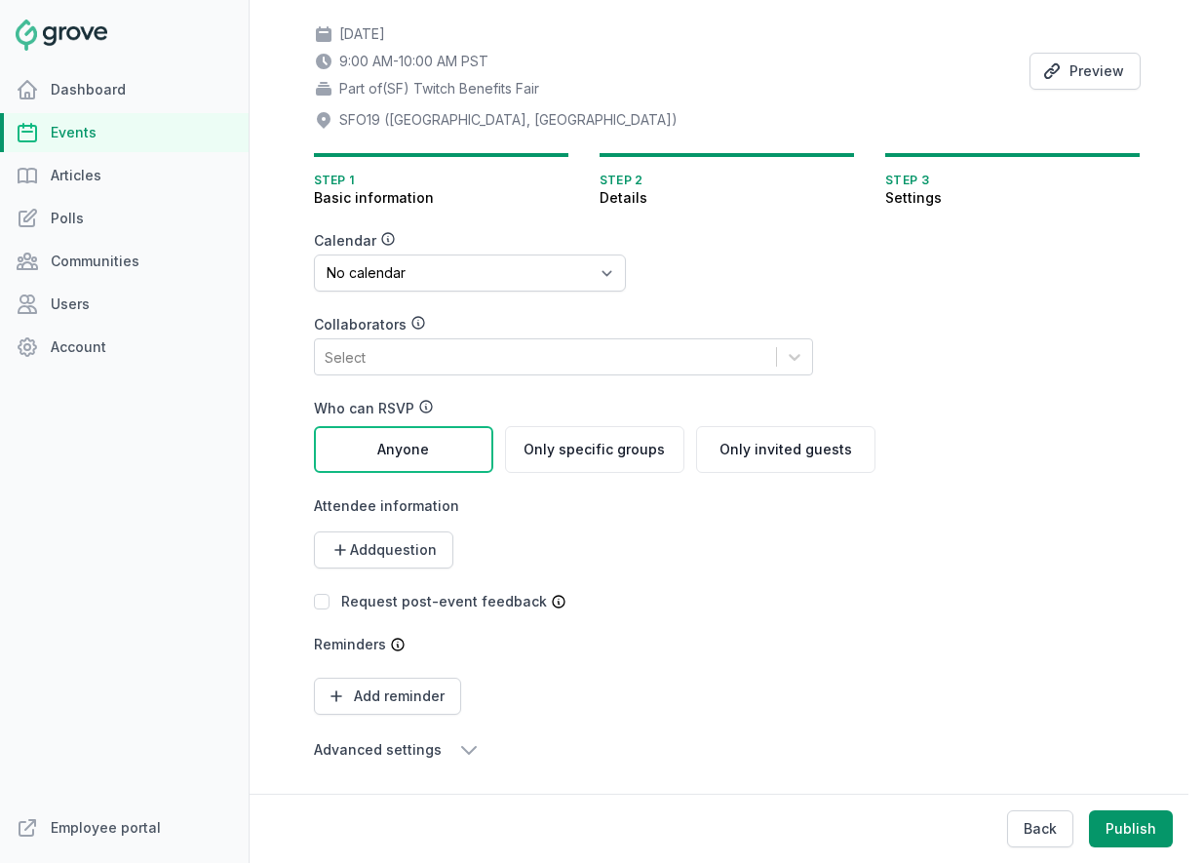
scroll to position [0, 0]
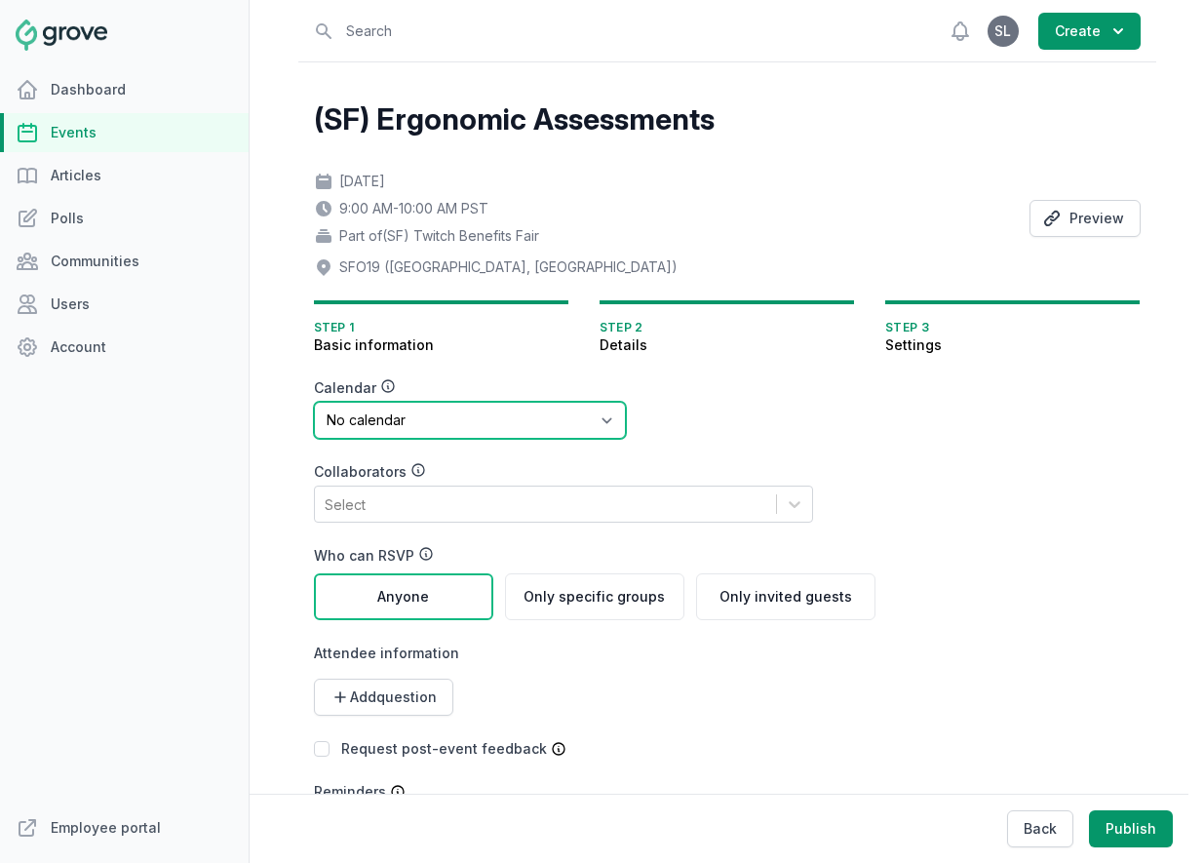
click at [473, 428] on select "No calendar Virtual Events Calendar" at bounding box center [470, 420] width 312 height 37
select select "89"
click at [314, 402] on select "No calendar Virtual Events Calendar" at bounding box center [470, 420] width 312 height 37
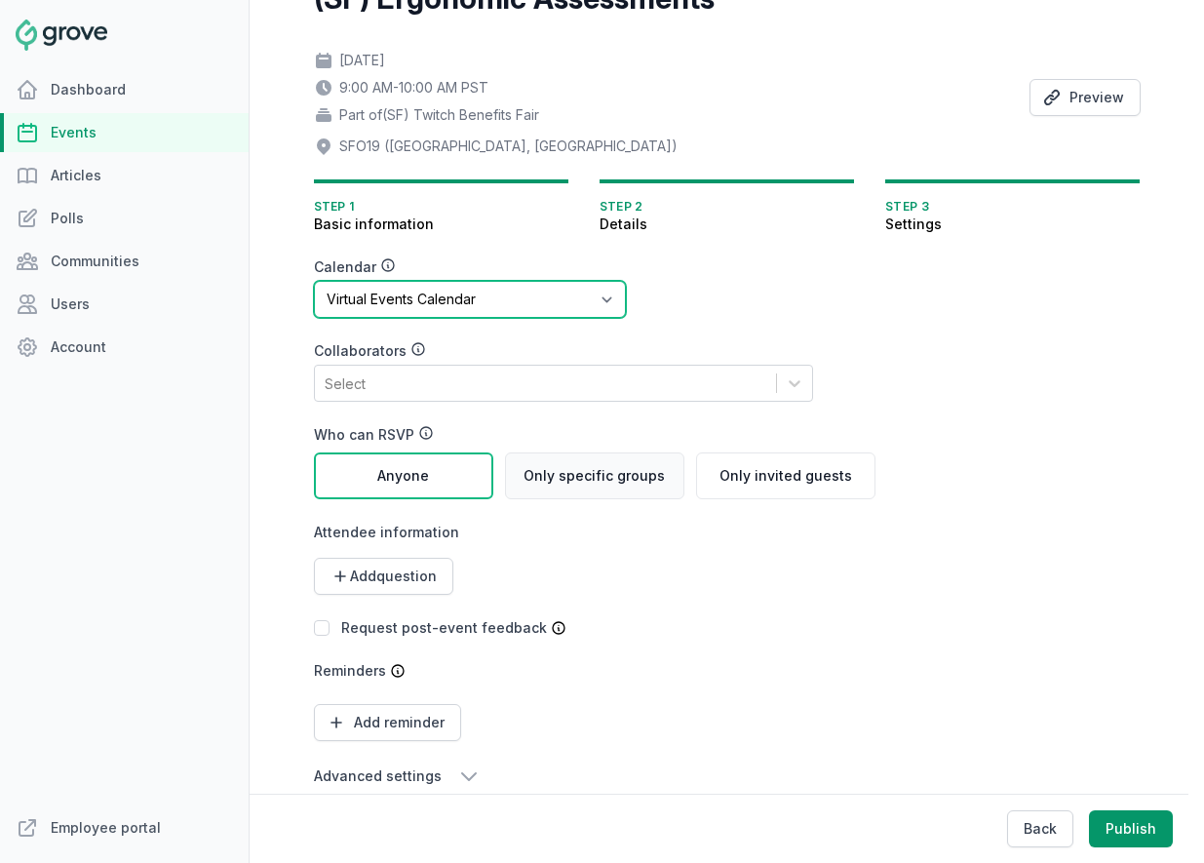
scroll to position [147, 0]
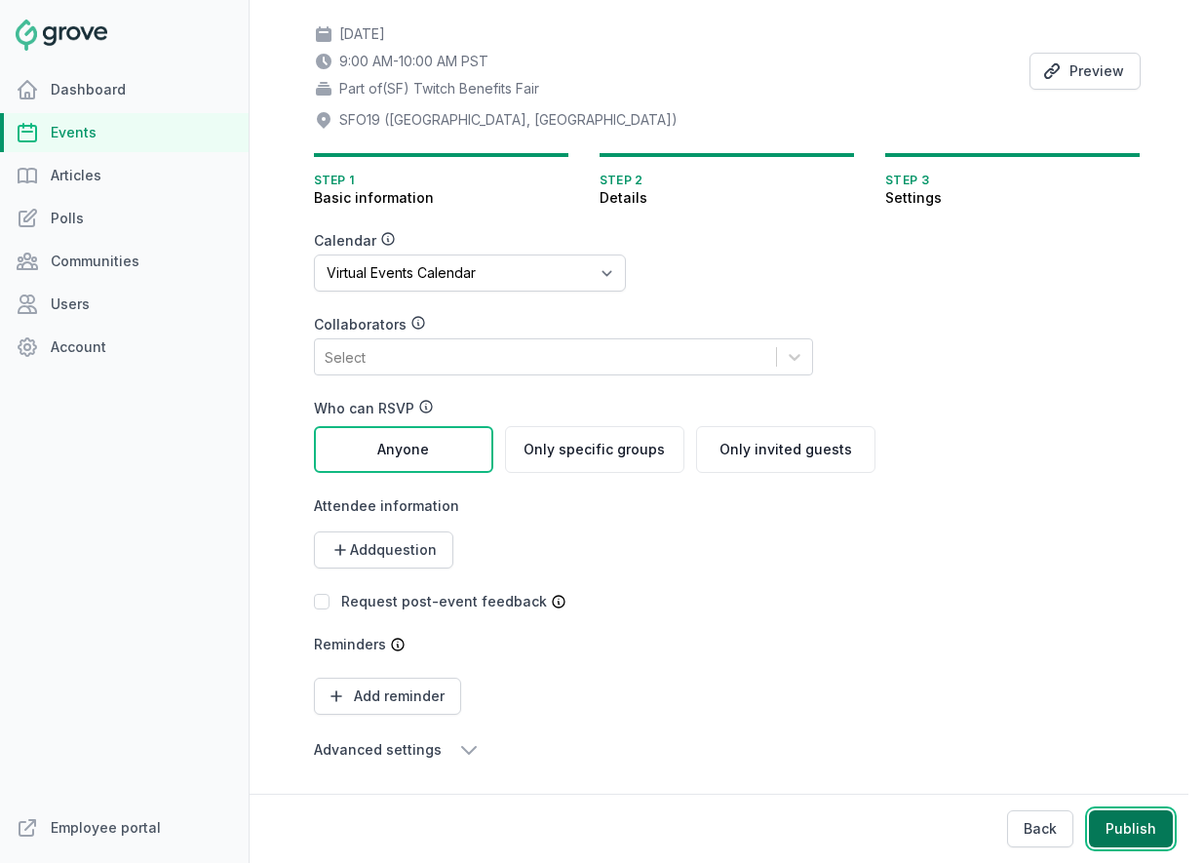
click at [1118, 840] on button "Publish" at bounding box center [1131, 828] width 84 height 37
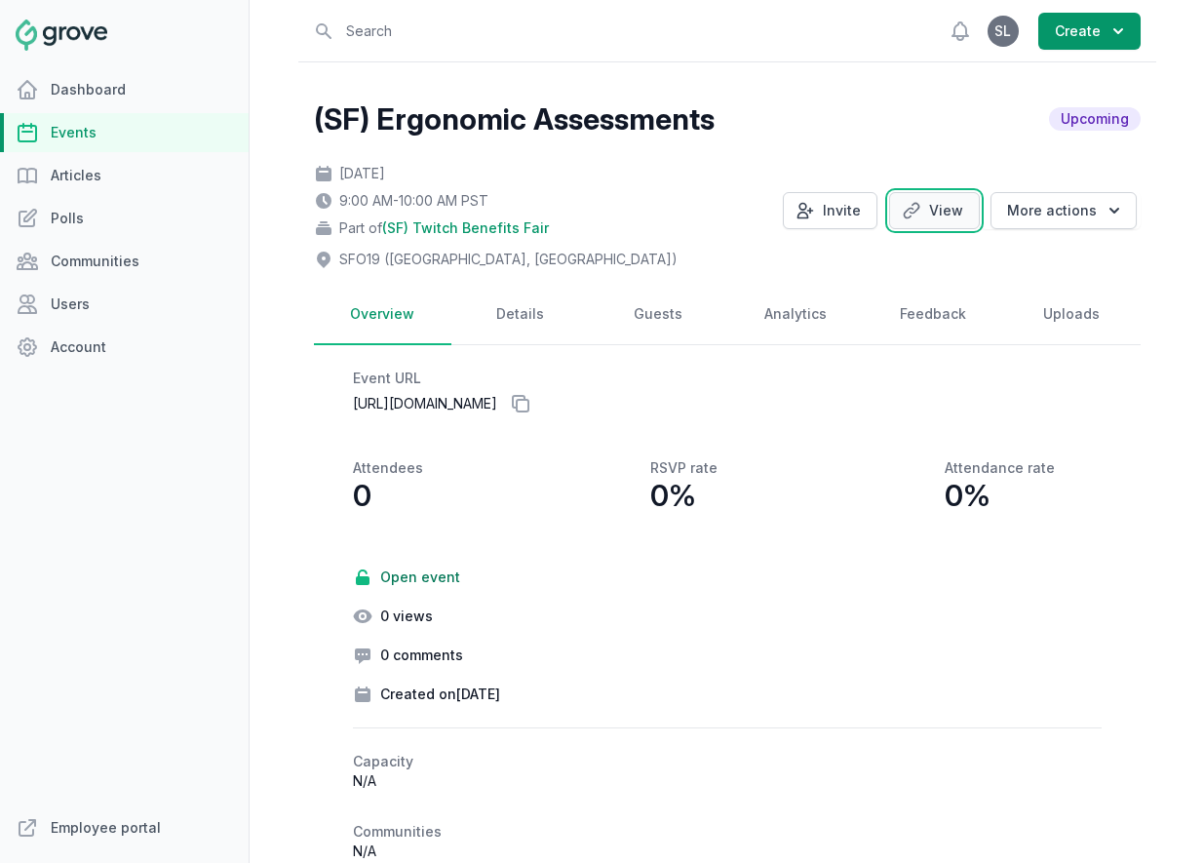
click at [937, 220] on link "View" at bounding box center [934, 210] width 91 height 37
click at [501, 305] on link "Details" at bounding box center [519, 315] width 137 height 60
select select "131"
select select "43"
select select "9:00 AM"
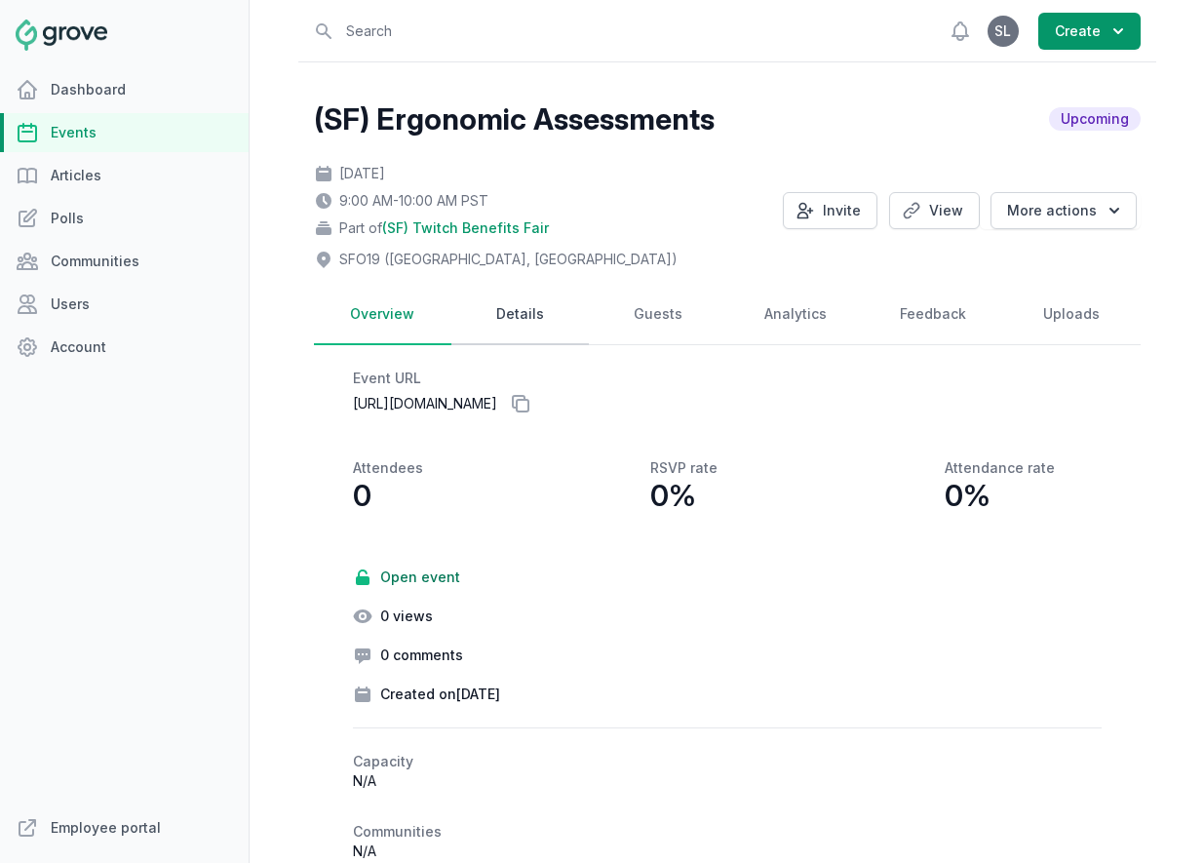
select select "10:00 AM"
select select "89"
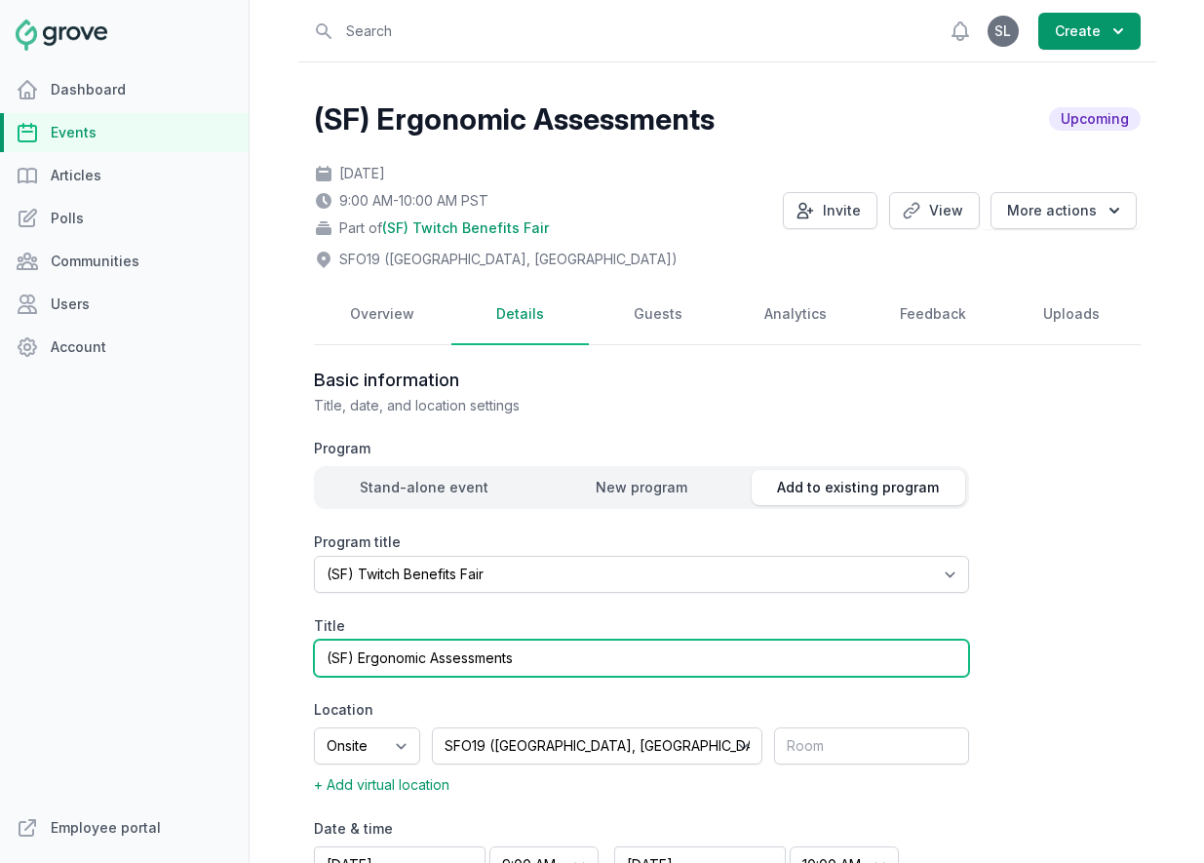
click at [358, 656] on input "(SF) Ergonomic Assessments" at bounding box center [641, 658] width 655 height 37
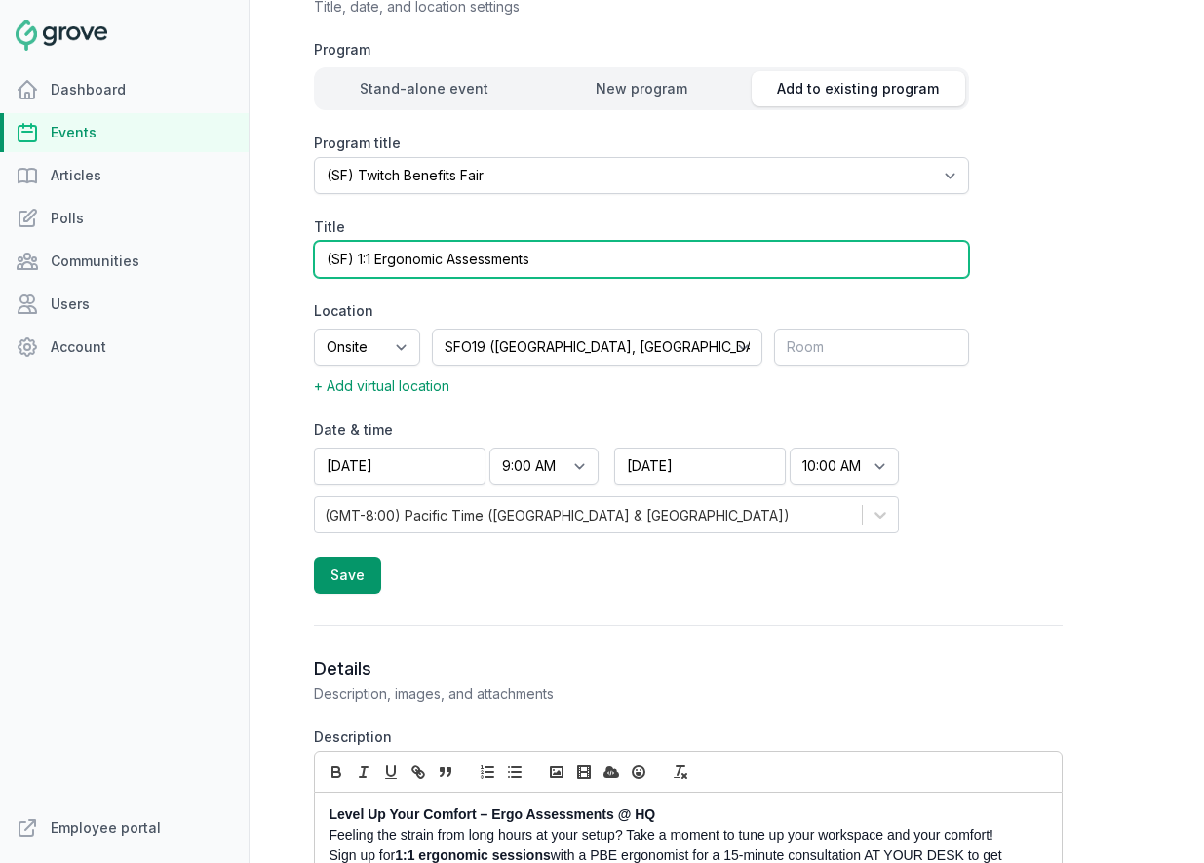
scroll to position [432, 0]
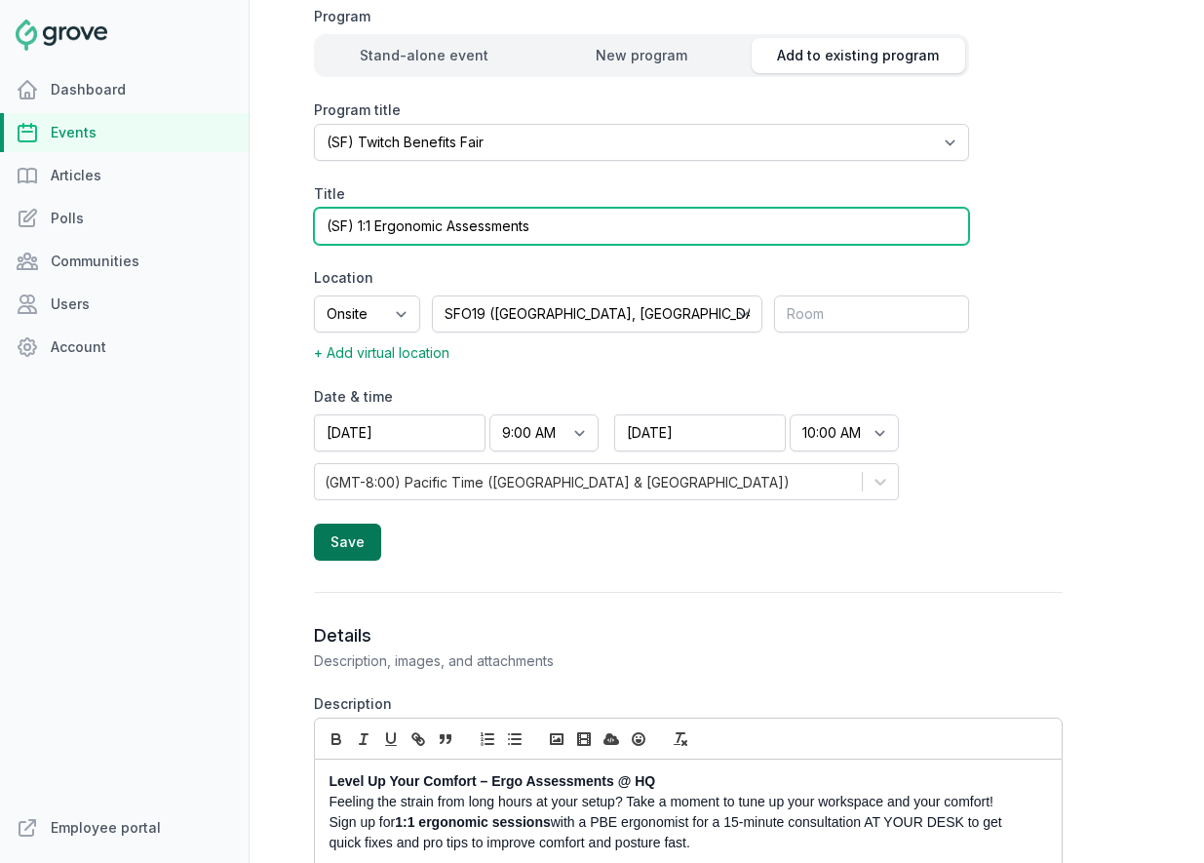
type input "(SF) 1:1 Ergonomic Assessments"
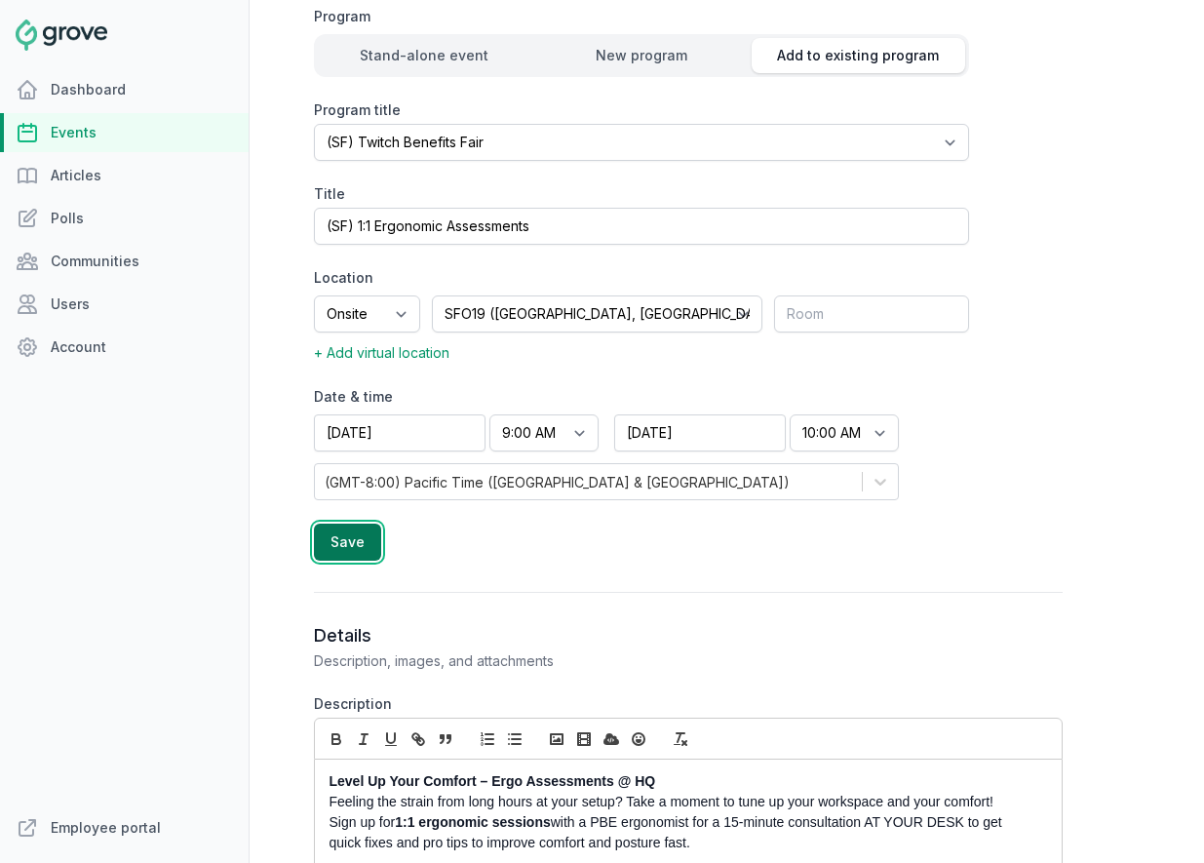
click at [330, 544] on button "Save" at bounding box center [347, 542] width 67 height 37
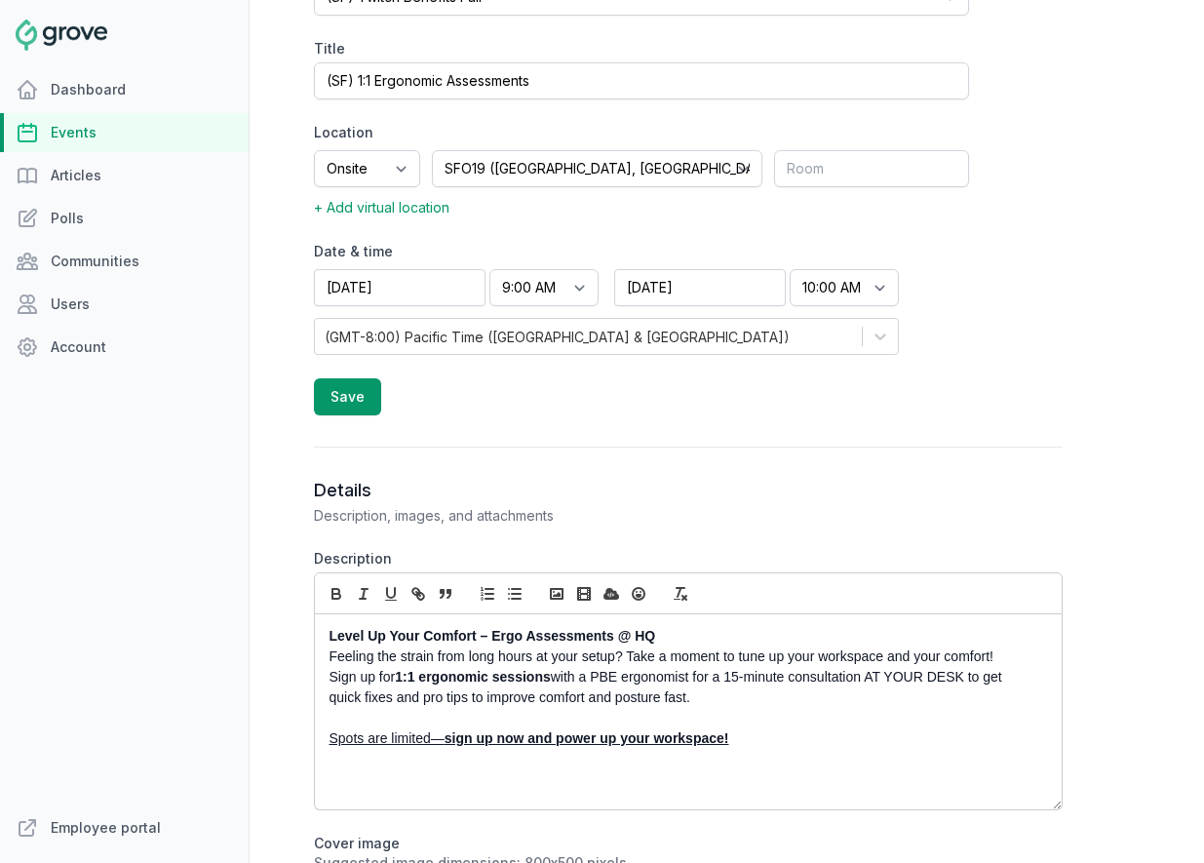
scroll to position [631, 0]
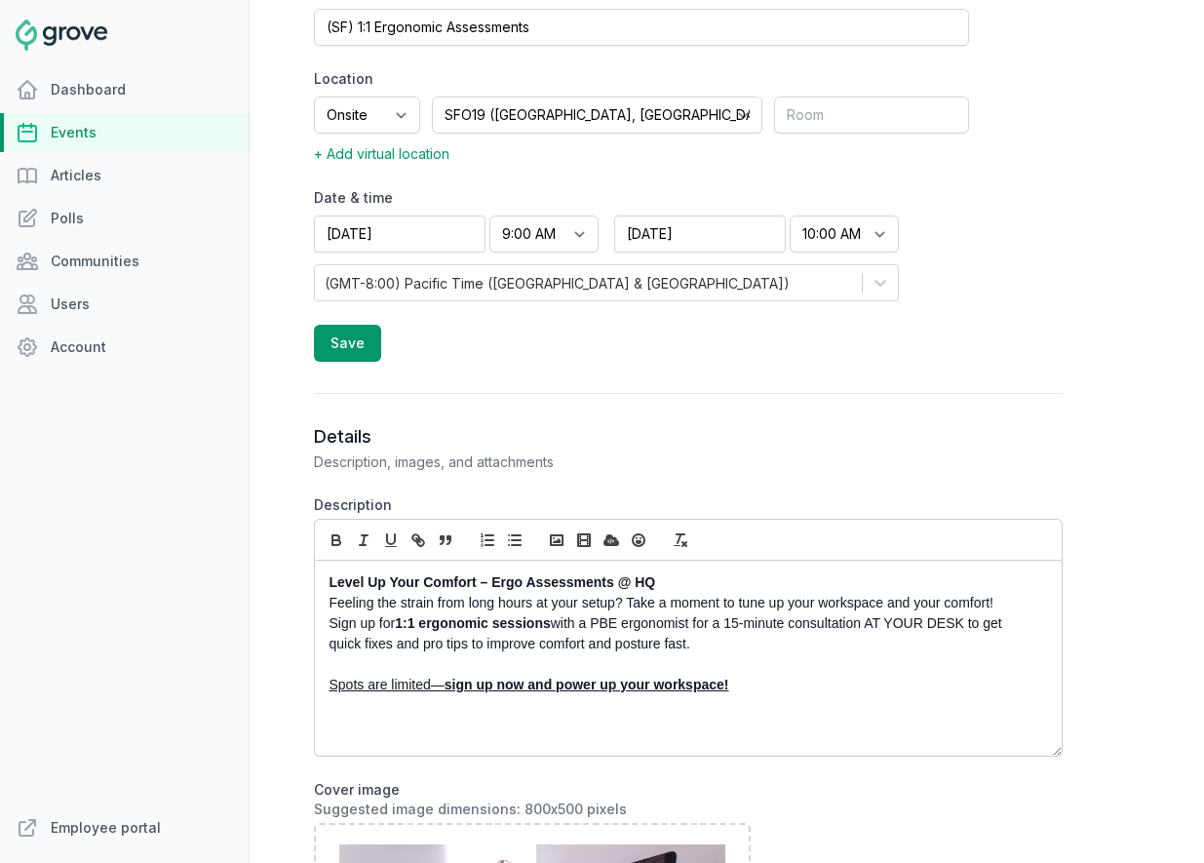
click at [780, 692] on p "Spots are limited— sign up now and power up your workspace!" at bounding box center [683, 685] width 707 height 20
click at [666, 585] on p "Level Up Your Comfort – Ergo Assessments @ HQ" at bounding box center [683, 582] width 707 height 20
click at [726, 651] on p "Sign up for 1:1 ergonomic sessions with a PBE ergonomist for a 15-minute consul…" at bounding box center [683, 633] width 707 height 41
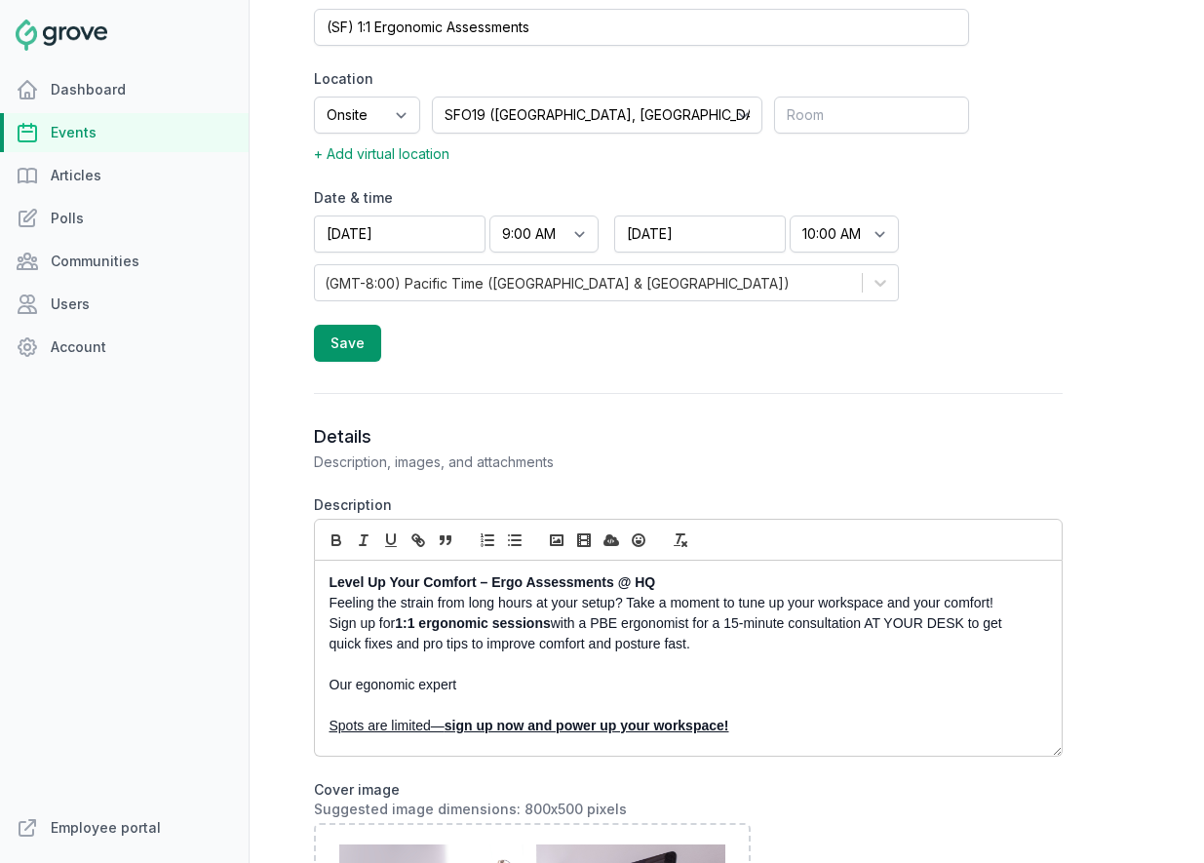
click at [387, 680] on p "Our egonomic expert" at bounding box center [683, 685] width 707 height 20
click at [414, 685] on p "Our egonomic expert" at bounding box center [683, 685] width 707 height 20
click at [475, 684] on p "Our egonomics expert" at bounding box center [683, 685] width 707 height 20
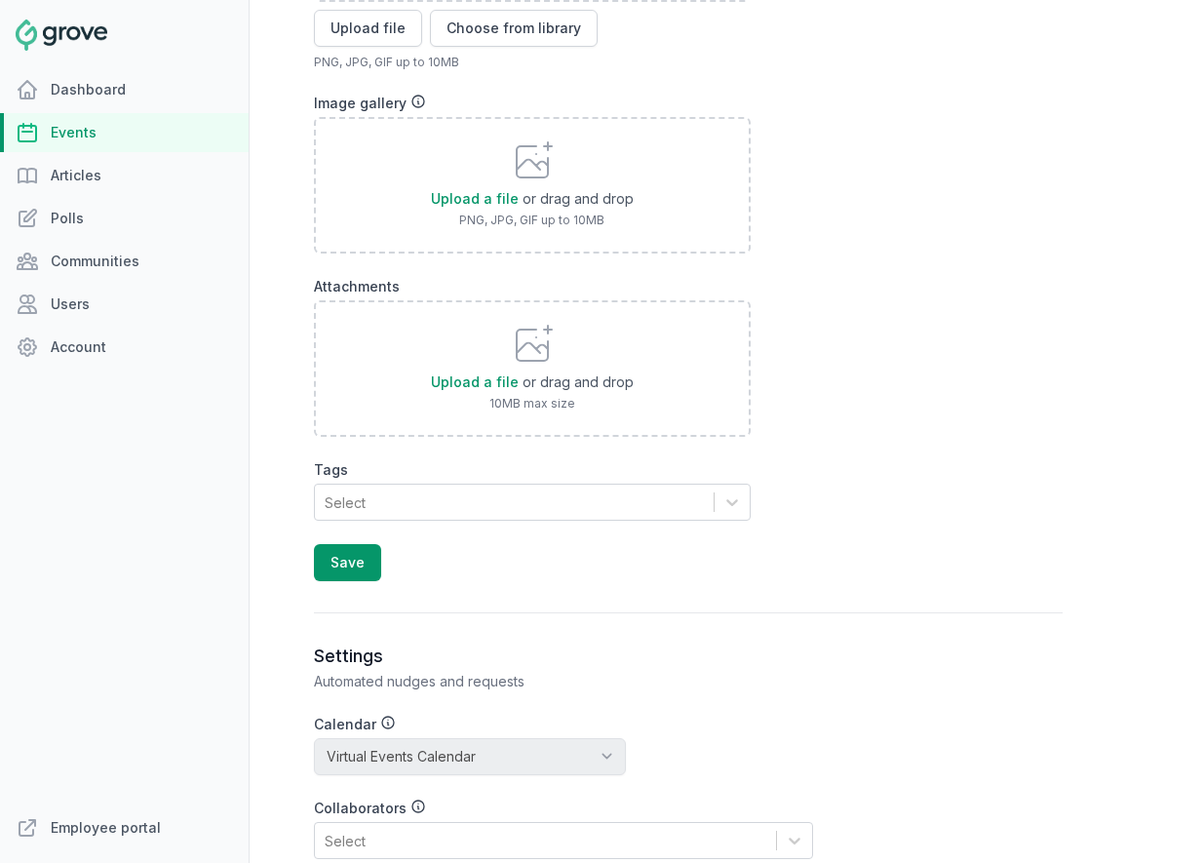
scroll to position [1769, 0]
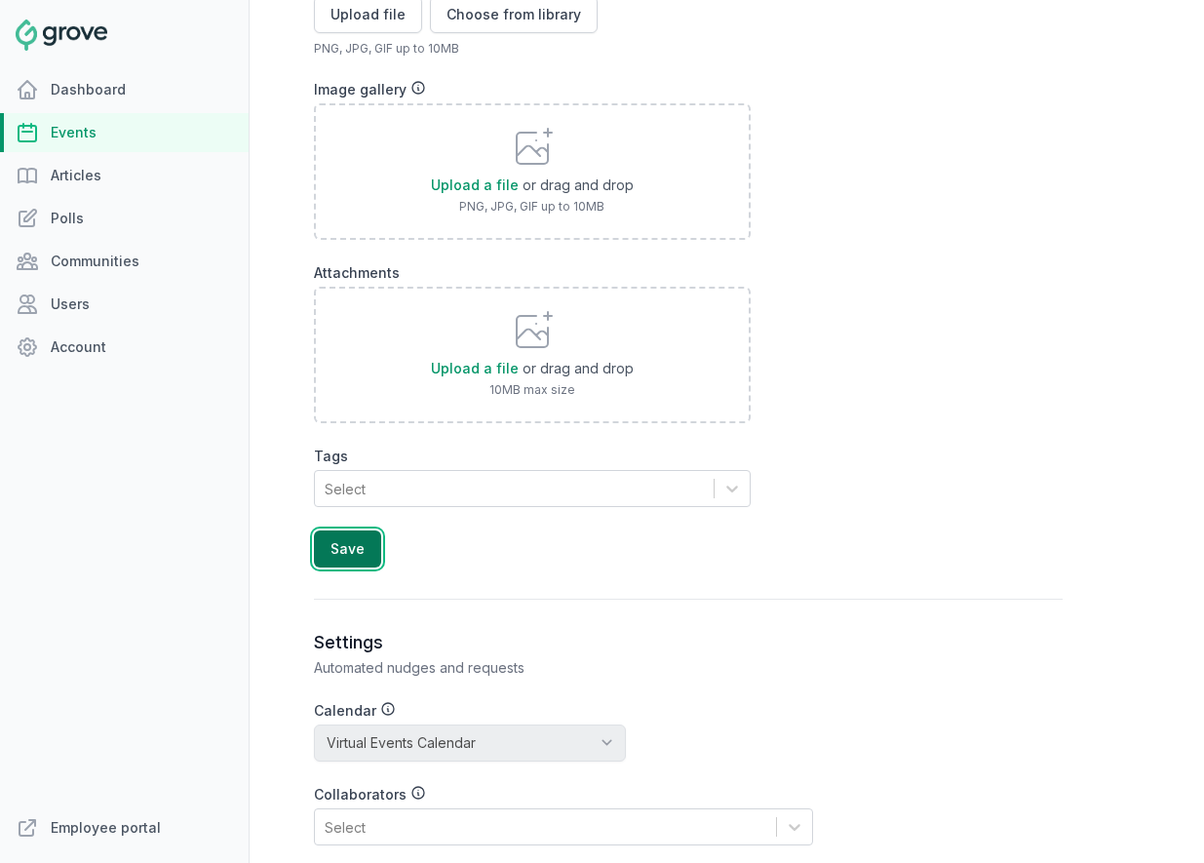
click at [359, 554] on button "Save" at bounding box center [347, 548] width 67 height 37
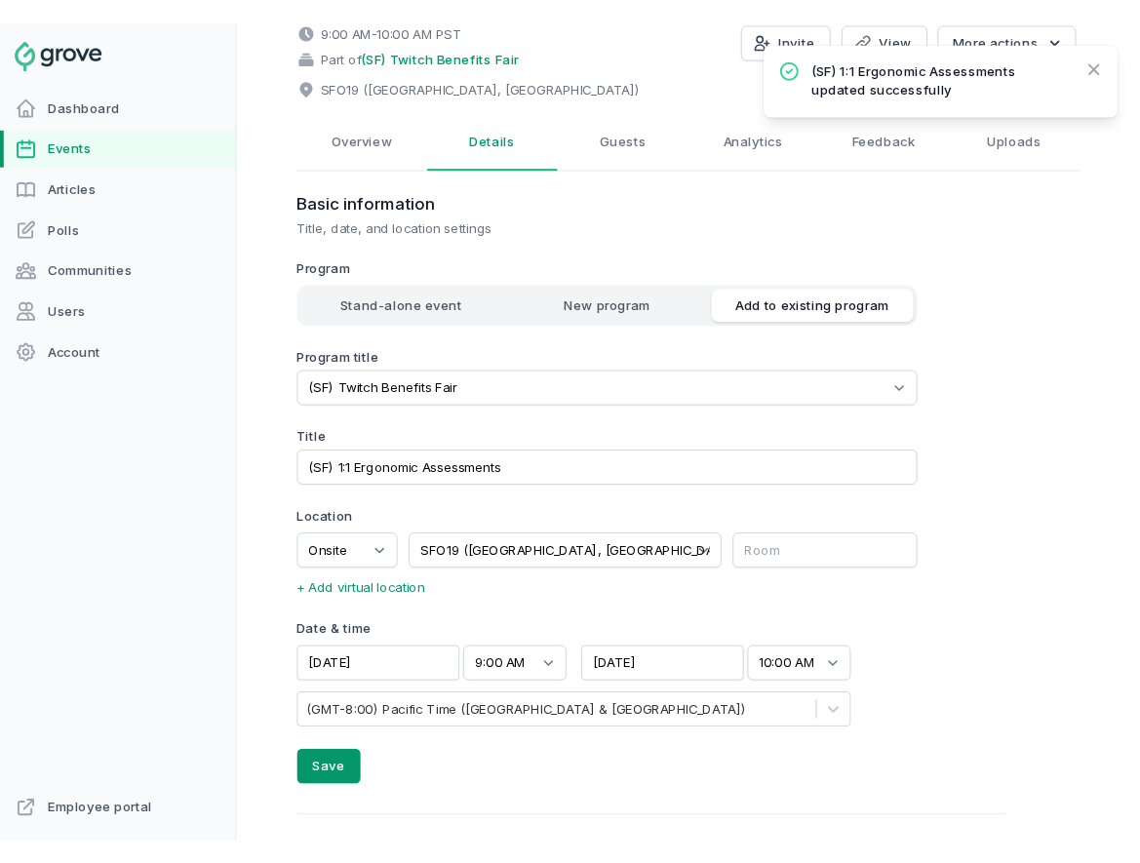
scroll to position [0, 0]
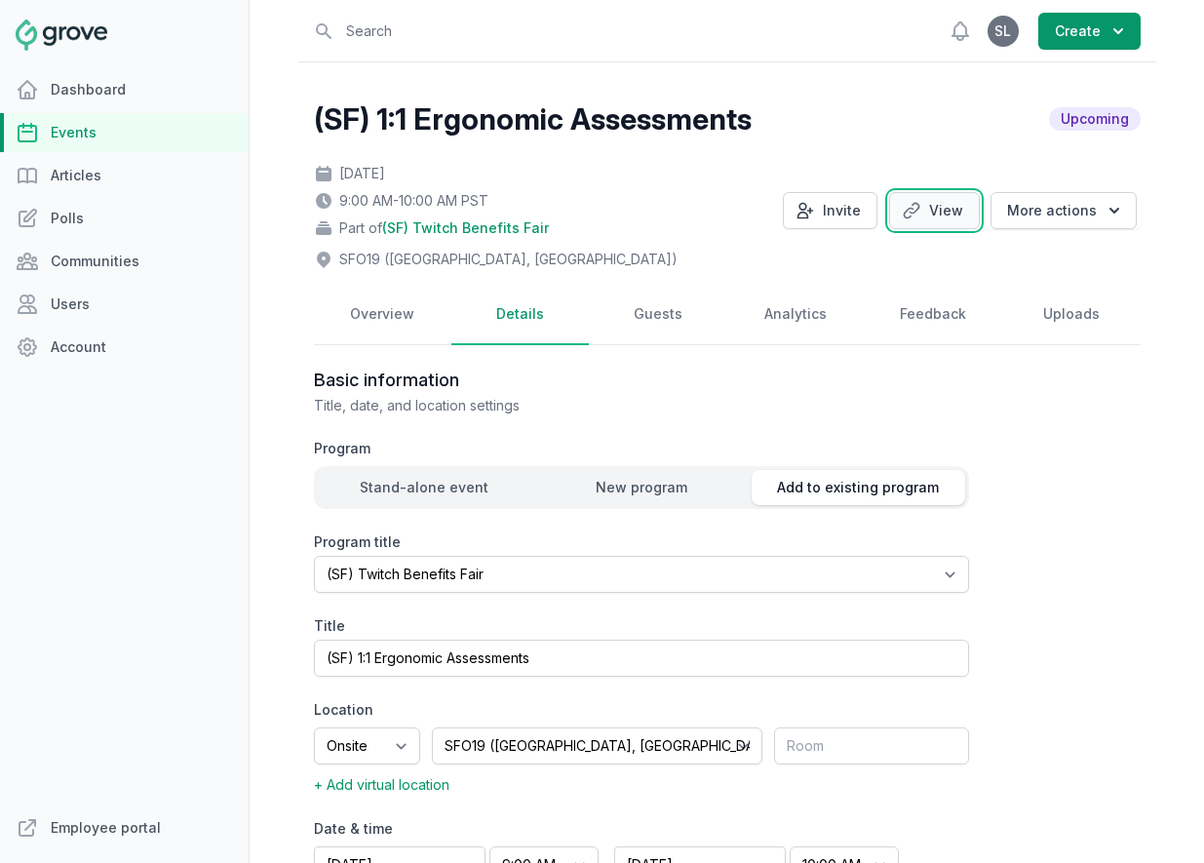
click at [918, 204] on icon at bounding box center [911, 211] width 15 height 15
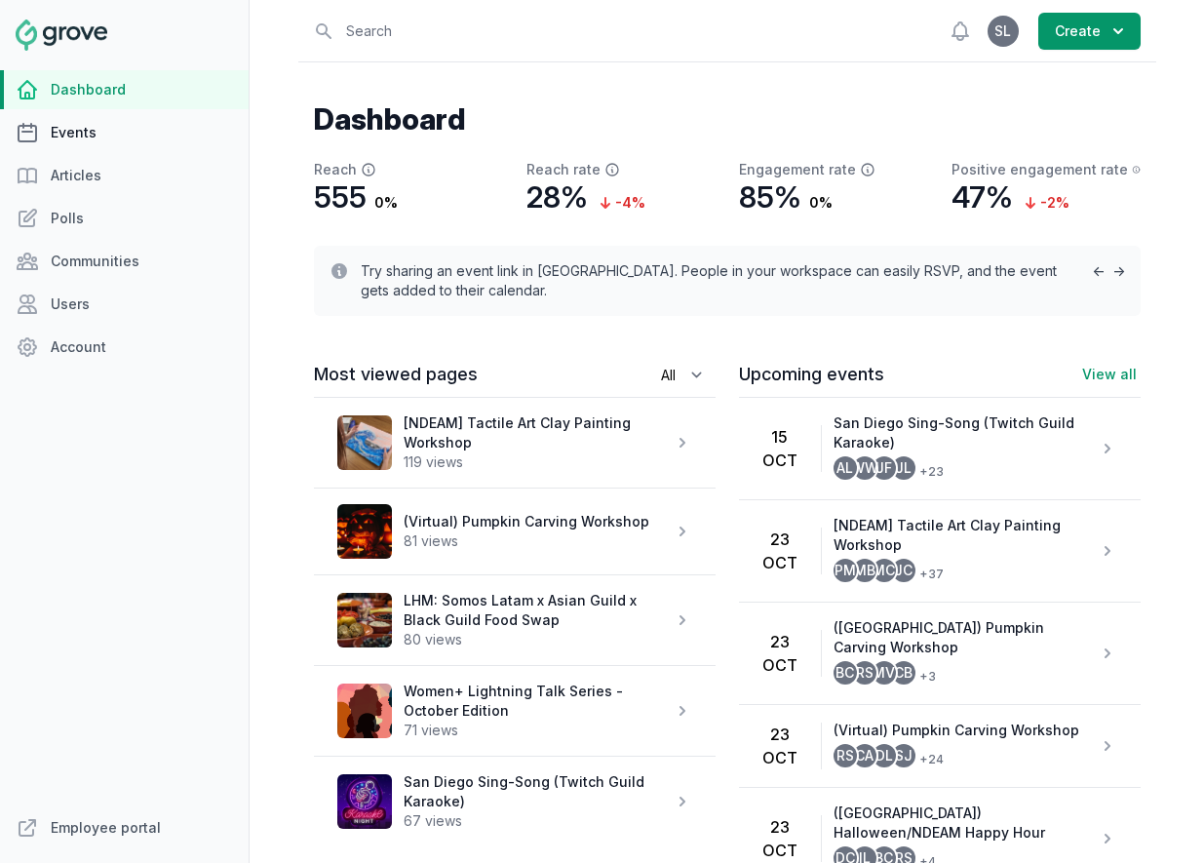
click at [87, 134] on link "Events" at bounding box center [124, 132] width 249 height 39
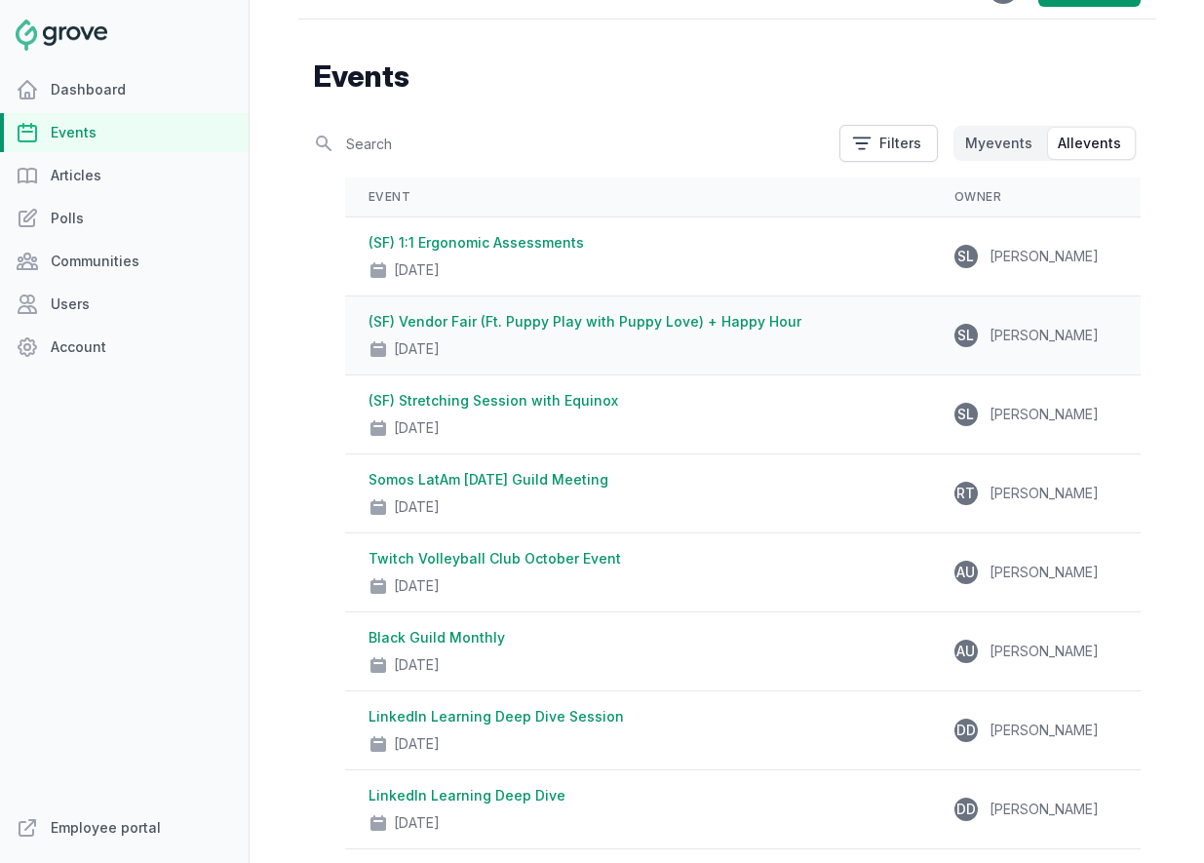
click at [595, 326] on link "(SF) Vendor Fair (Ft. Puppy Play with Puppy Love) + Happy Hour" at bounding box center [585, 321] width 433 height 17
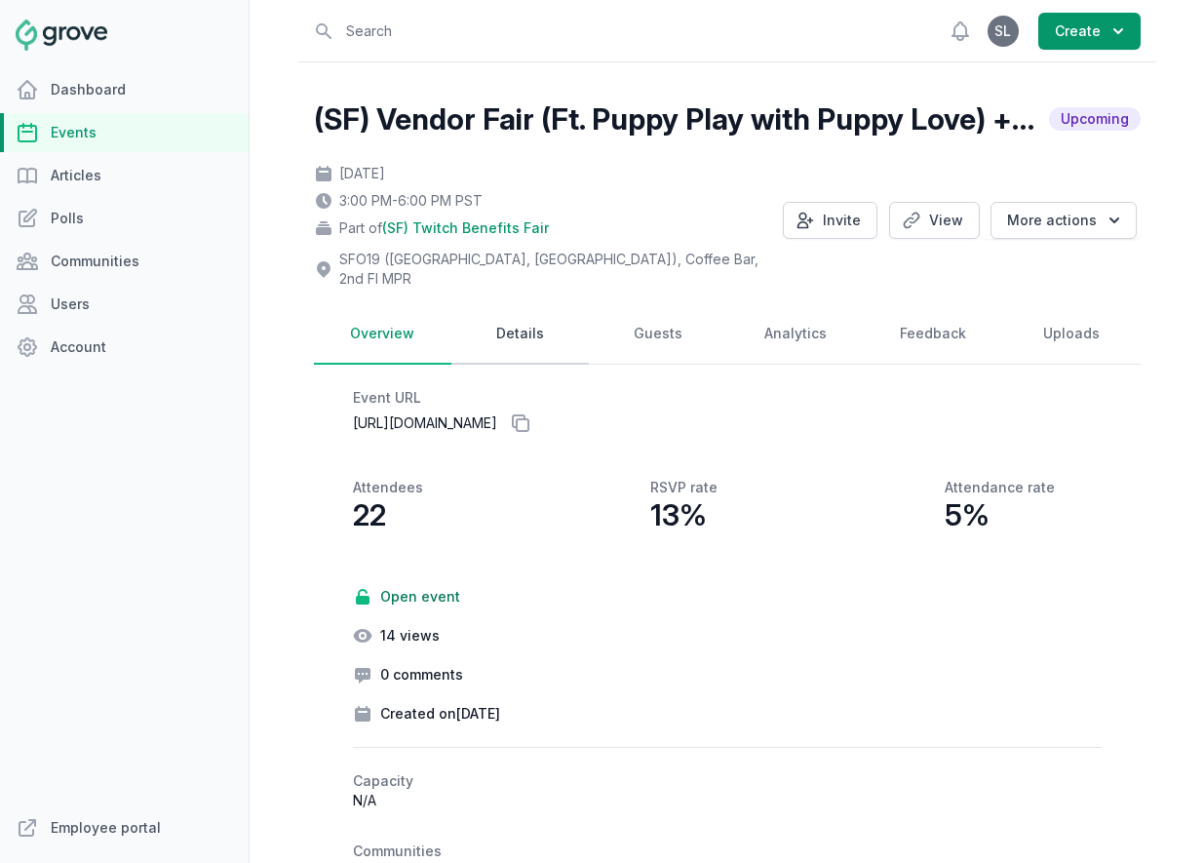
click at [519, 309] on link "Details" at bounding box center [519, 334] width 137 height 60
select select "131"
select select "43"
select select "3:00 PM"
select select "6:00 PM"
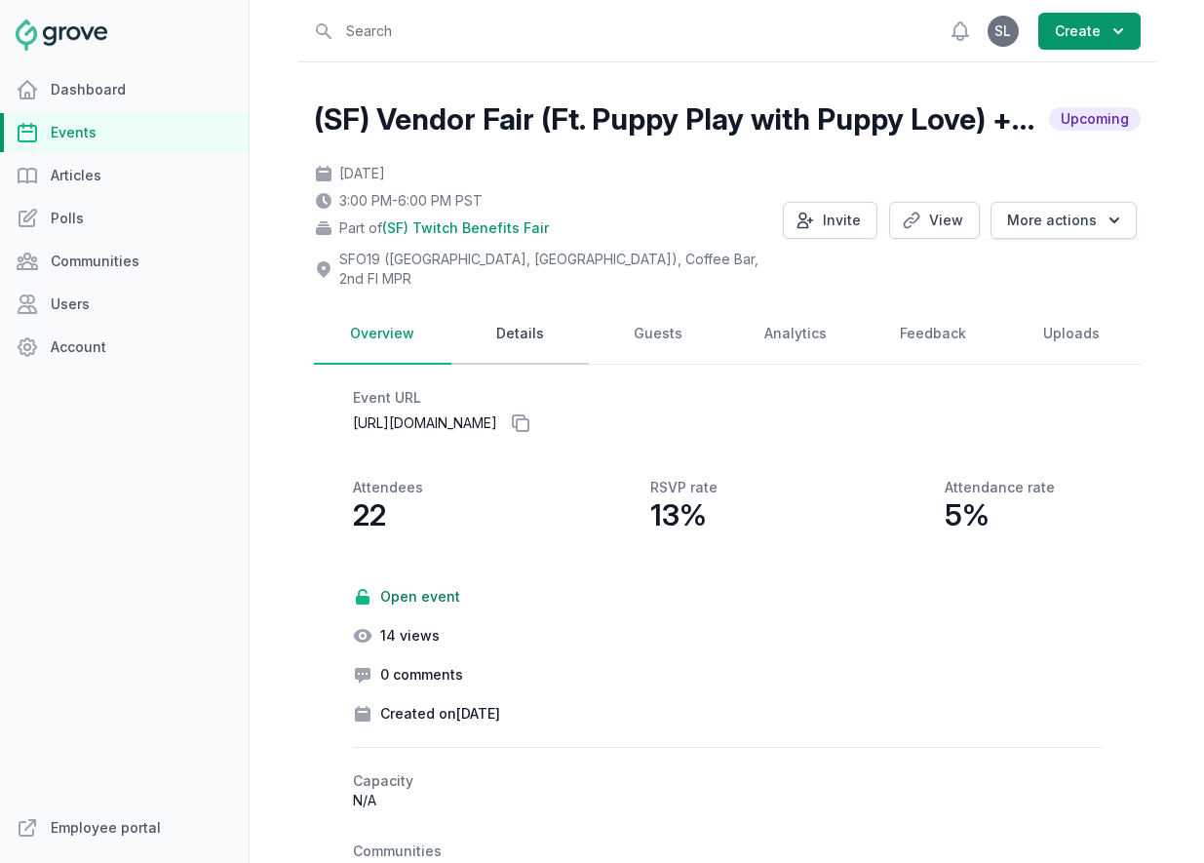
select select "89"
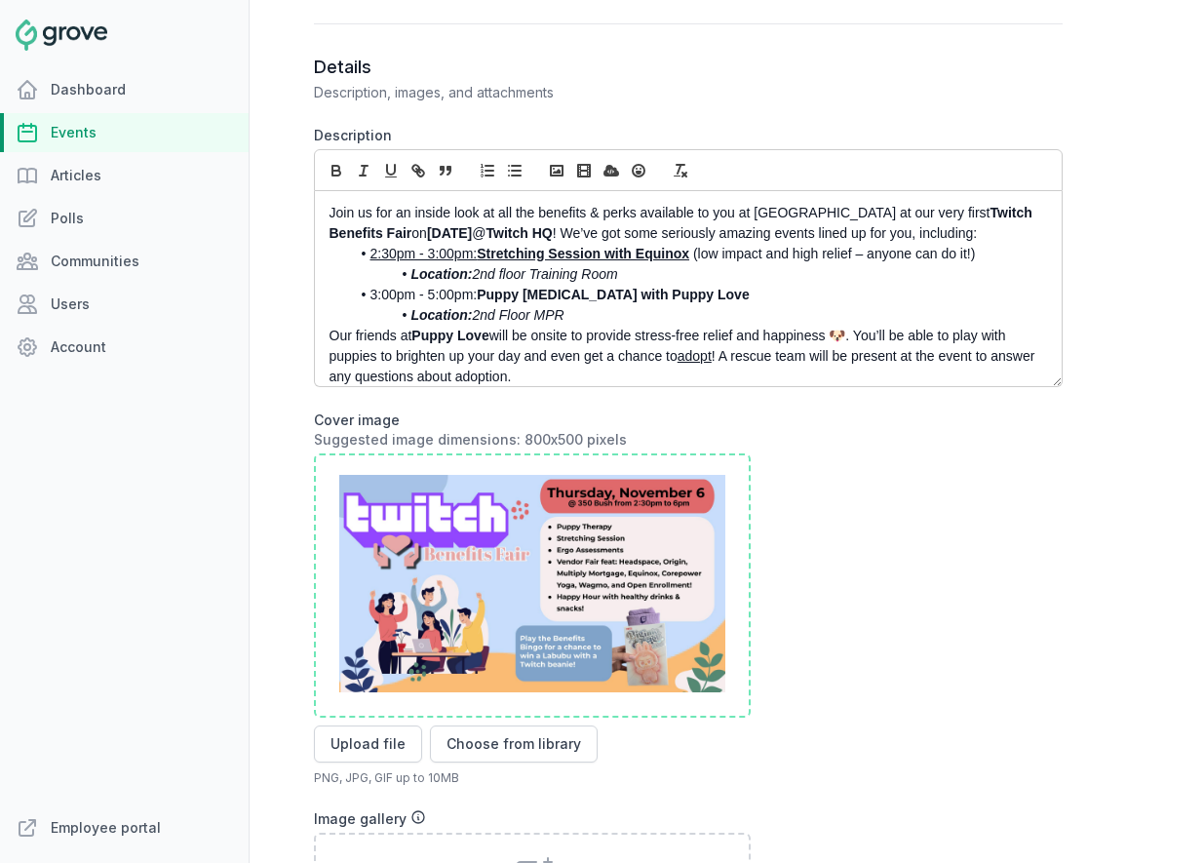
scroll to position [1023, 0]
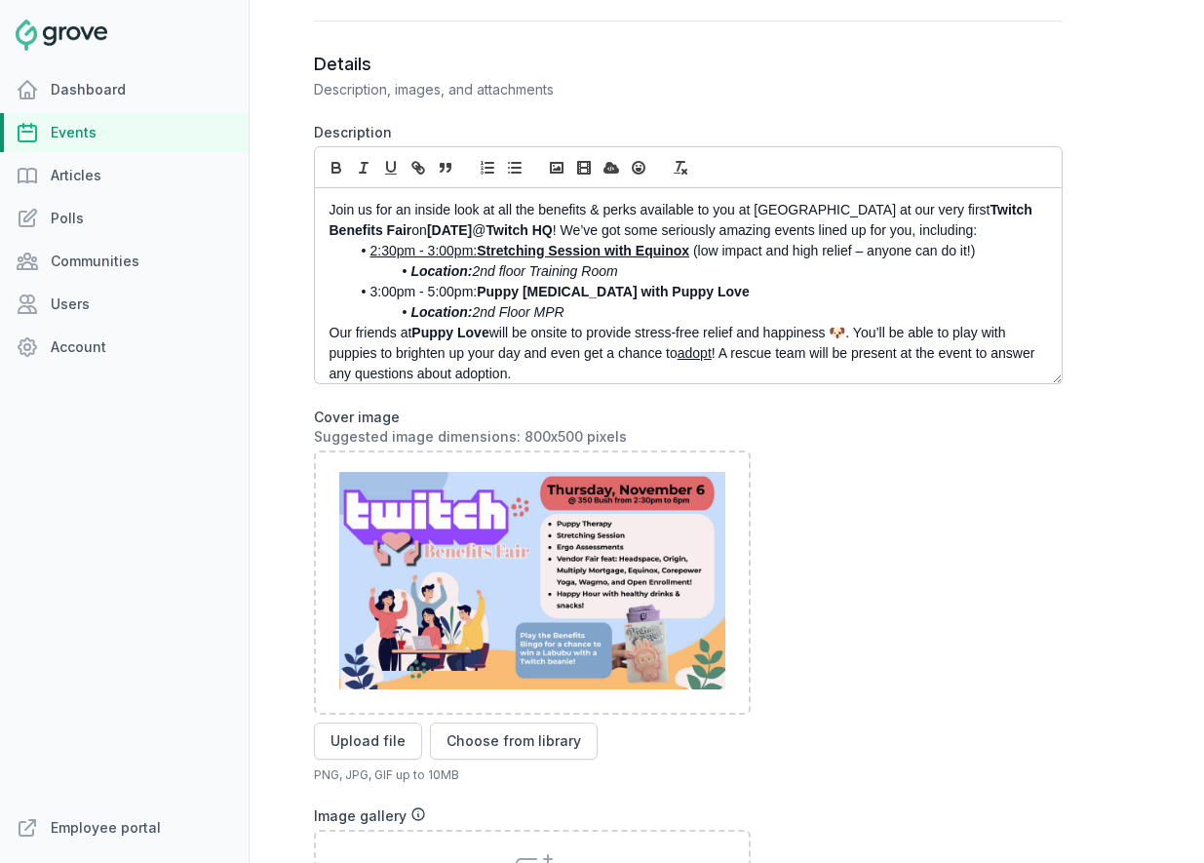
click at [651, 261] on li "Location: 2nd floor Training Room" at bounding box center [693, 271] width 686 height 20
click at [368, 241] on li "2:30pm - 3:00pm: Stretching Session with Equinox (low impact and high relief – …" at bounding box center [693, 251] width 686 height 20
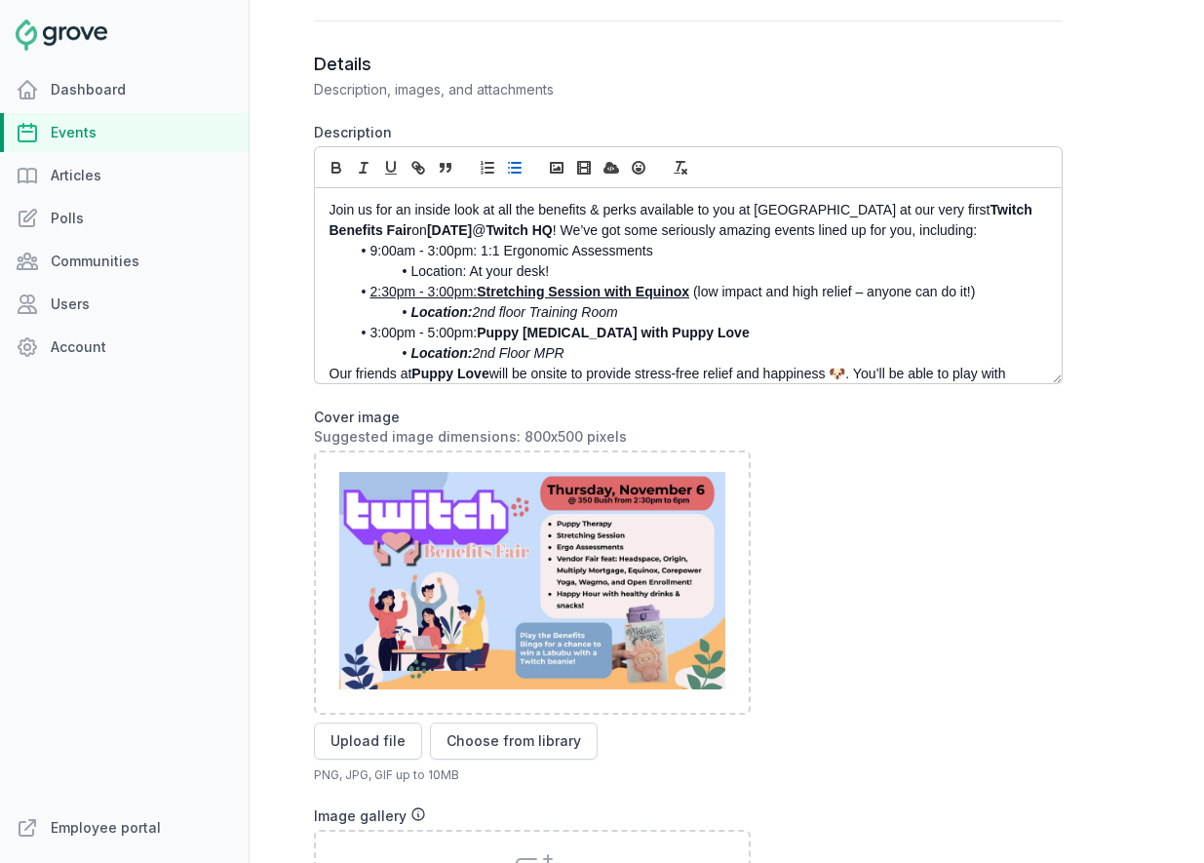
click at [663, 241] on li "9:00am - 3:00pm: 1:1 Ergonomic Assessments" at bounding box center [693, 251] width 686 height 20
drag, startPoint x: 651, startPoint y: 235, endPoint x: 369, endPoint y: 236, distance: 282.7
click at [369, 241] on li "9:00am - 3:00pm: 1:1 Ergonomic Assessments (Sign up here!)" at bounding box center [693, 251] width 686 height 20
click at [411, 159] on icon "button" at bounding box center [418, 168] width 18 height 18
paste input "https://twitch.groveplatform.com/app/events/2668"
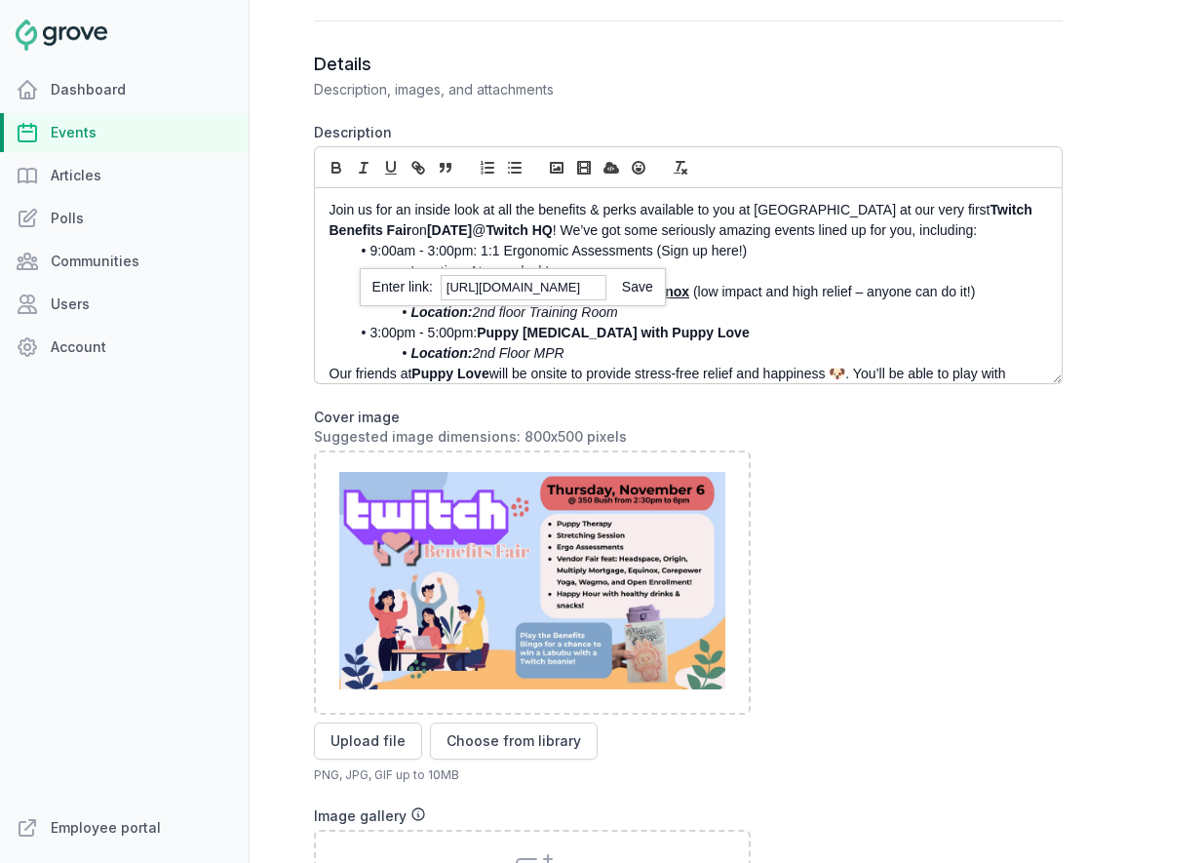
scroll to position [0, 0]
click at [631, 279] on link at bounding box center [629, 287] width 47 height 16
click at [516, 243] on link "9:00am - 3:00pm: 1:1 Ergonomic Assessments" at bounding box center [510, 251] width 283 height 16
drag, startPoint x: 653, startPoint y: 233, endPoint x: 480, endPoint y: 233, distance: 173.5
click at [480, 241] on li "9:00am - 3:00pm: 1:1 Ergonomic Assessments (Sign up here!)" at bounding box center [693, 251] width 686 height 20
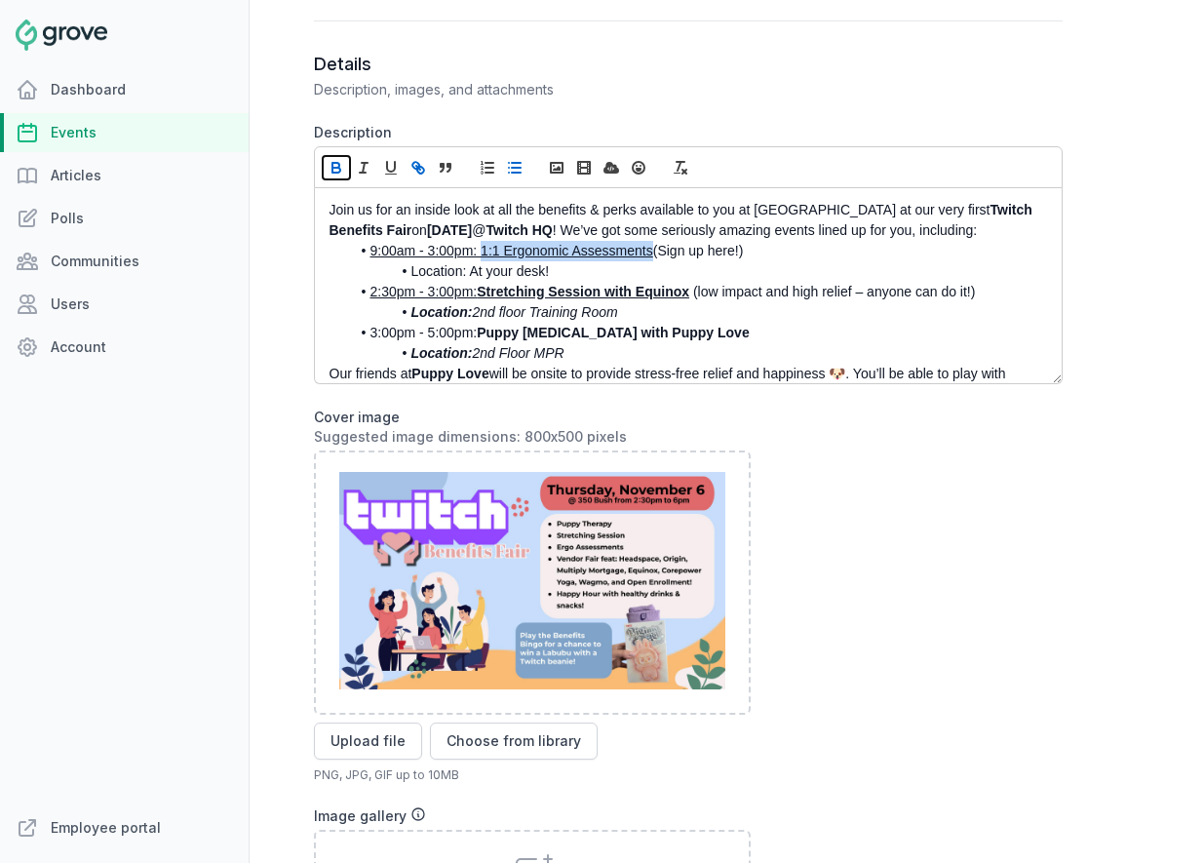
click at [339, 159] on icon "button" at bounding box center [337, 168] width 18 height 18
drag, startPoint x: 762, startPoint y: 229, endPoint x: 670, endPoint y: 230, distance: 92.6
click at [670, 241] on li "9:00am - 3:00pm: 1:1 Ergonomic Assessments (Sign up here!)" at bounding box center [693, 251] width 686 height 20
click at [422, 159] on icon "button" at bounding box center [418, 168] width 18 height 18
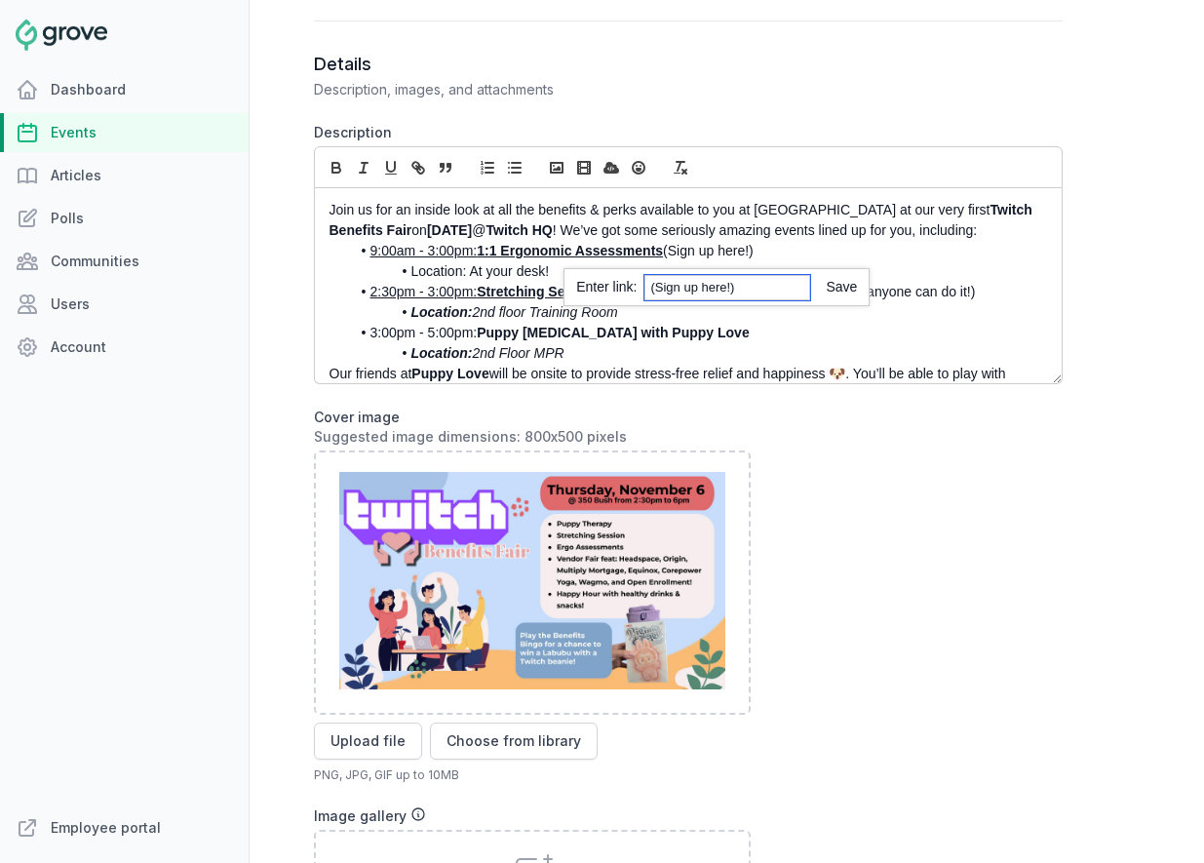
paste input "https://docs.google.com/spreadsheets/d/1jjHvnClXvv-jKsnue2_DiKFeC3ieQkn62RbLQP7…"
type input "https://docs.google.com/spreadsheets/d/1jjHvnClXvv-jKsnue2_DiKFeC3ieQkn62RbLQP7…"
click at [851, 279] on link at bounding box center [833, 287] width 47 height 16
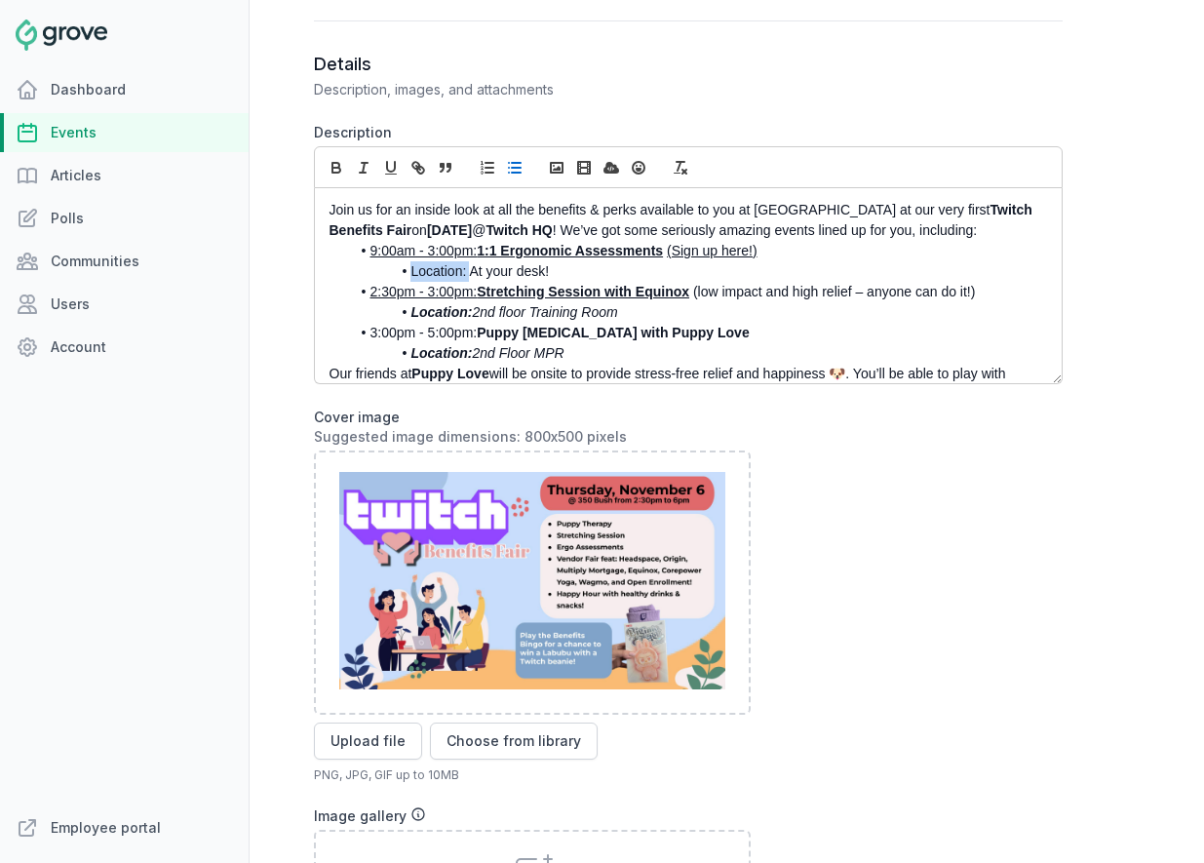
drag, startPoint x: 468, startPoint y: 252, endPoint x: 356, endPoint y: 252, distance: 112.1
click at [356, 261] on li "Location: At your desk!" at bounding box center [693, 271] width 686 height 20
click at [333, 159] on icon "button" at bounding box center [337, 168] width 18 height 18
click at [538, 261] on li "Location: At your desk!" at bounding box center [693, 271] width 686 height 20
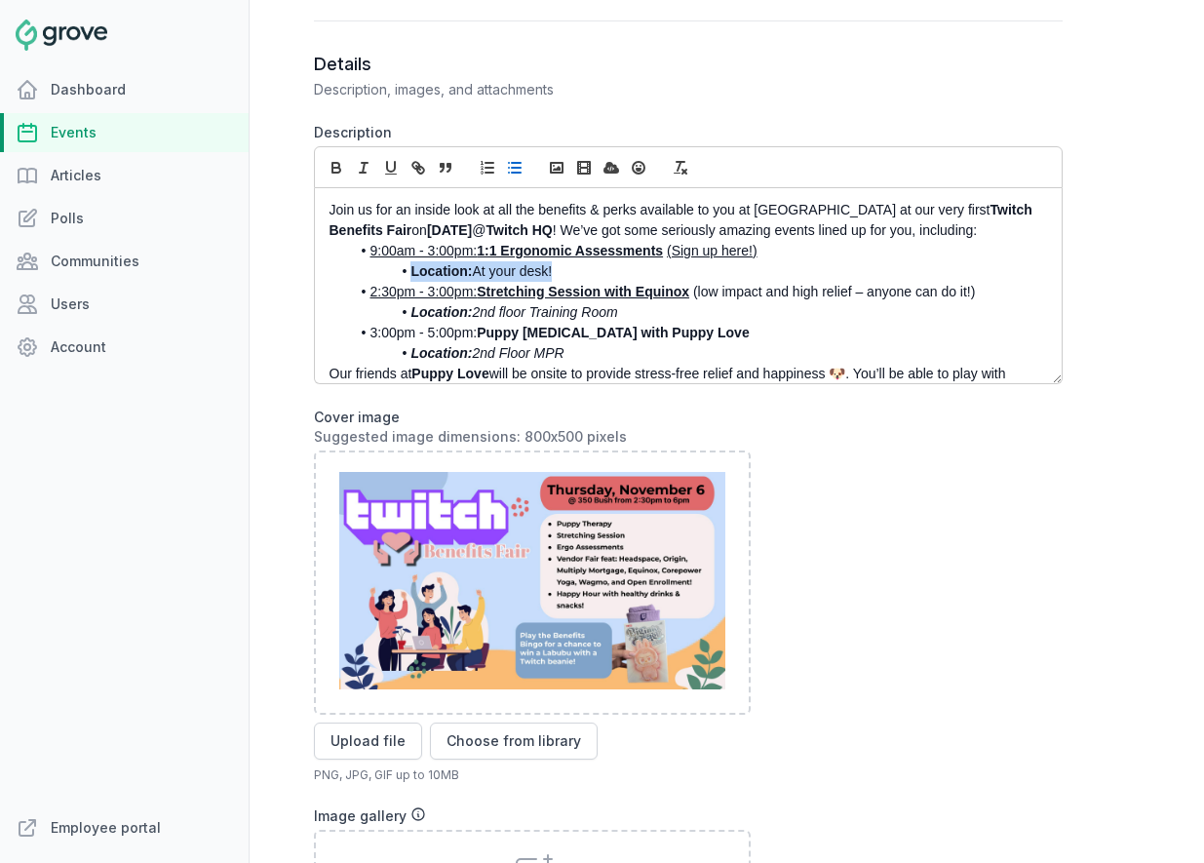
click at [538, 261] on li "Location: At your desk!" at bounding box center [693, 271] width 686 height 20
click at [360, 159] on icon "button" at bounding box center [364, 168] width 18 height 18
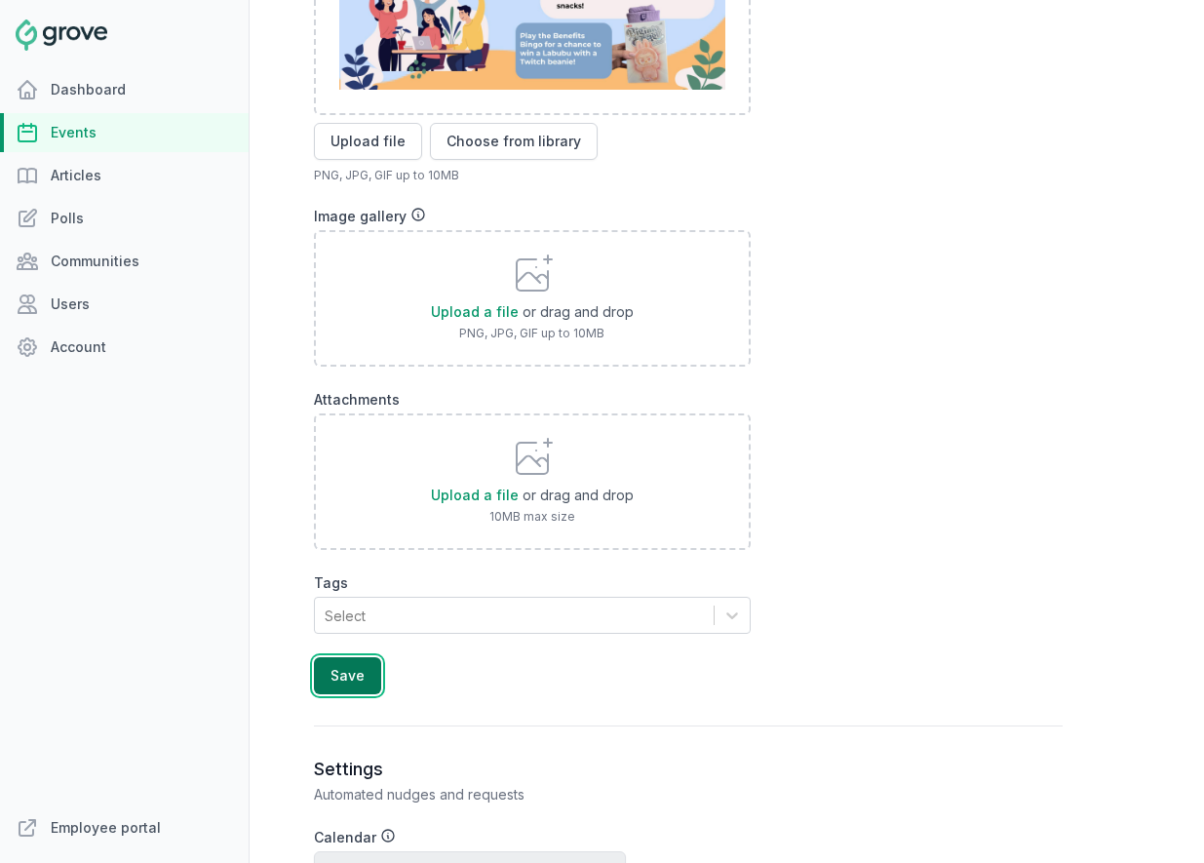
click at [346, 657] on button "Save" at bounding box center [347, 675] width 67 height 37
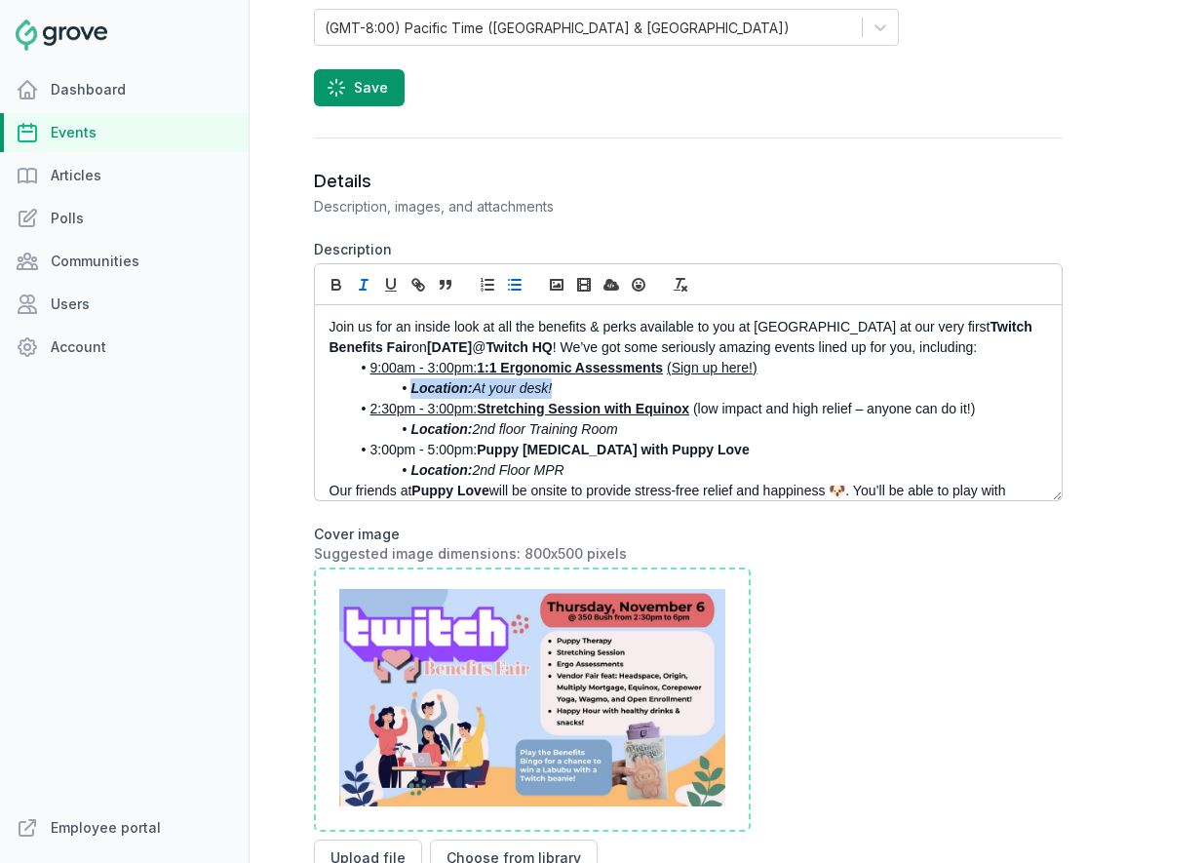
scroll to position [904, 0]
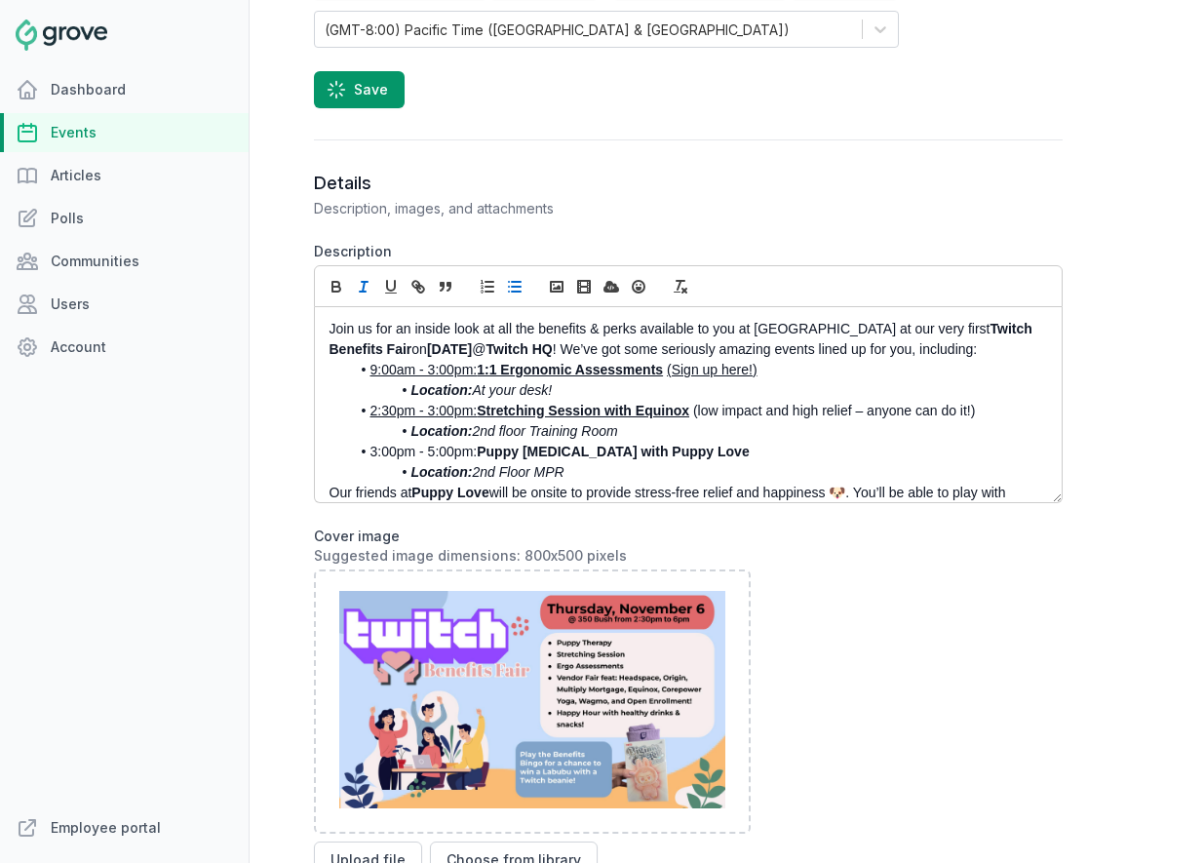
click at [631, 462] on li "Location: 2nd Floor MPR" at bounding box center [693, 472] width 686 height 20
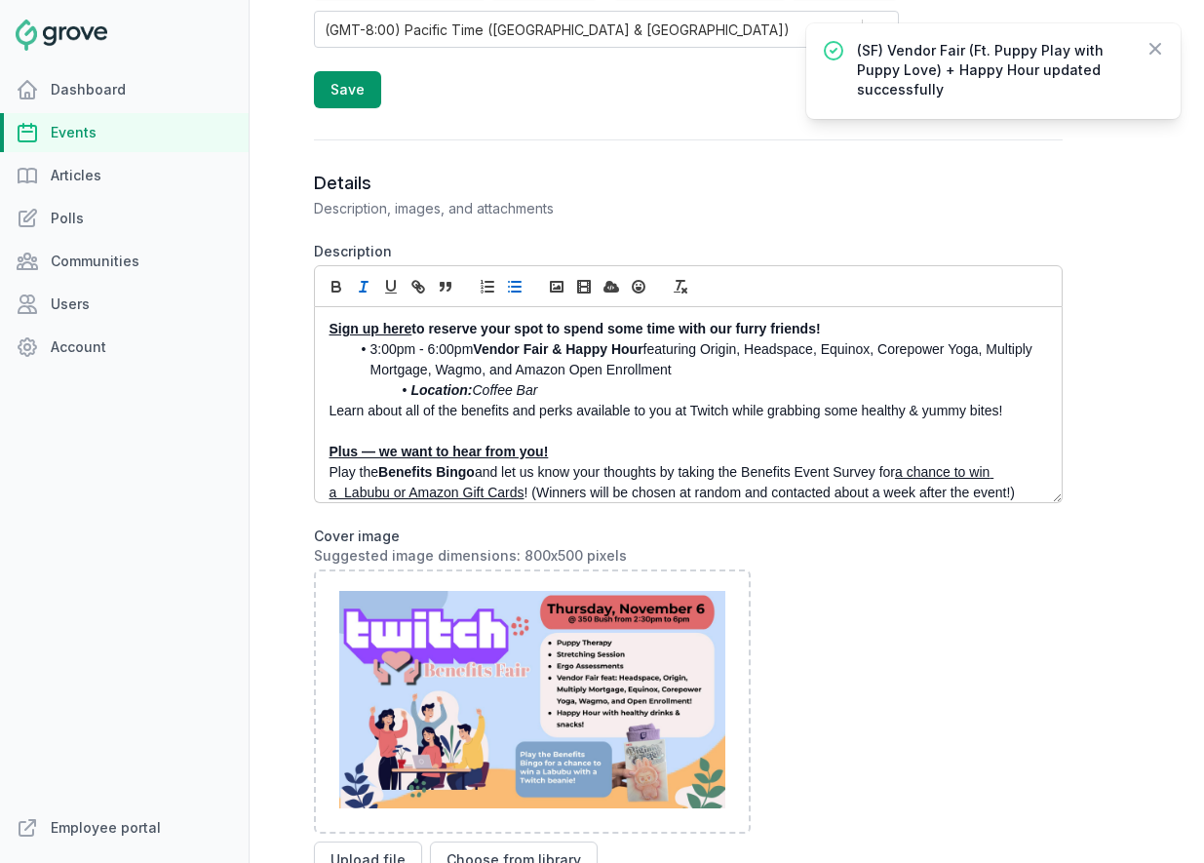
scroll to position [258, 0]
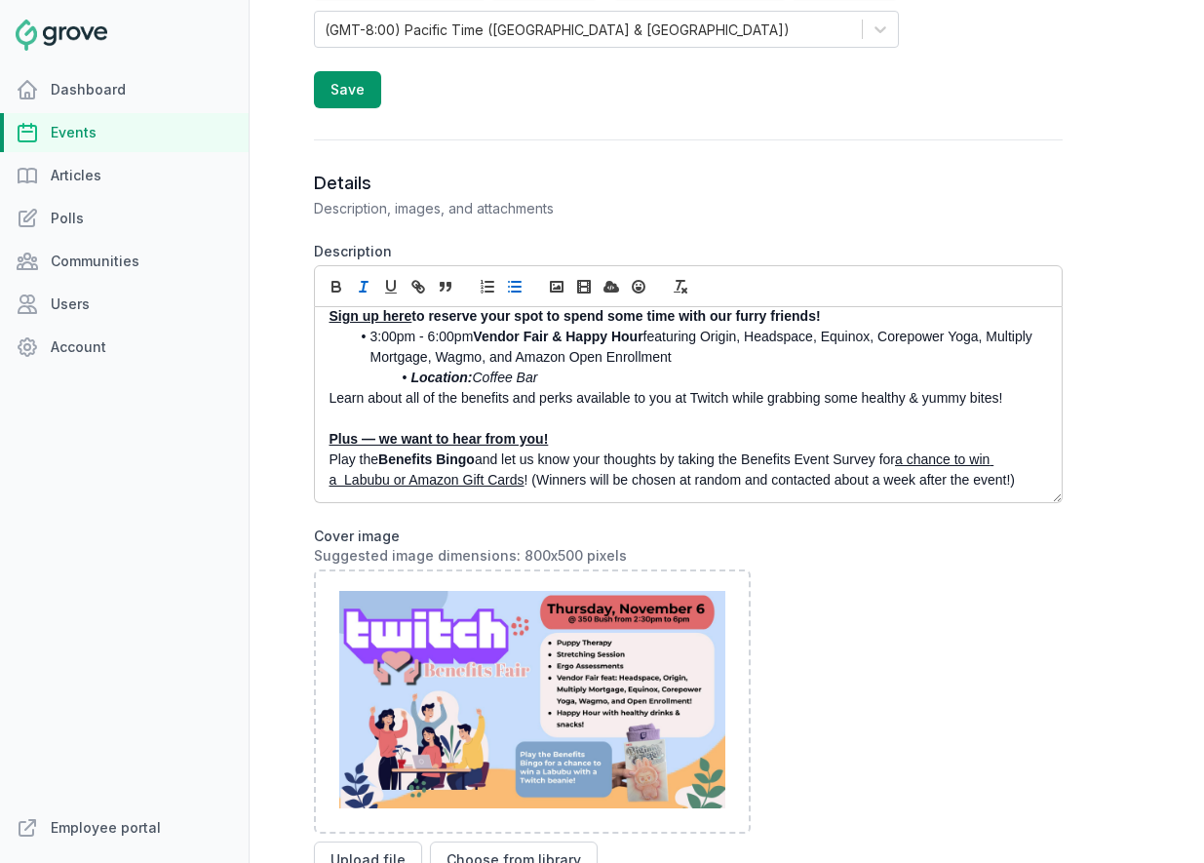
click at [374, 308] on strong "Sign up here" at bounding box center [371, 316] width 83 height 16
click at [399, 339] on link "https://docs.google.com/spreadsheets/d/1A3JJ9f_pP3uoSxMbrVeMXkWW5c3fiLPfc7w03ST…" at bounding box center [326, 351] width 144 height 25
click at [636, 429] on p "Plus — we want to hear from you!" at bounding box center [683, 439] width 707 height 20
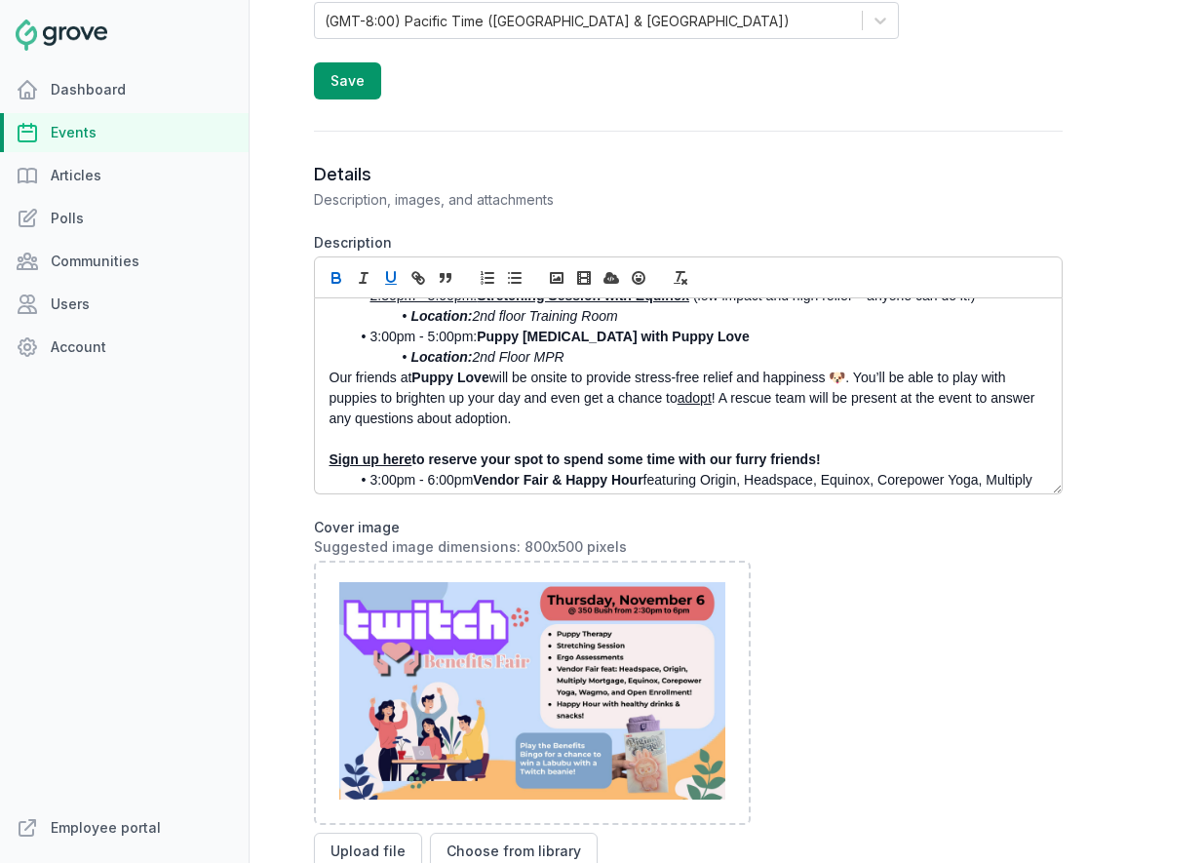
scroll to position [0, 0]
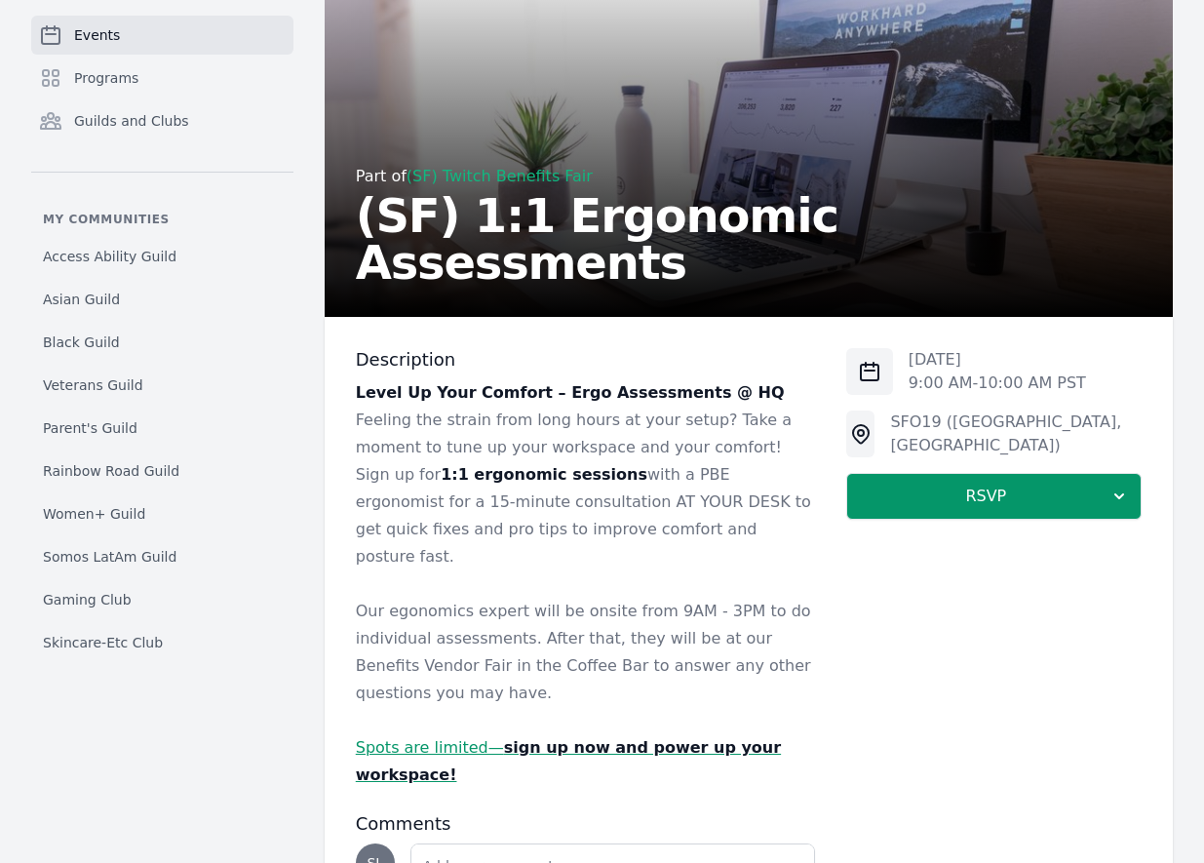
scroll to position [168, 0]
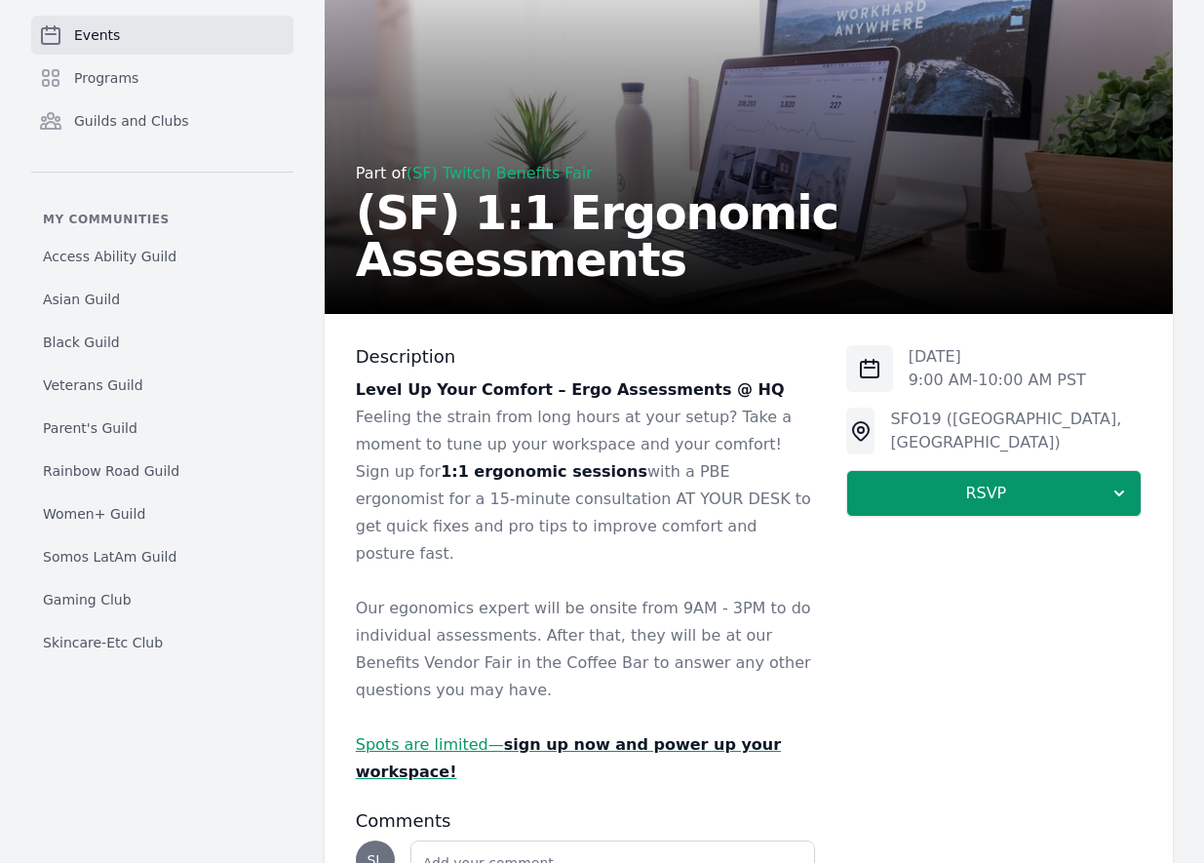
click at [462, 735] on link "Spots are limited— sign up now and power up your workspace!" at bounding box center [568, 758] width 425 height 46
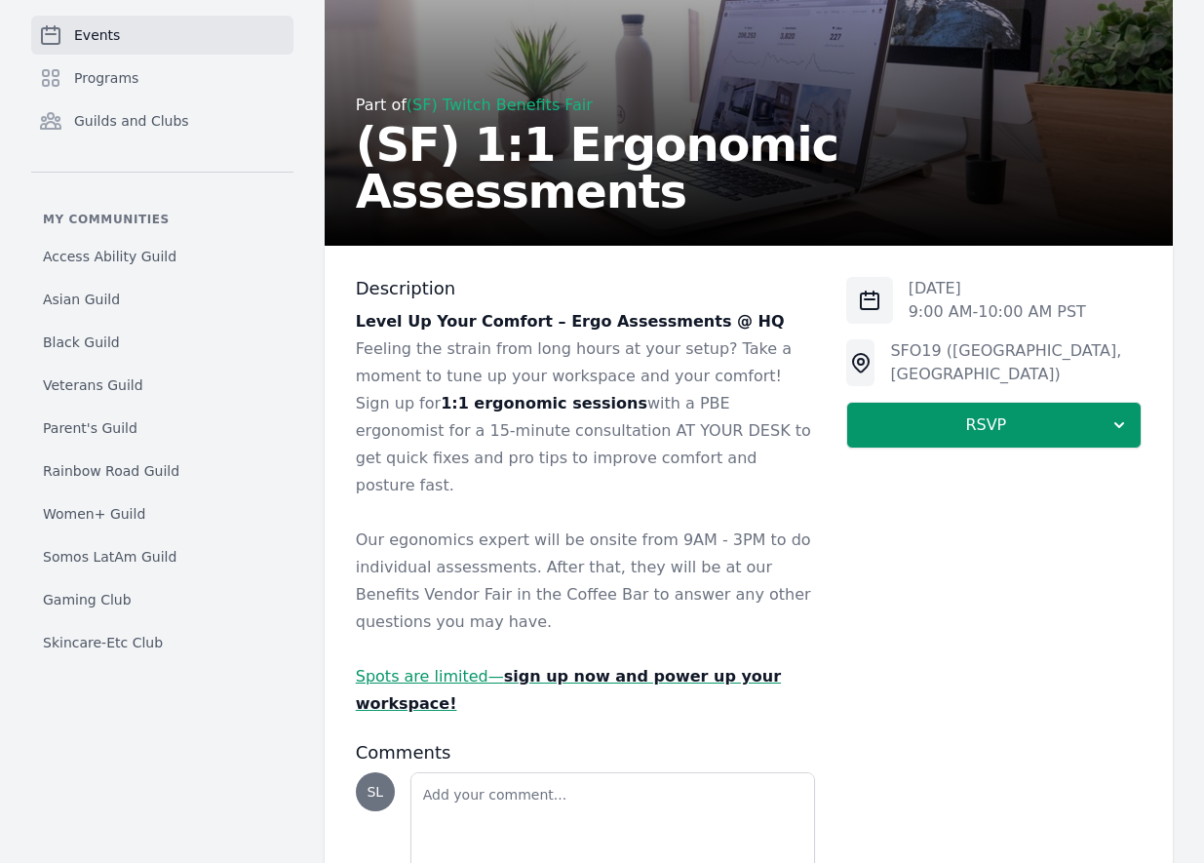
scroll to position [297, 0]
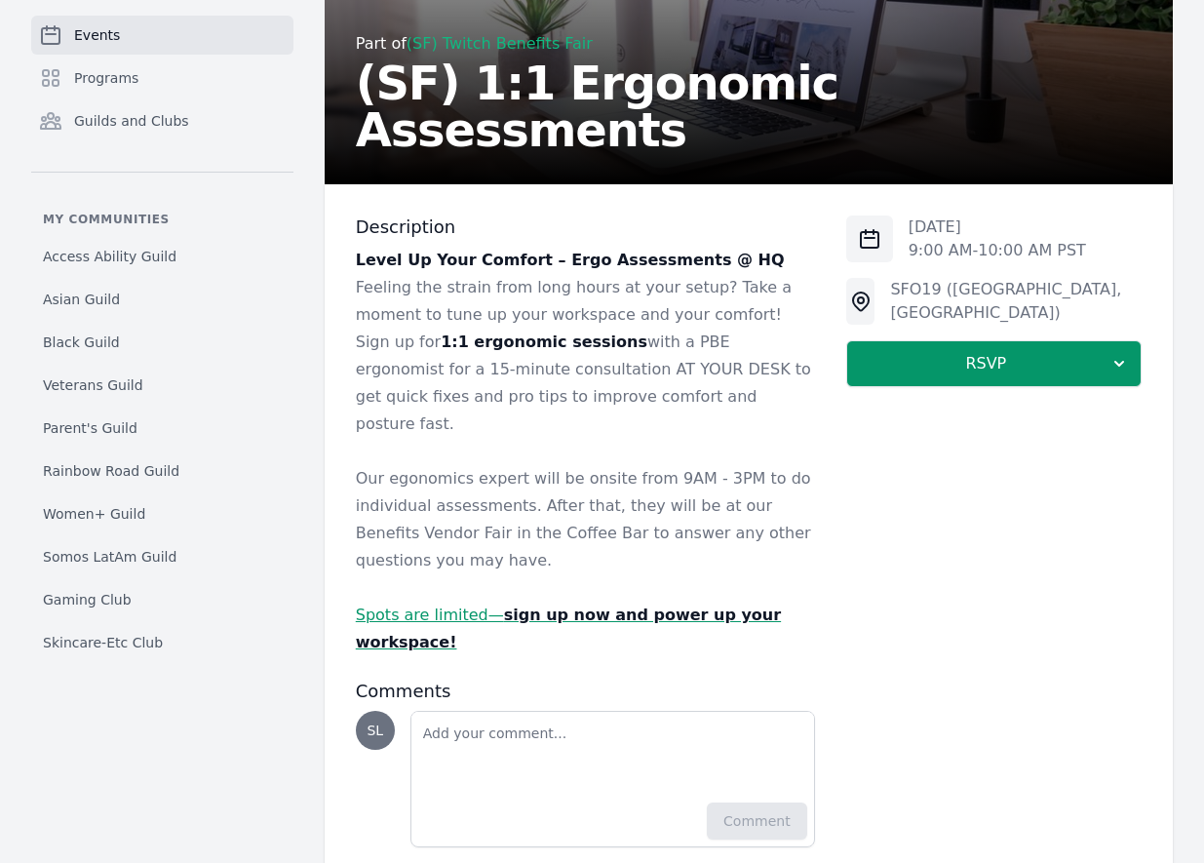
drag, startPoint x: 669, startPoint y: 388, endPoint x: 357, endPoint y: 333, distance: 316.7
click at [357, 333] on p "Sign up for 1:1 ergonomic sessions with a PBE ergonomist for a 15-minute consul…" at bounding box center [585, 383] width 459 height 109
click at [505, 605] on strong "sign up now and power up your workspace!" at bounding box center [568, 628] width 425 height 46
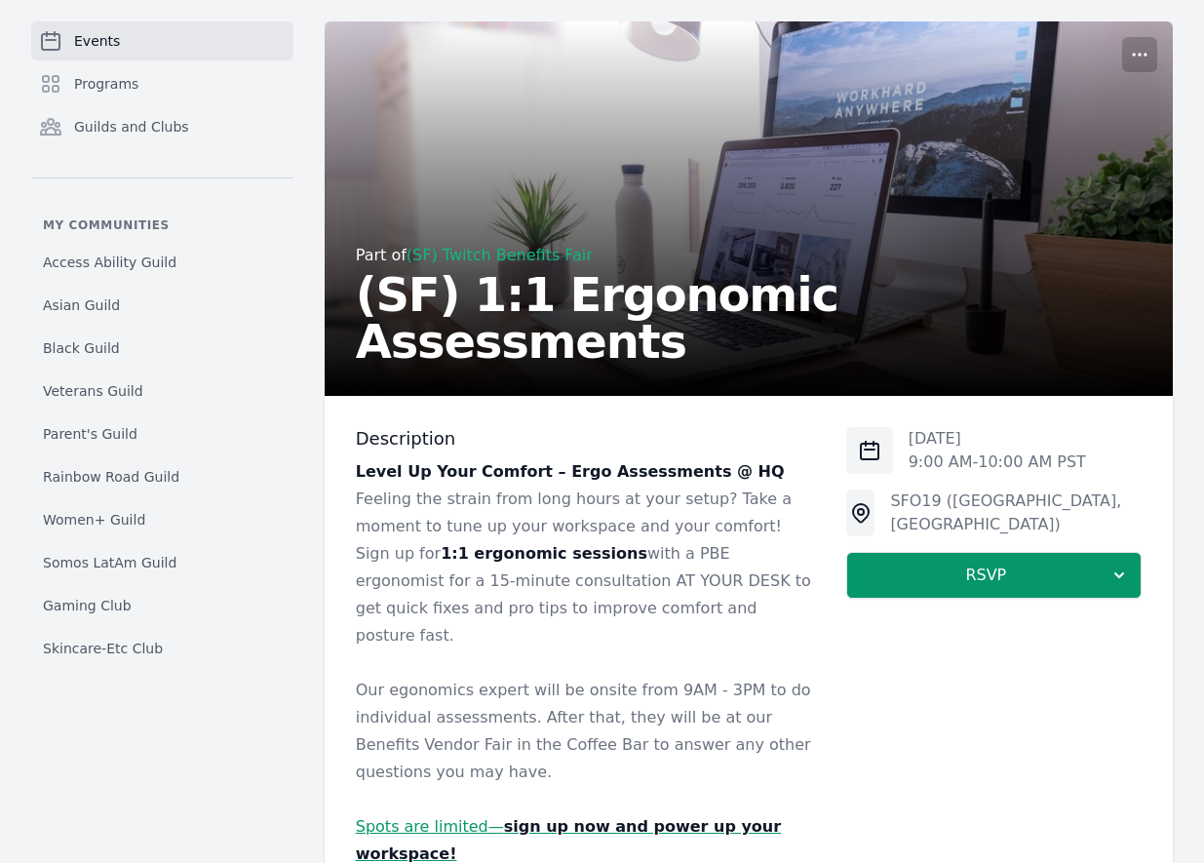
scroll to position [0, 0]
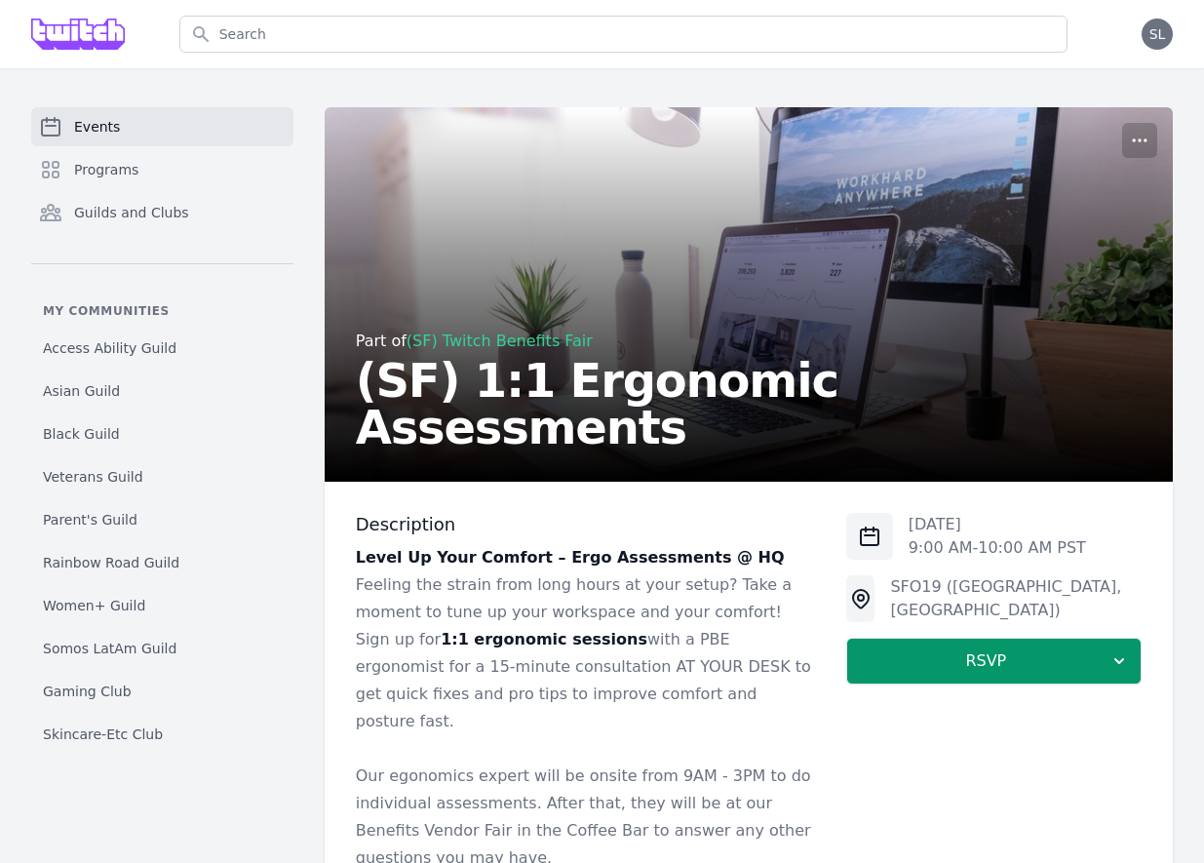
click at [542, 350] on link "(SF) Twitch Benefits Fair" at bounding box center [500, 340] width 186 height 19
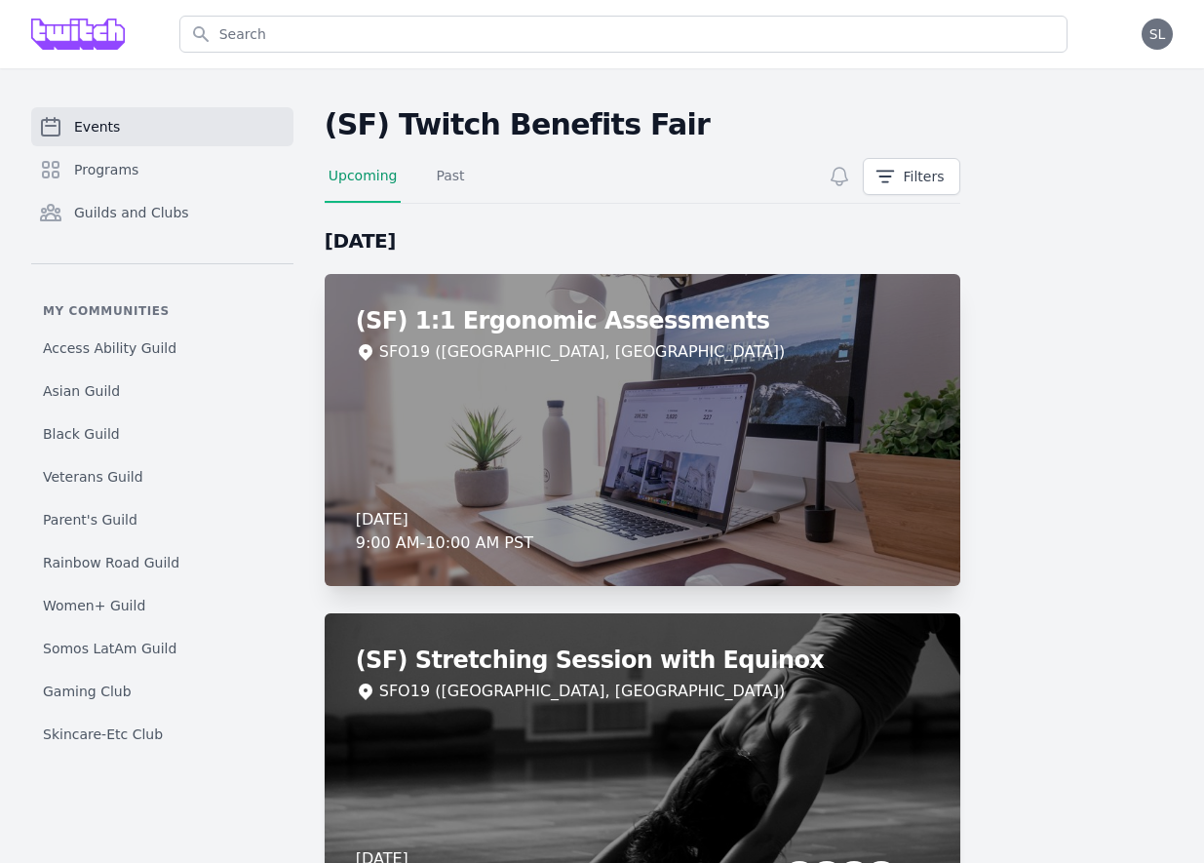
click at [669, 360] on div "SFO19 ([GEOGRAPHIC_DATA], [GEOGRAPHIC_DATA])" at bounding box center [643, 351] width 574 height 23
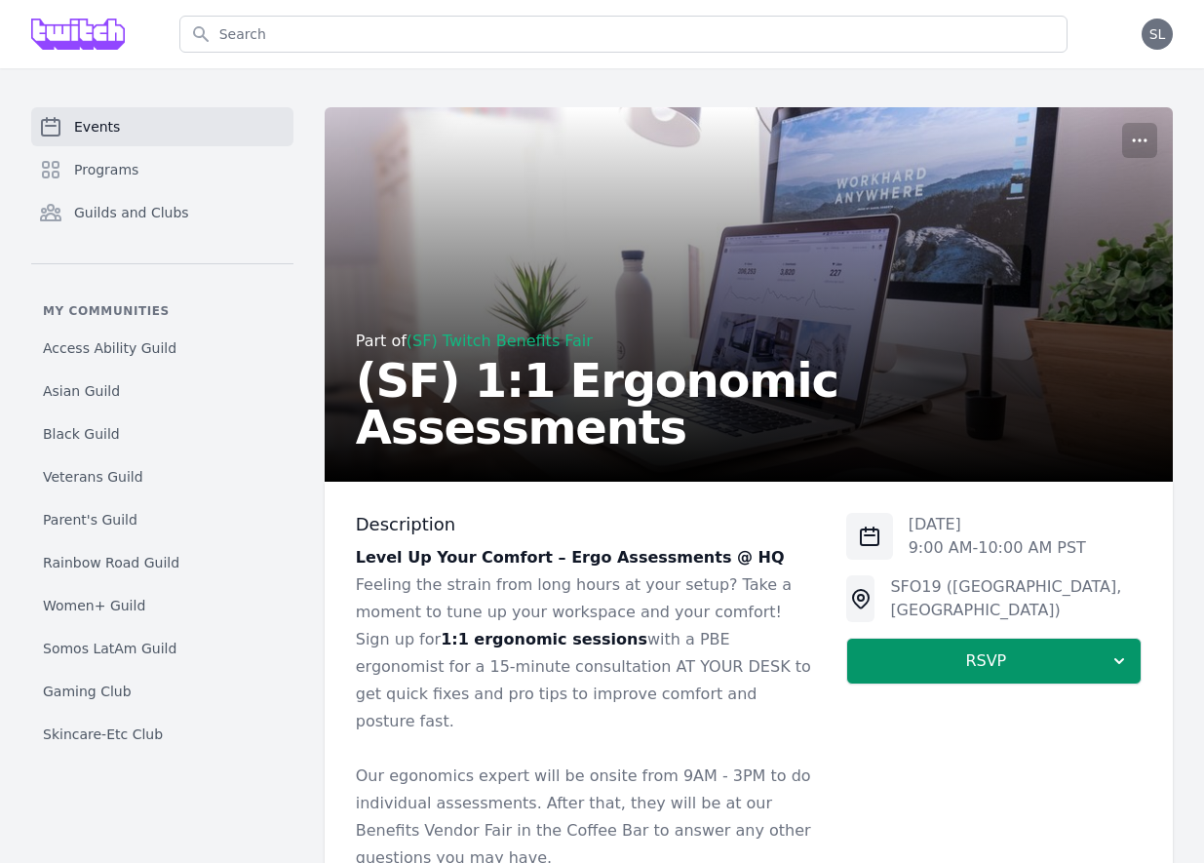
scroll to position [297, 0]
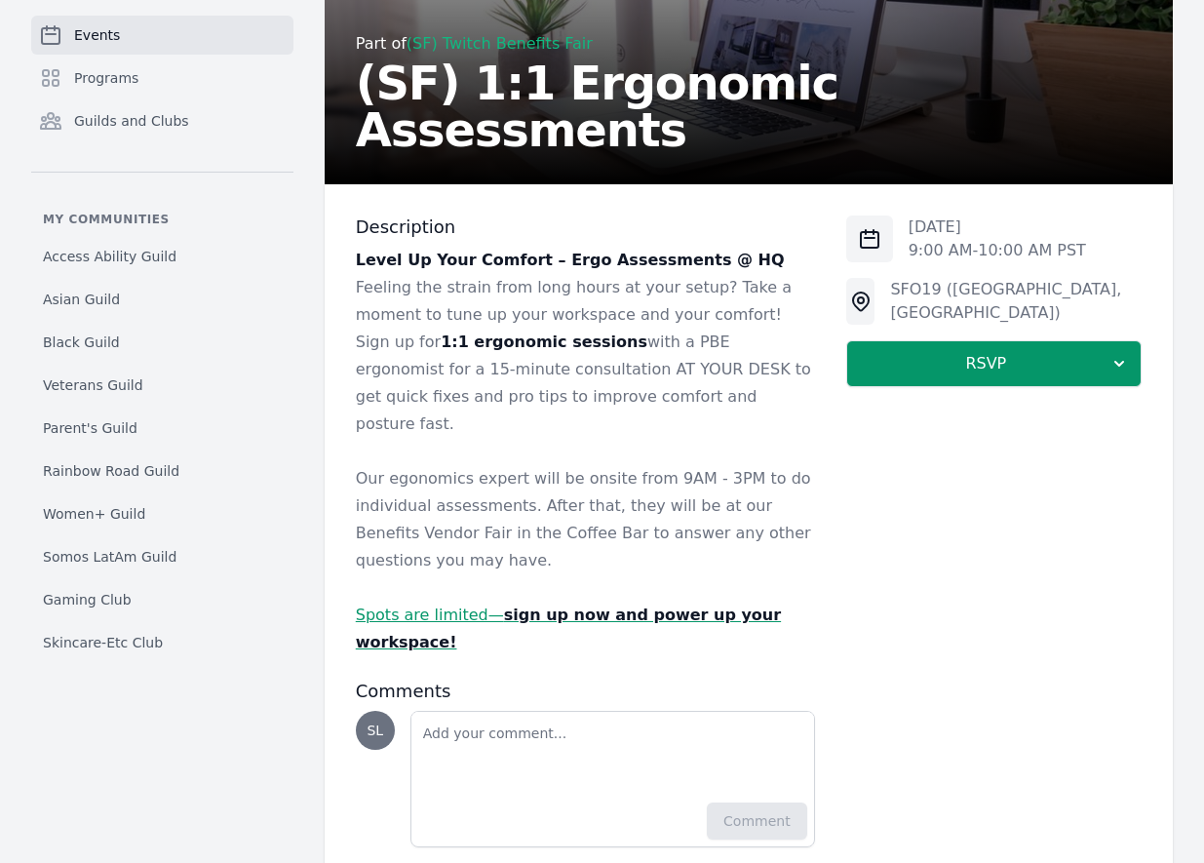
click at [439, 605] on link "Spots are limited— sign up now and power up your workspace!" at bounding box center [568, 628] width 425 height 46
click at [126, 75] on span "Programs" at bounding box center [106, 77] width 64 height 19
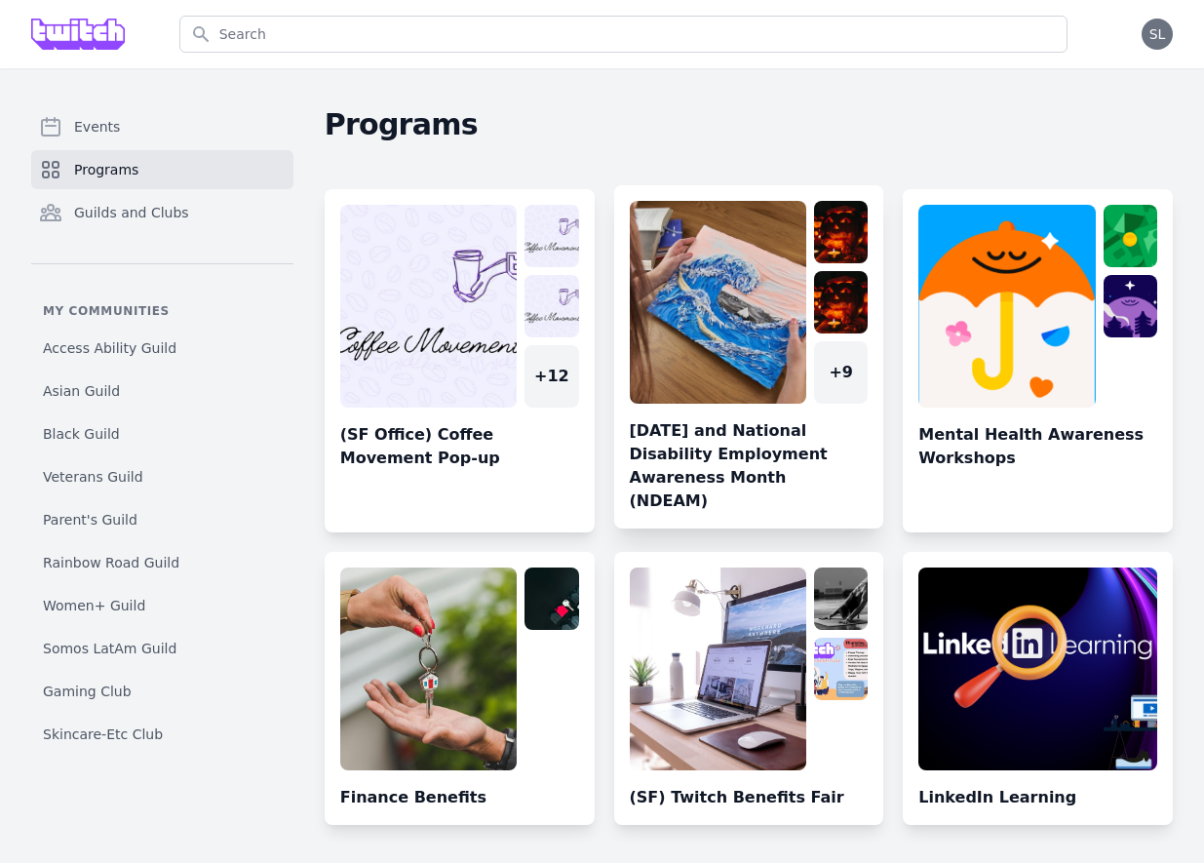
click at [686, 303] on link at bounding box center [749, 365] width 270 height 328
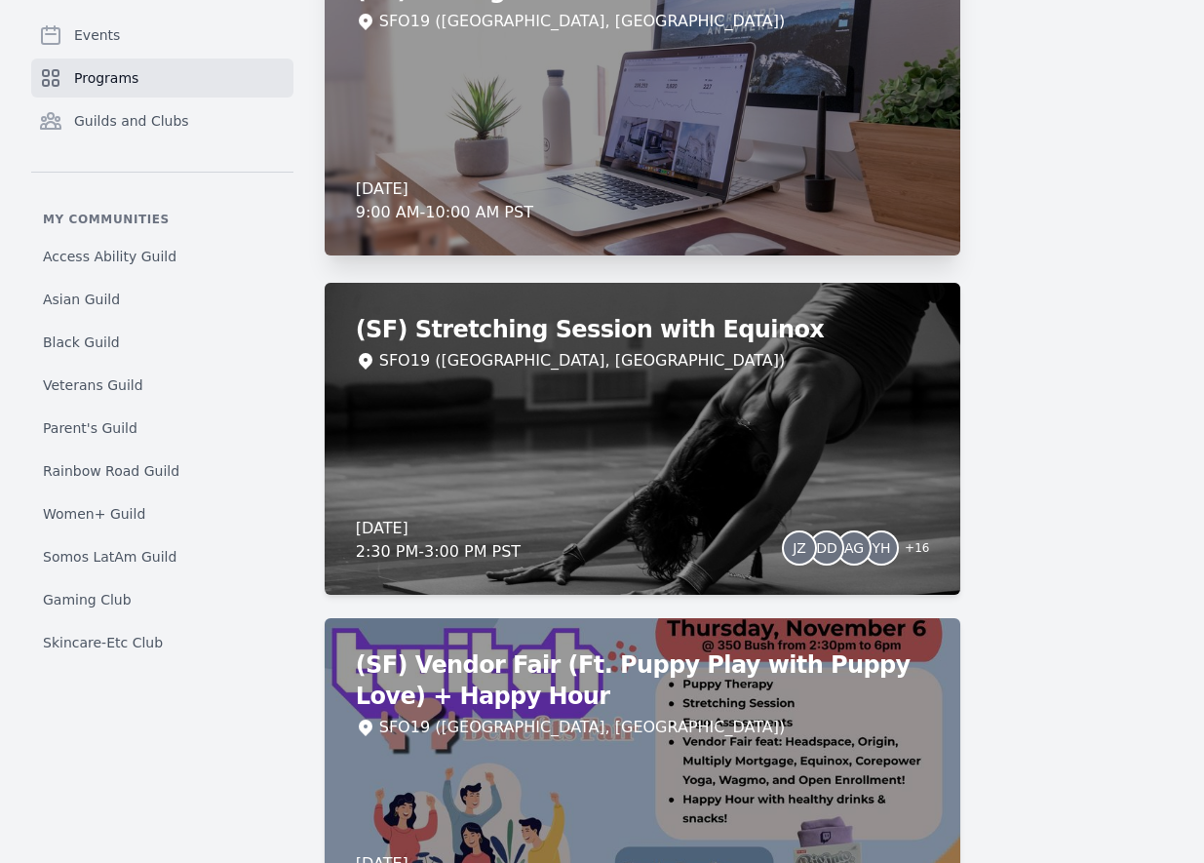
scroll to position [476, 0]
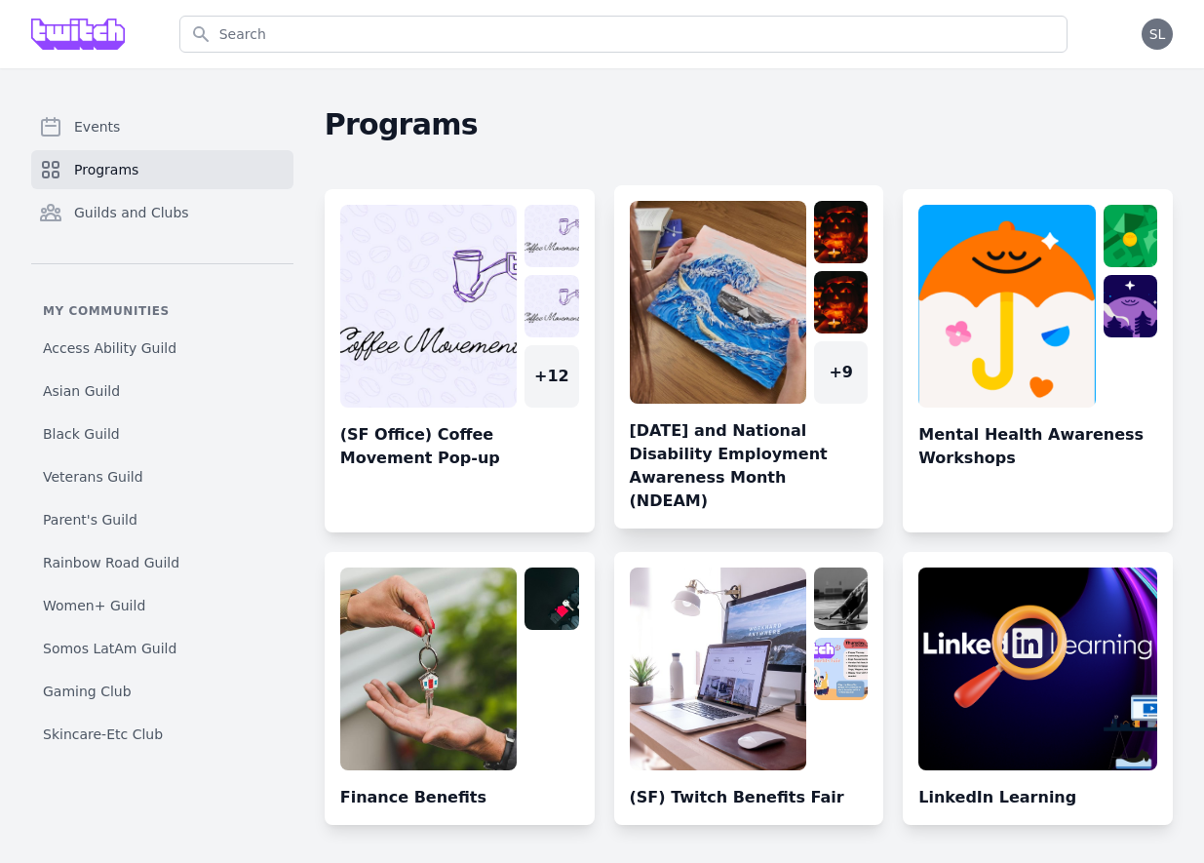
click at [754, 319] on link at bounding box center [749, 365] width 270 height 328
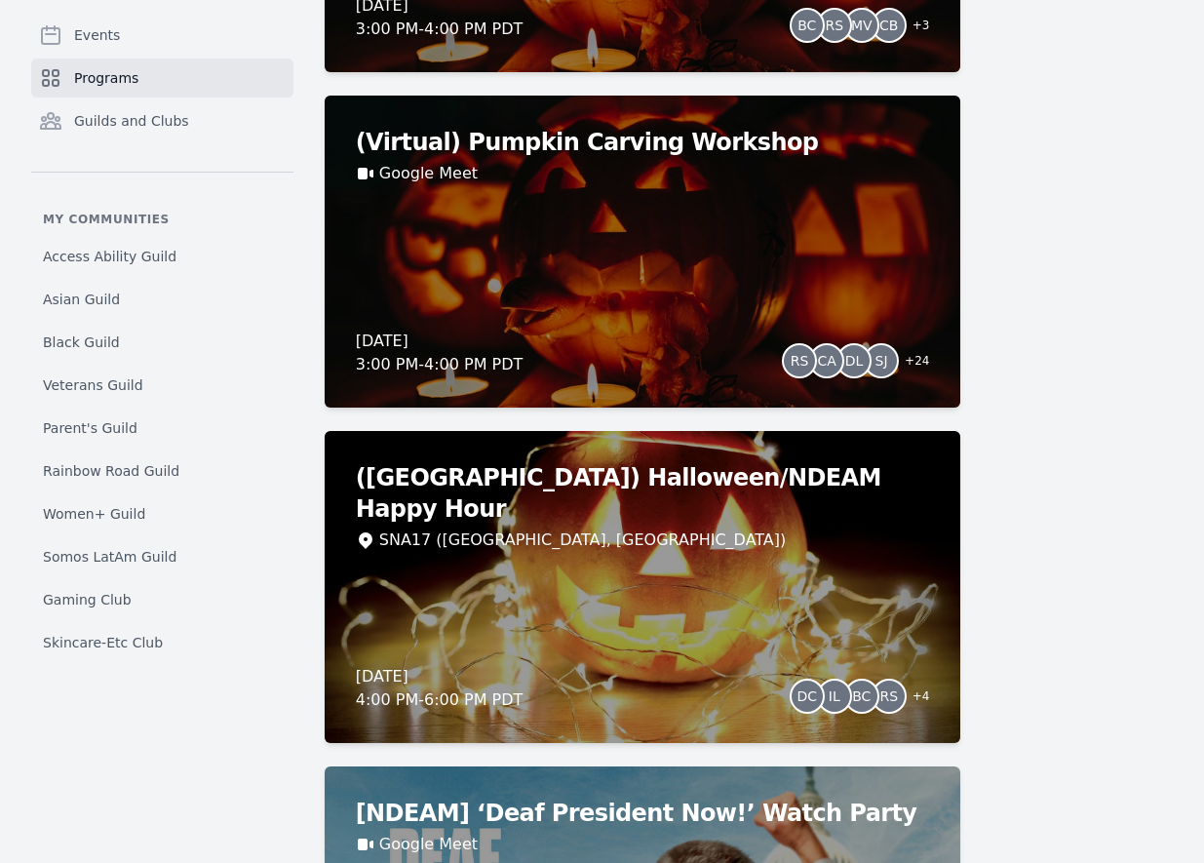
scroll to position [1002, 0]
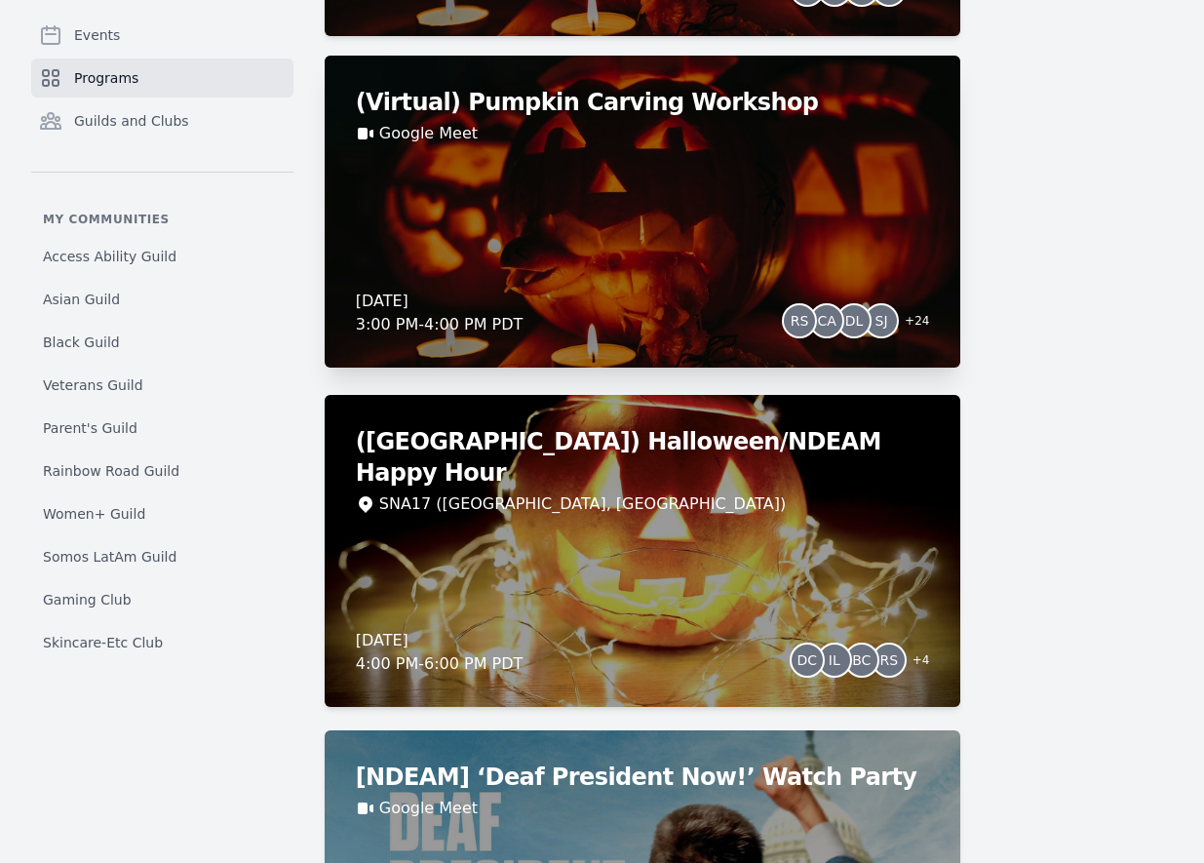
click at [670, 171] on div "(Virtual) Pumpkin Carving Workshop Google Meet [DATE] 3:00 PM - 4:00 PM PDT RS …" at bounding box center [643, 212] width 637 height 312
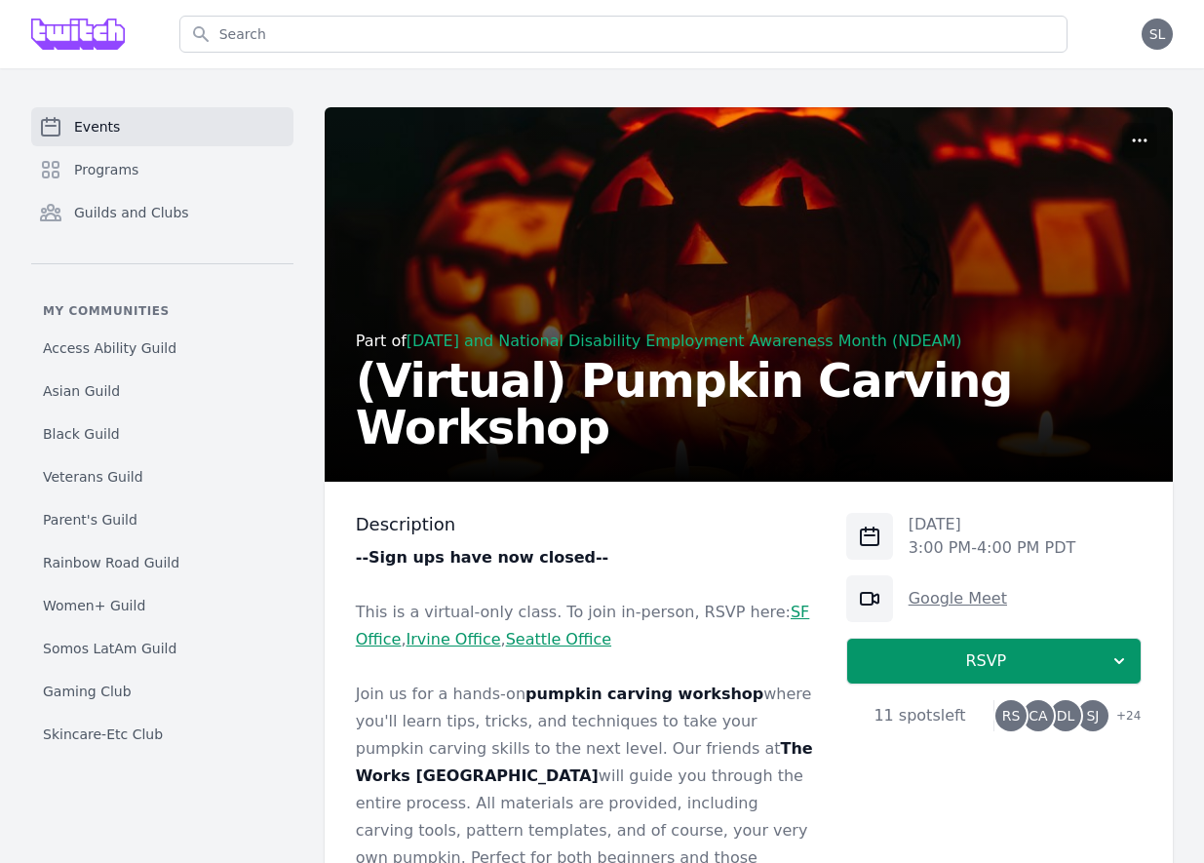
click at [951, 604] on link "Google Meet" at bounding box center [958, 598] width 98 height 19
